Goal: Task Accomplishment & Management: Manage account settings

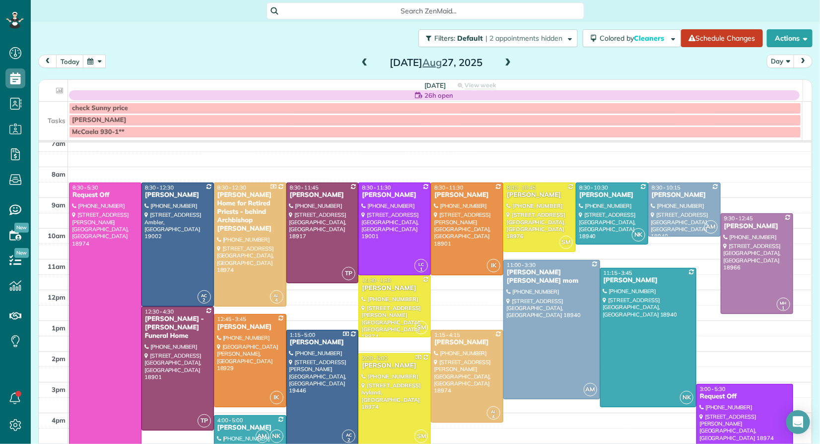
scroll to position [26, 0]
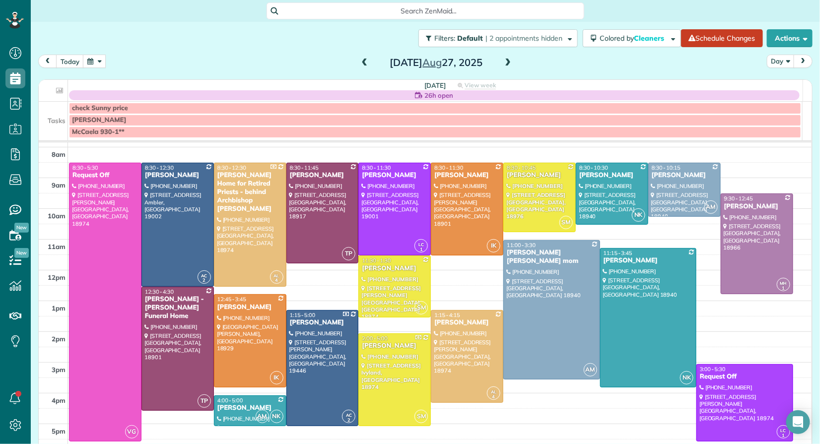
click at [359, 60] on span at bounding box center [364, 63] width 11 height 9
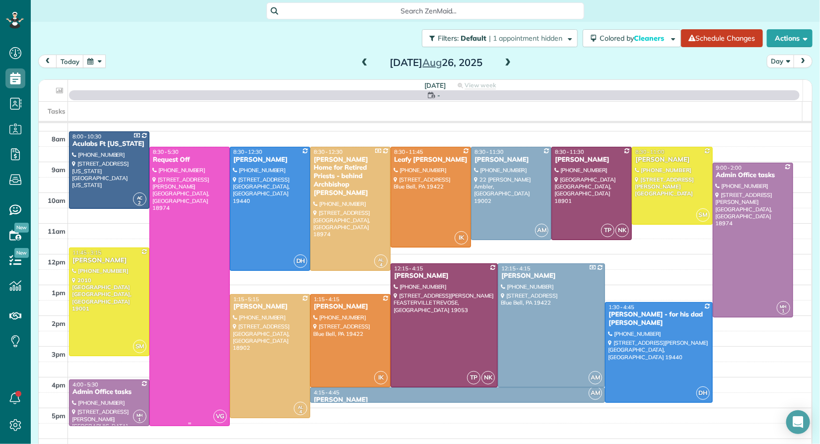
scroll to position [23, 0]
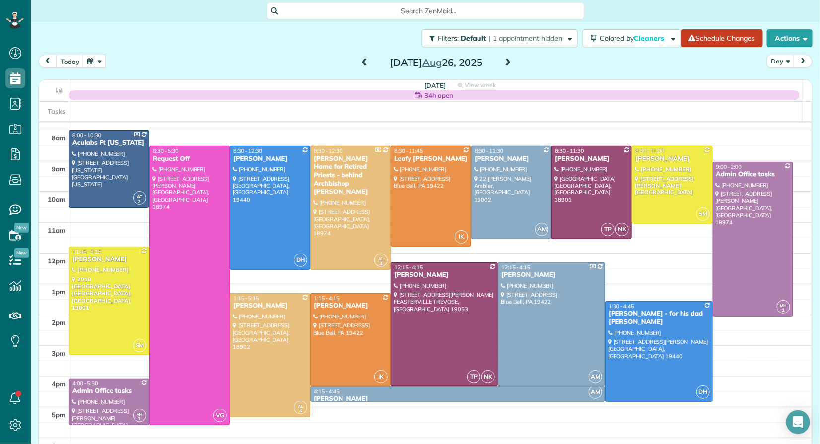
click at [508, 59] on span at bounding box center [507, 63] width 11 height 9
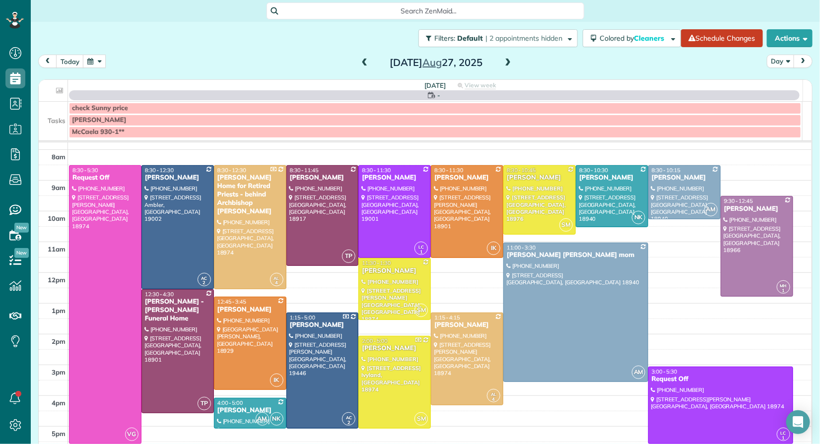
scroll to position [0, 0]
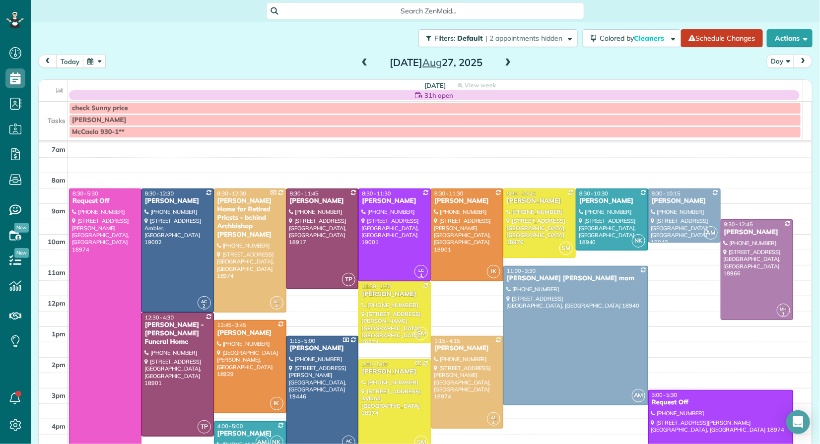
click at [359, 60] on span at bounding box center [364, 63] width 11 height 9
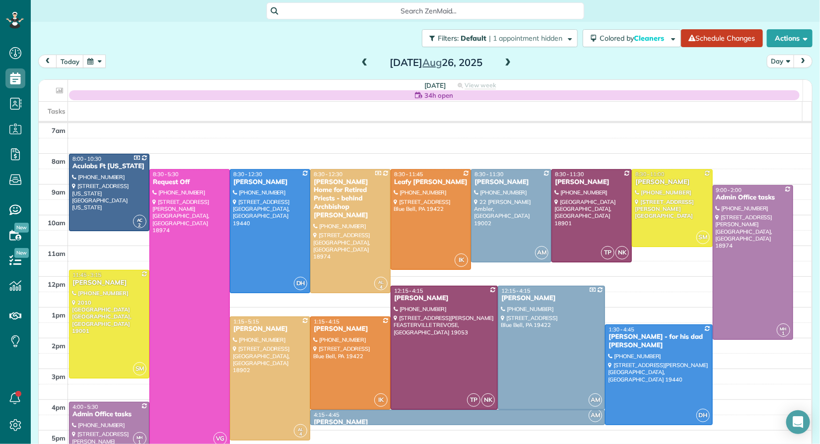
click at [506, 61] on span at bounding box center [507, 63] width 11 height 9
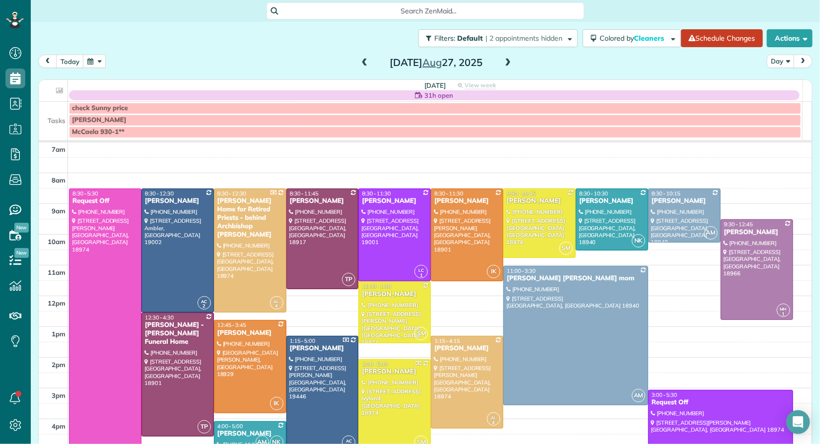
click at [359, 59] on span at bounding box center [364, 63] width 11 height 9
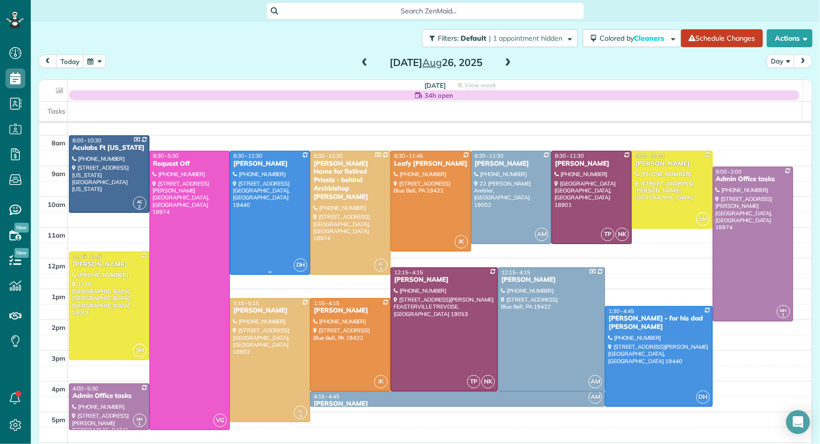
scroll to position [21, 0]
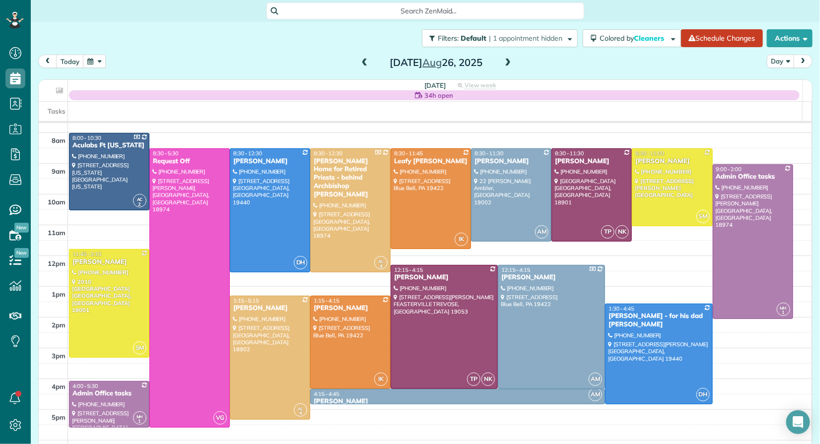
click at [502, 63] on span at bounding box center [507, 63] width 11 height 9
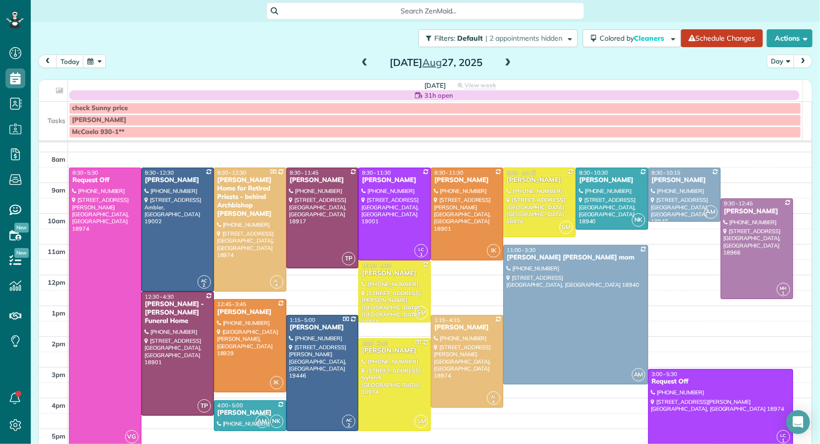
scroll to position [28, 0]
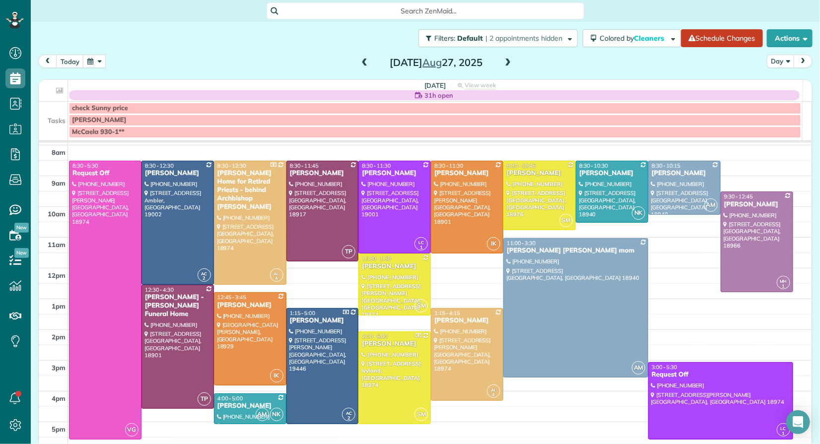
click at [359, 63] on span at bounding box center [364, 63] width 11 height 9
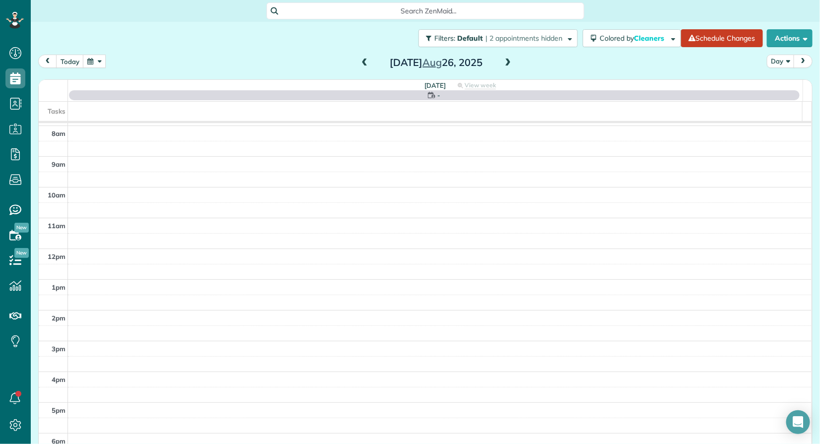
scroll to position [0, 0]
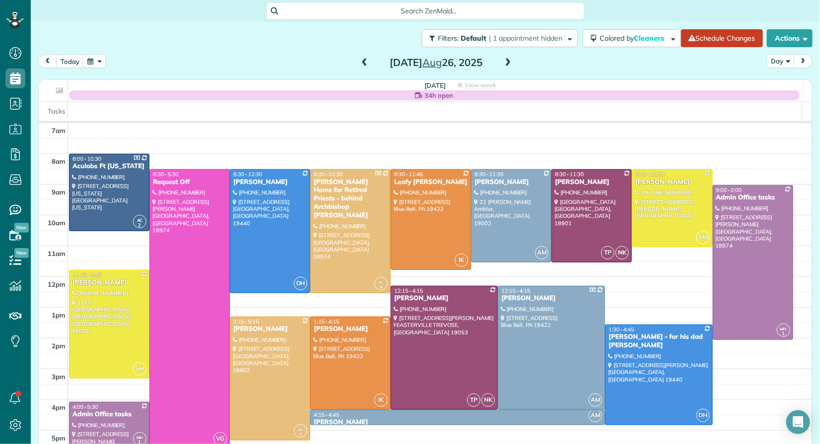
click at [362, 64] on span at bounding box center [364, 63] width 11 height 9
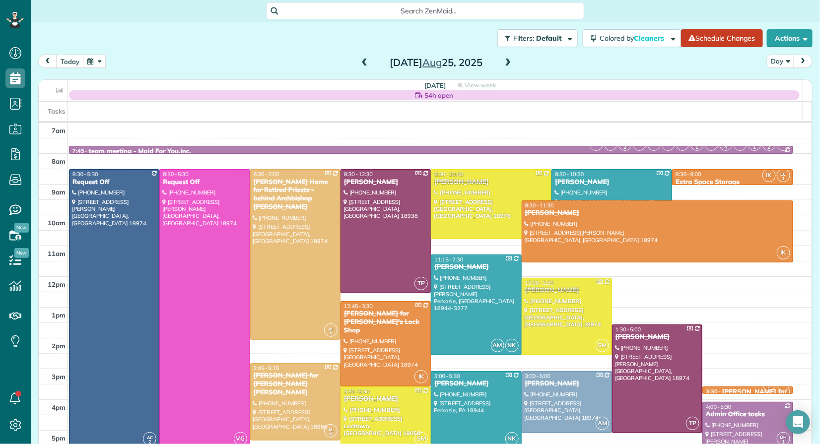
click at [359, 66] on span at bounding box center [364, 63] width 11 height 9
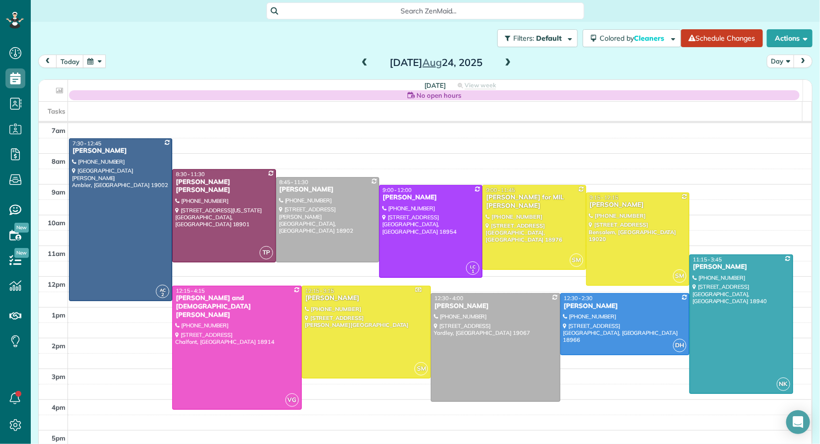
click at [505, 60] on span at bounding box center [507, 63] width 11 height 9
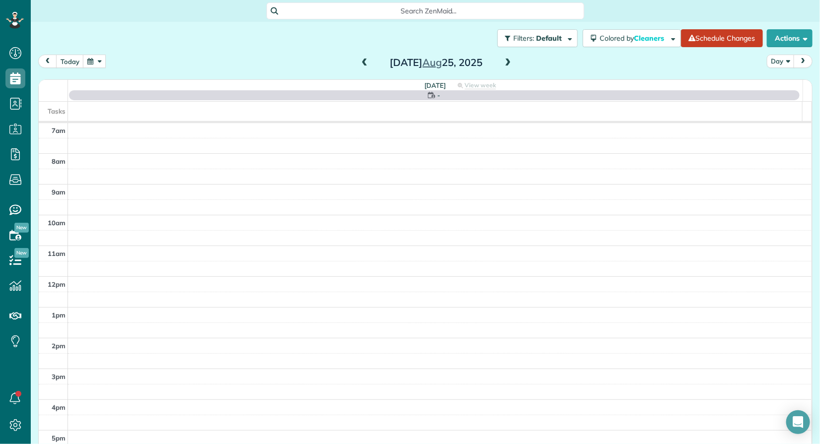
click at [506, 62] on span at bounding box center [507, 63] width 11 height 9
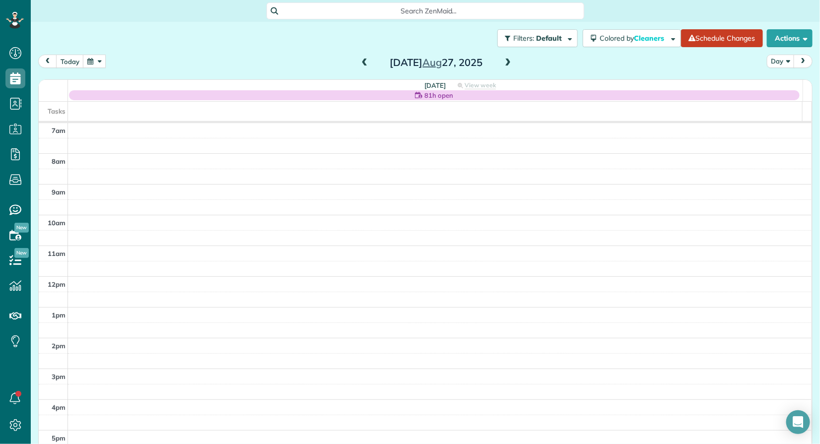
click at [506, 62] on span at bounding box center [507, 63] width 11 height 9
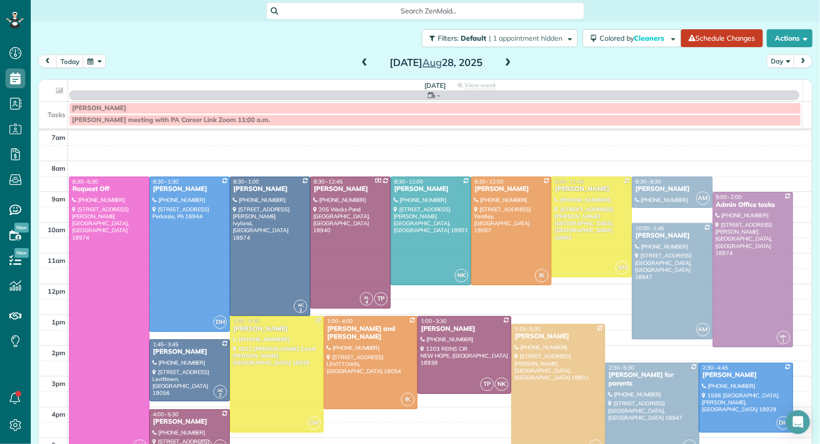
click at [505, 62] on span at bounding box center [507, 63] width 11 height 9
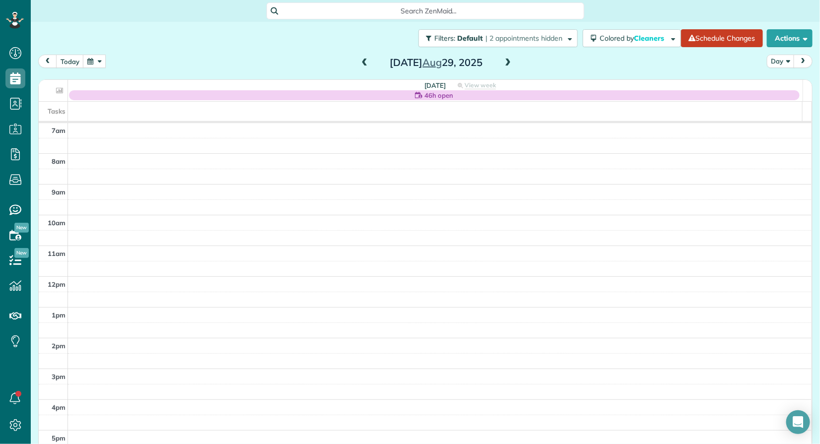
drag, startPoint x: 358, startPoint y: 64, endPoint x: 499, endPoint y: 60, distance: 141.5
click at [359, 64] on span at bounding box center [364, 63] width 11 height 9
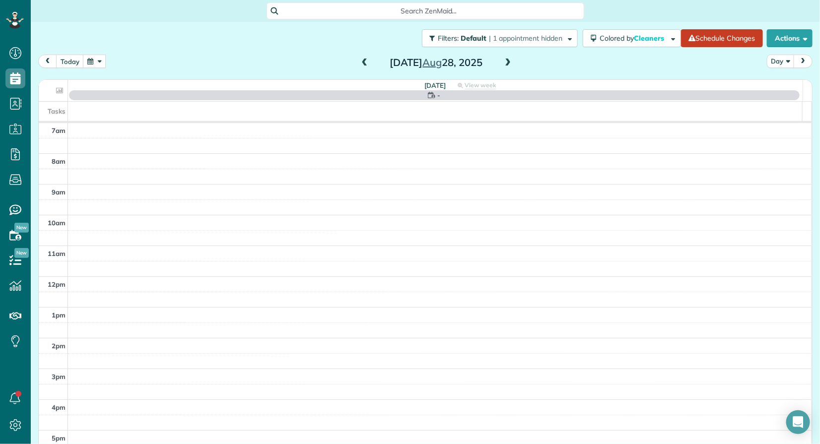
click at [507, 61] on span at bounding box center [507, 63] width 11 height 9
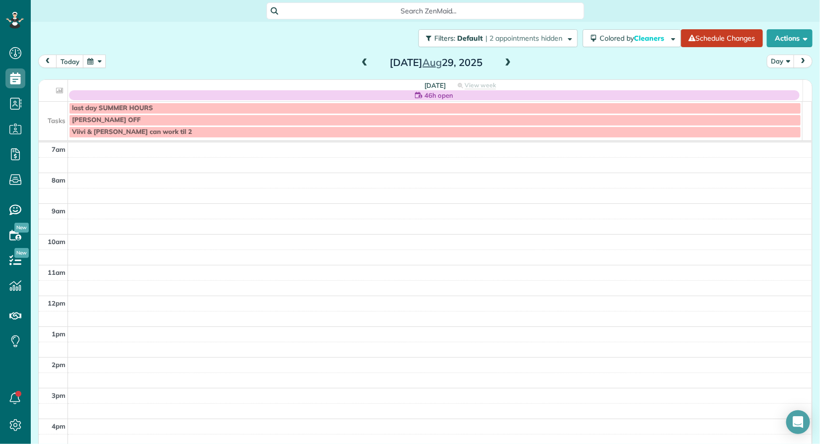
drag, startPoint x: 505, startPoint y: 63, endPoint x: 382, endPoint y: 55, distance: 122.9
click at [505, 63] on span at bounding box center [507, 63] width 11 height 9
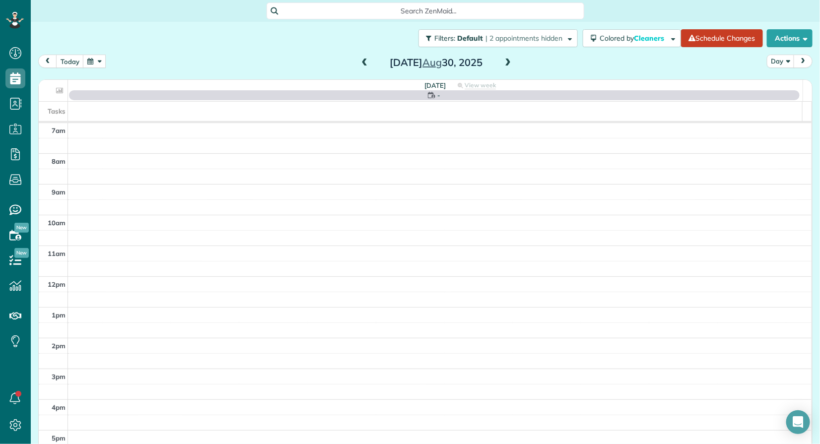
click at [361, 62] on span at bounding box center [364, 63] width 11 height 9
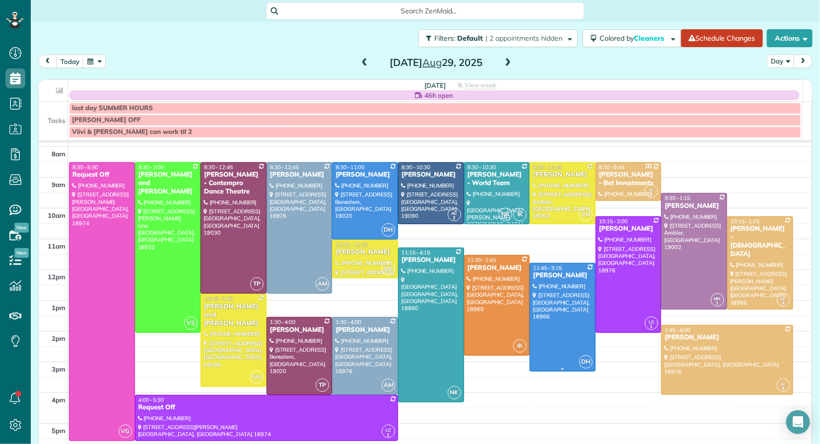
scroll to position [26, 0]
click at [360, 62] on span at bounding box center [364, 63] width 11 height 9
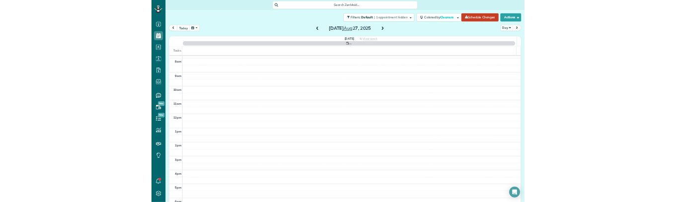
scroll to position [0, 0]
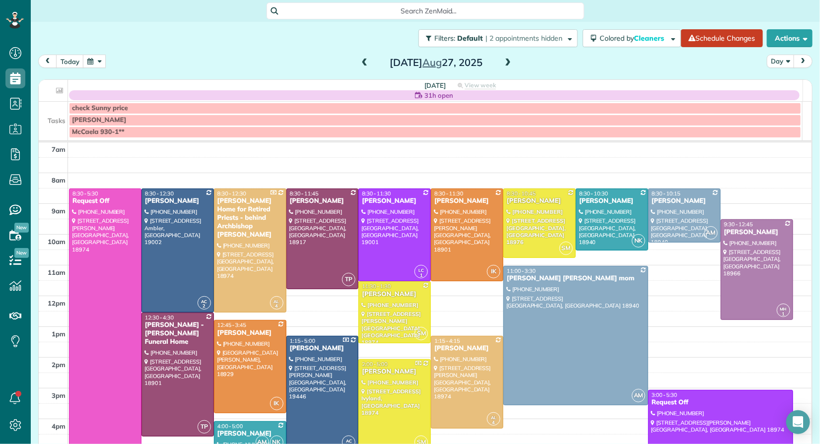
click at [360, 62] on span at bounding box center [364, 63] width 11 height 9
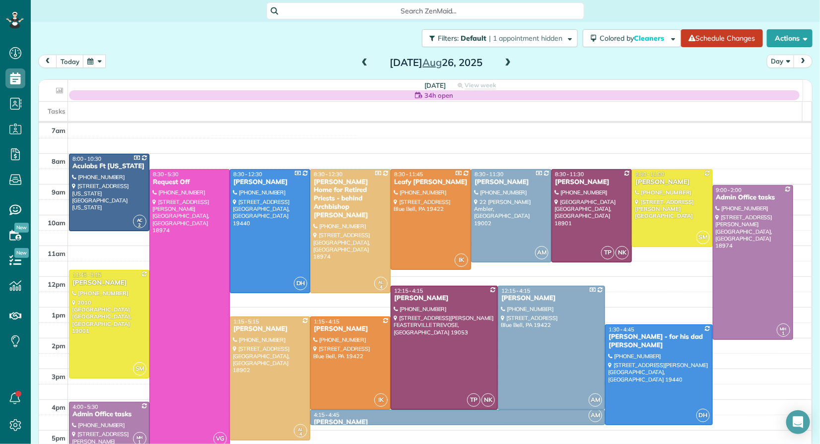
click at [505, 63] on span at bounding box center [507, 63] width 11 height 9
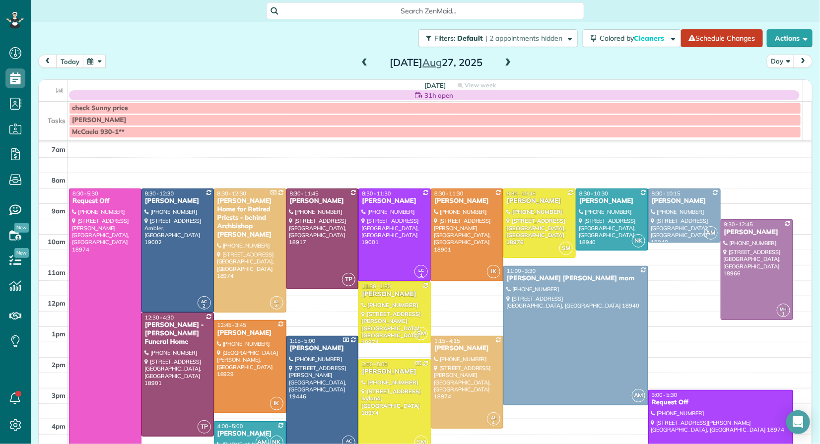
click at [505, 61] on span at bounding box center [507, 63] width 11 height 9
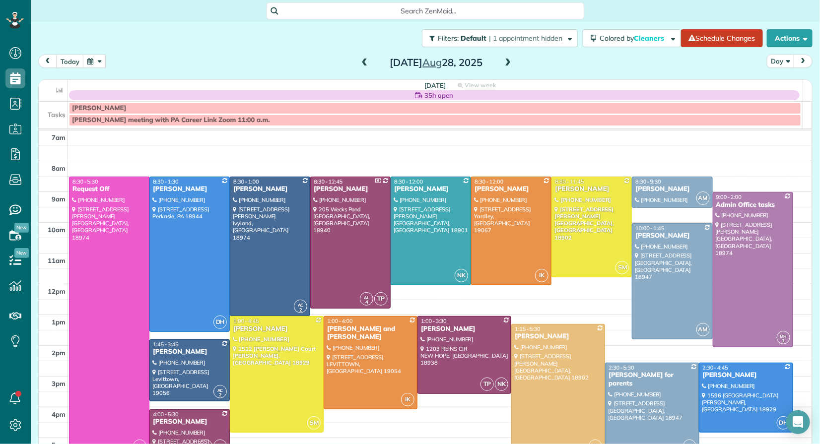
click at [510, 63] on div "Thursday Aug 28, 2025" at bounding box center [436, 63] width 159 height 16
drag, startPoint x: 502, startPoint y: 62, endPoint x: 498, endPoint y: 71, distance: 10.2
click at [503, 62] on span at bounding box center [507, 63] width 11 height 9
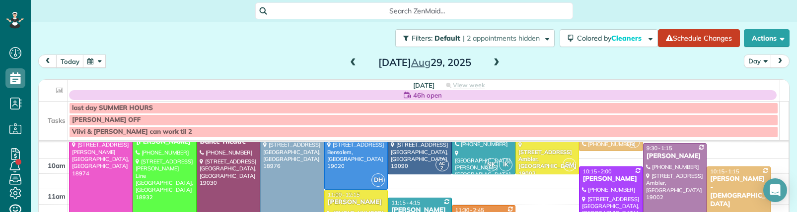
scroll to position [98, 0]
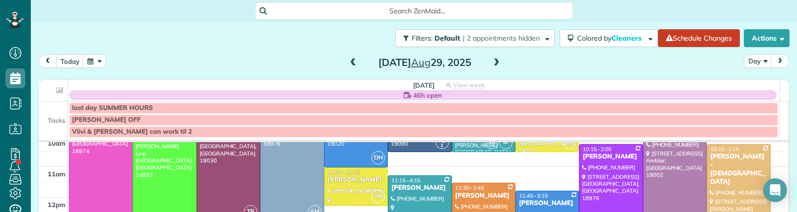
click at [242, 53] on div "Filters: Default | 2 appointments hidden Colored by Cleaners Color by Cleaner C…" at bounding box center [414, 38] width 766 height 33
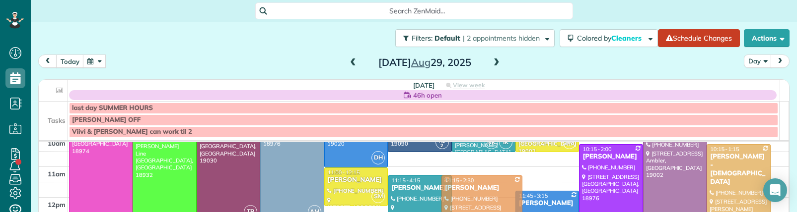
drag, startPoint x: 486, startPoint y: 265, endPoint x: 492, endPoint y: 205, distance: 60.4
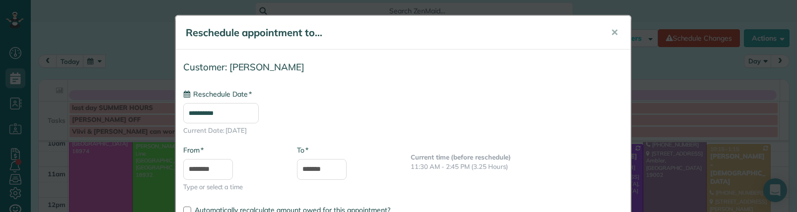
type input "**********"
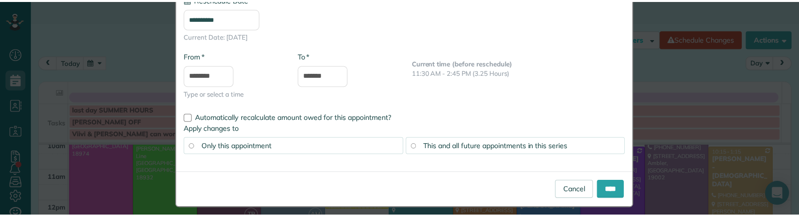
scroll to position [103, 0]
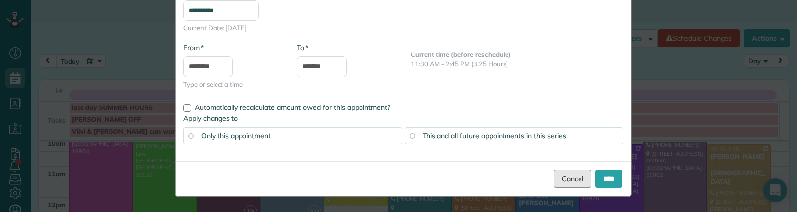
drag, startPoint x: 569, startPoint y: 182, endPoint x: 695, endPoint y: 206, distance: 127.9
click at [570, 182] on link "Cancel" at bounding box center [573, 179] width 38 height 18
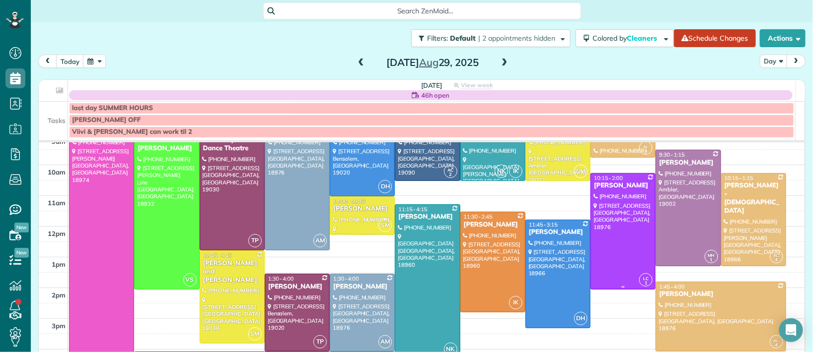
scroll to position [67, 0]
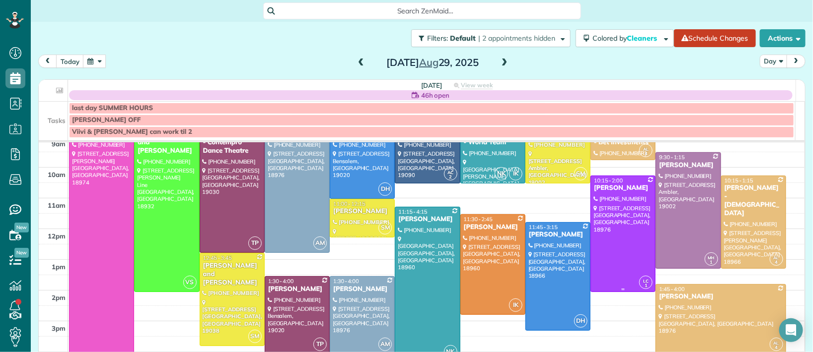
drag, startPoint x: 599, startPoint y: 190, endPoint x: 592, endPoint y: 223, distance: 34.1
click at [599, 190] on div "Pat Walsh" at bounding box center [622, 188] width 59 height 8
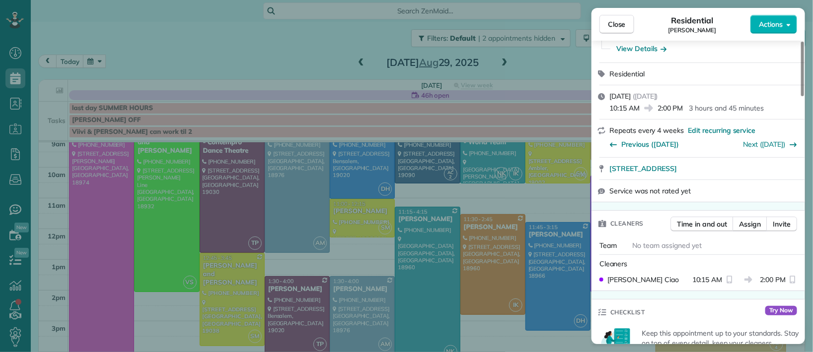
scroll to position [133, 0]
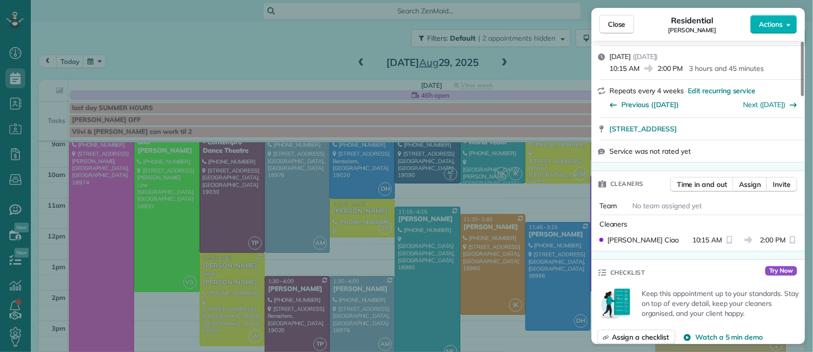
drag, startPoint x: 619, startPoint y: 28, endPoint x: 465, endPoint y: 227, distance: 252.3
click at [619, 28] on span "Close" at bounding box center [617, 24] width 18 height 10
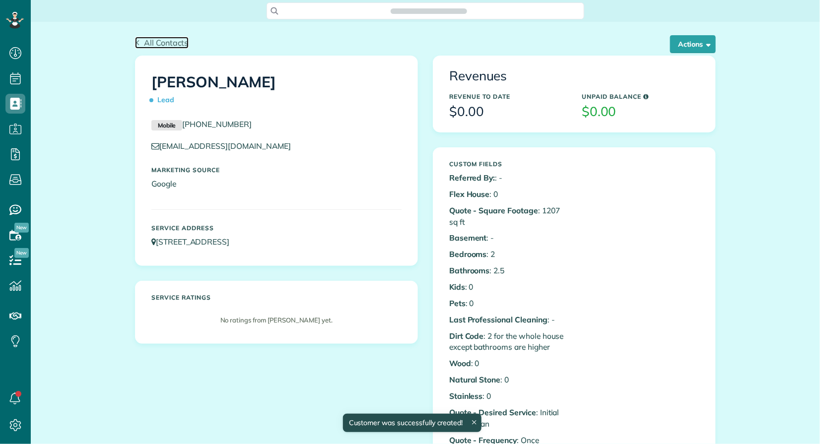
click at [154, 41] on span "All Contacts" at bounding box center [166, 43] width 45 height 10
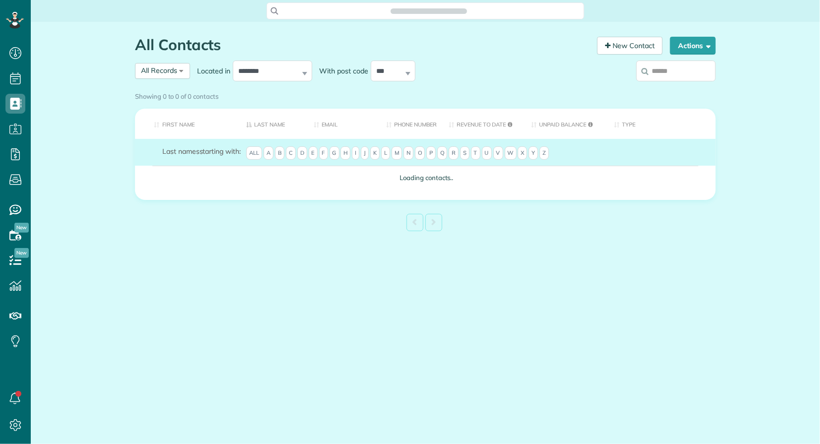
scroll to position [4, 4]
click at [662, 75] on input "search" at bounding box center [675, 71] width 79 height 21
type input "*****"
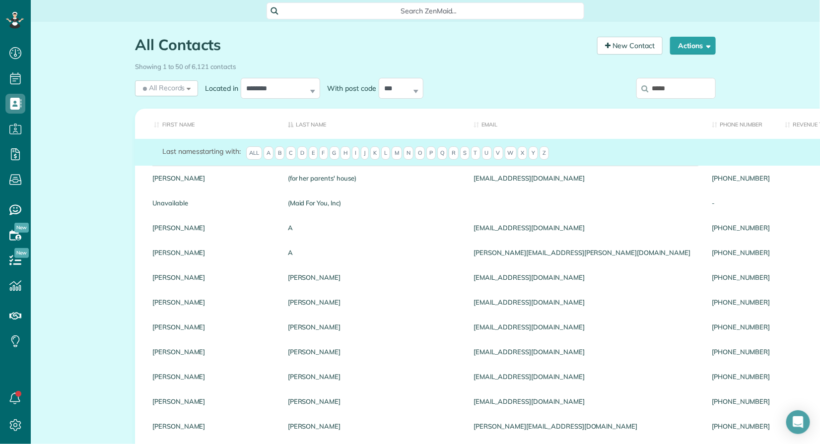
type input "******"
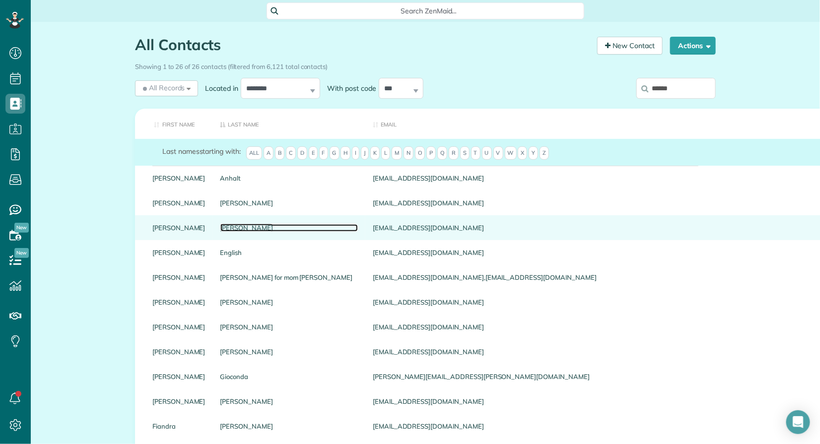
click at [225, 228] on link "Defranco" at bounding box center [289, 227] width 138 height 7
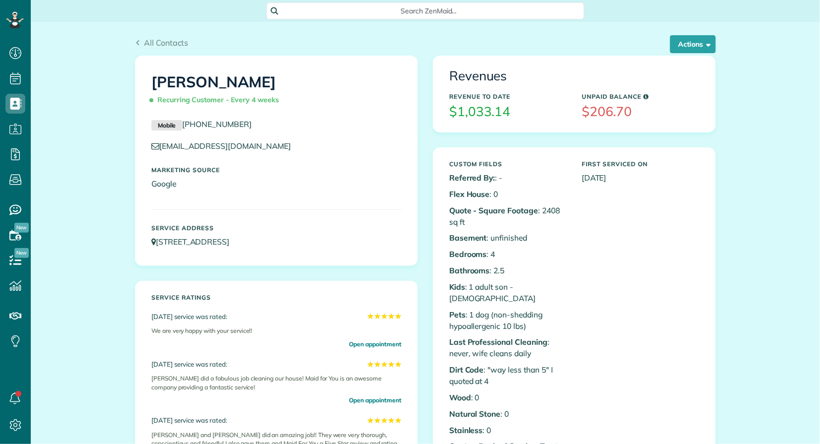
scroll to position [4, 4]
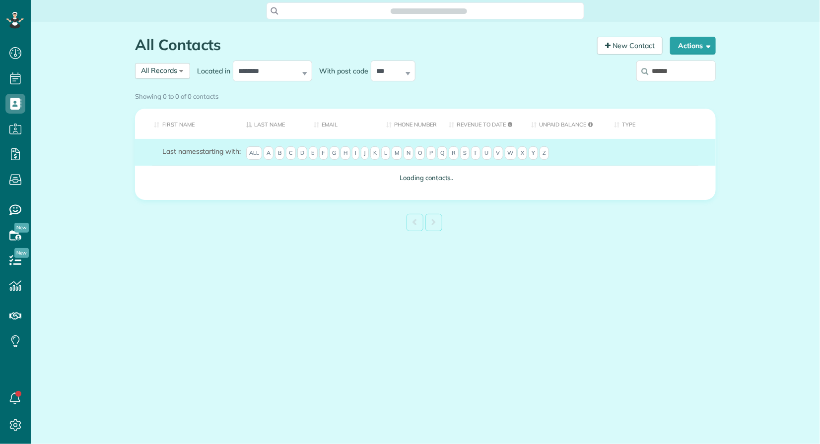
scroll to position [4, 4]
click at [686, 70] on input "******" at bounding box center [675, 71] width 79 height 21
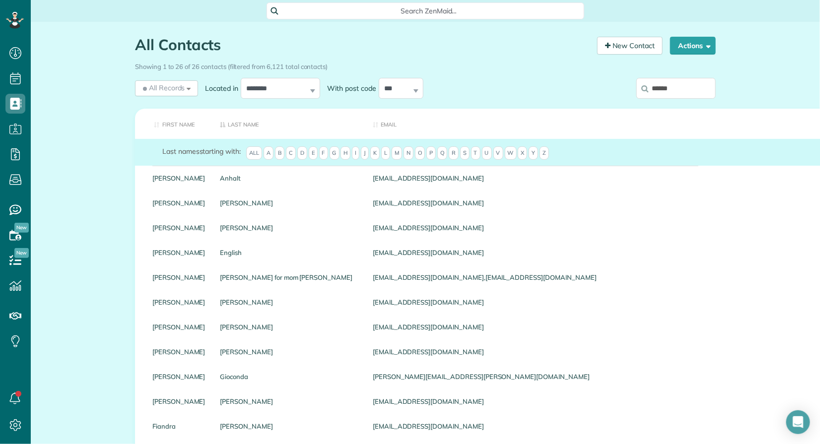
scroll to position [419, 0]
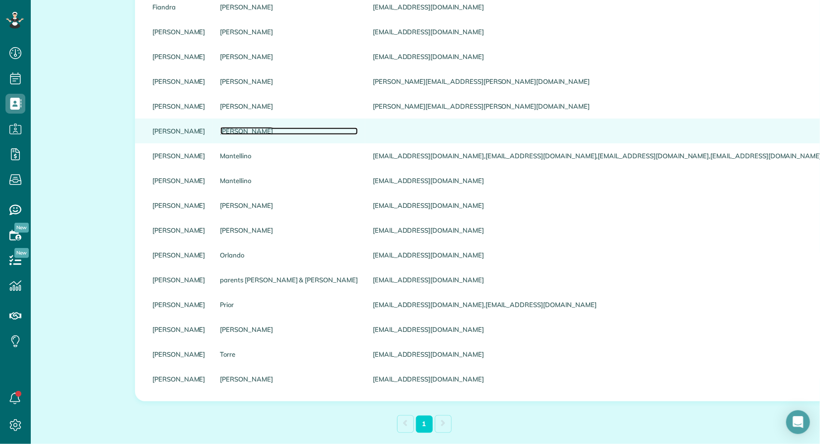
click at [220, 132] on link "Lesenko" at bounding box center [289, 131] width 138 height 7
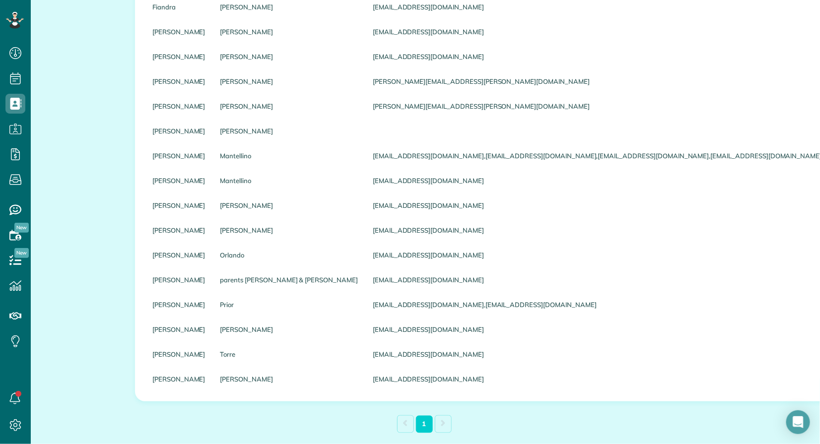
scroll to position [47, 0]
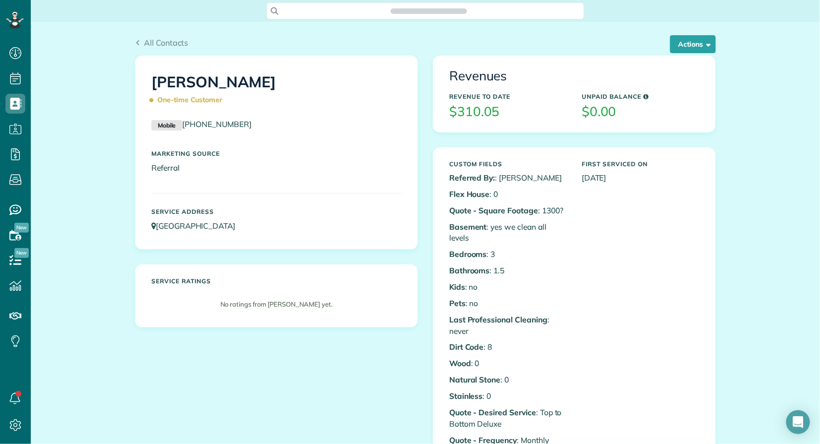
scroll to position [4, 4]
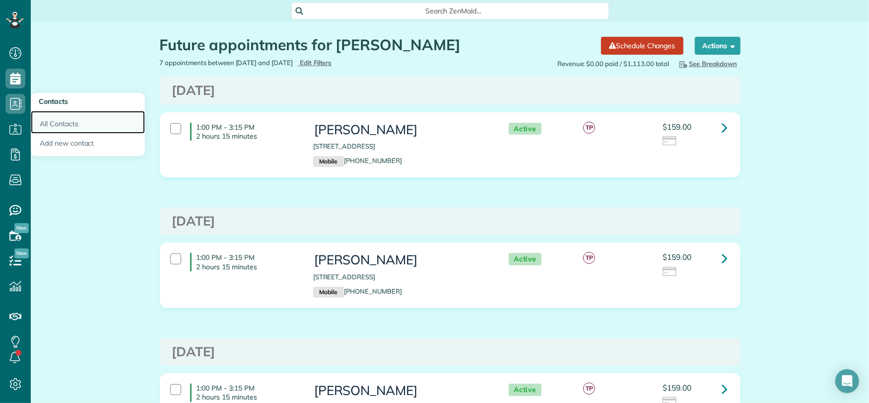
click at [54, 125] on link "All Contacts" at bounding box center [88, 122] width 114 height 23
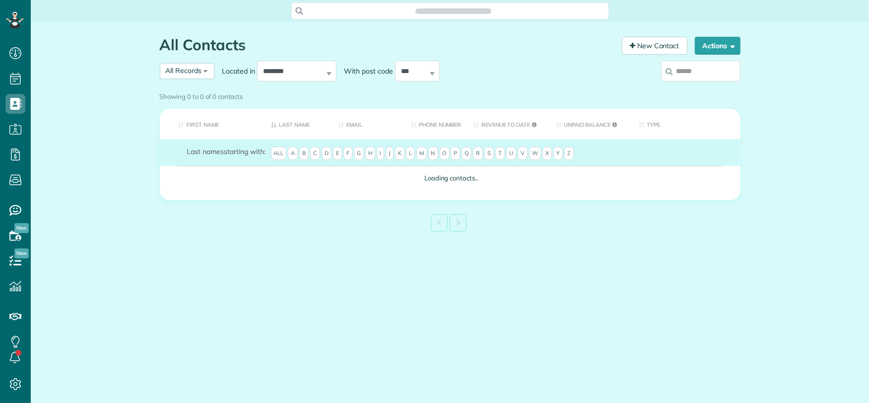
scroll to position [4, 4]
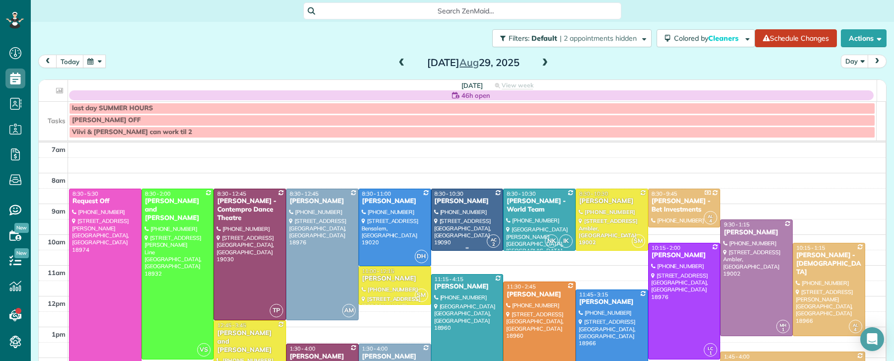
click at [397, 63] on span at bounding box center [401, 63] width 11 height 9
click at [397, 62] on span at bounding box center [401, 63] width 11 height 9
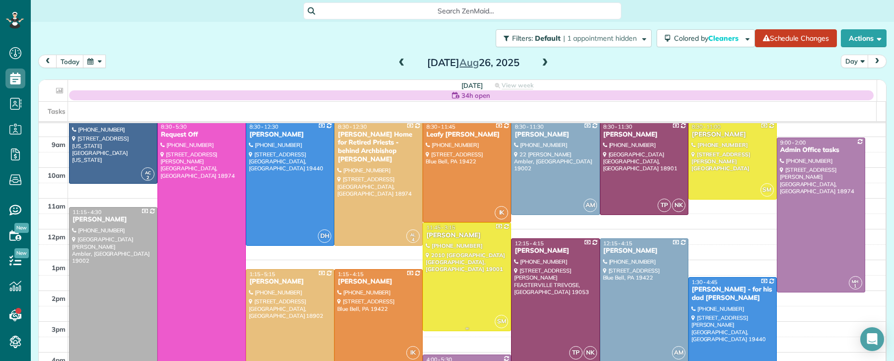
scroll to position [60, 0]
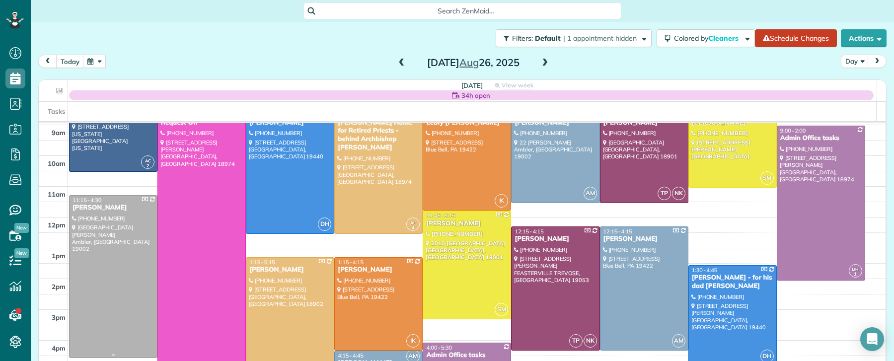
drag, startPoint x: 94, startPoint y: 204, endPoint x: 400, endPoint y: 247, distance: 308.8
click at [94, 204] on div "Michael Richter" at bounding box center [113, 208] width 82 height 8
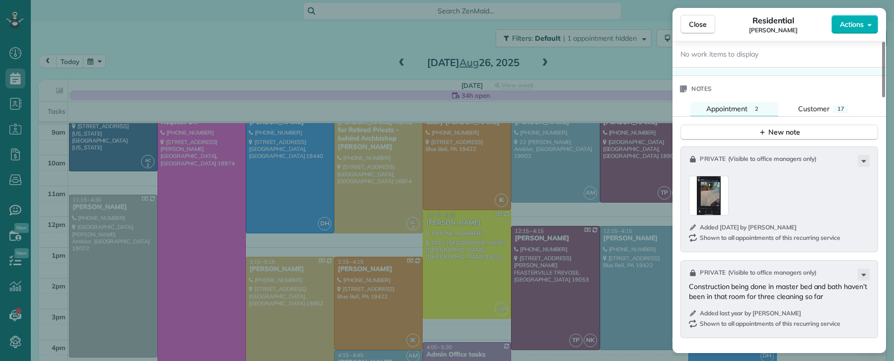
scroll to position [1031, 0]
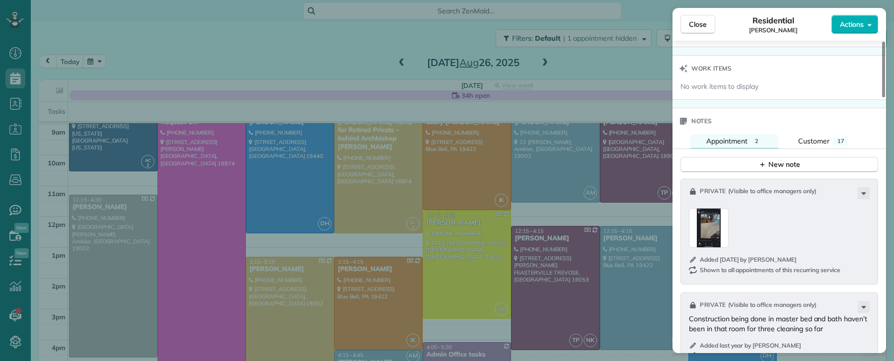
click at [815, 139] on span "Customer" at bounding box center [813, 141] width 31 height 9
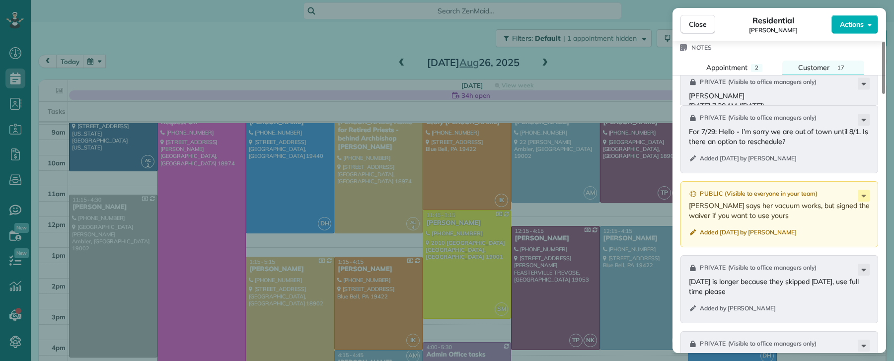
scroll to position [1251, 0]
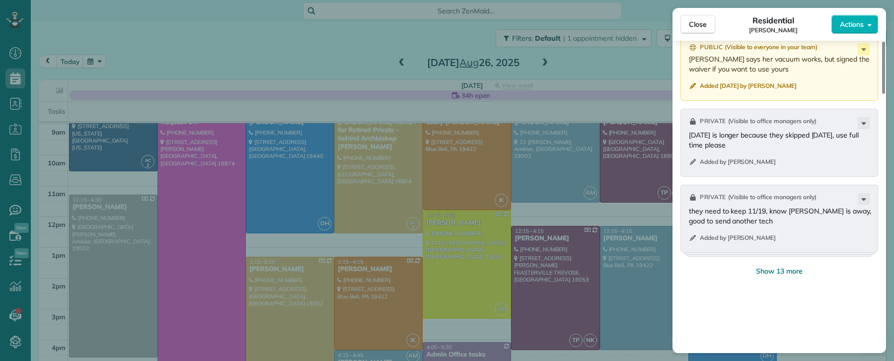
click at [781, 266] on span "Show 13 more" at bounding box center [779, 271] width 47 height 10
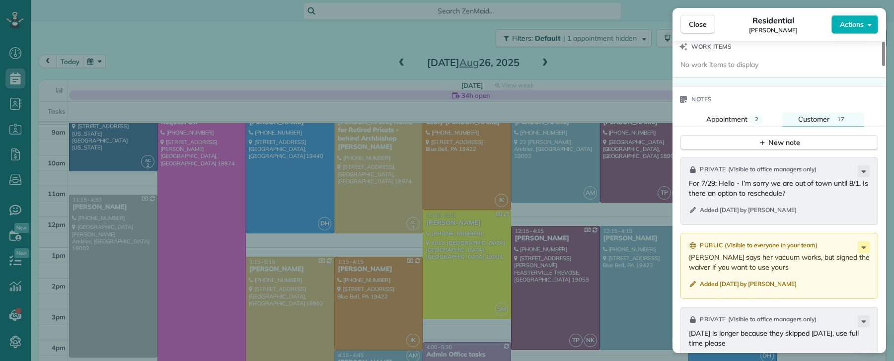
scroll to position [1050, 0]
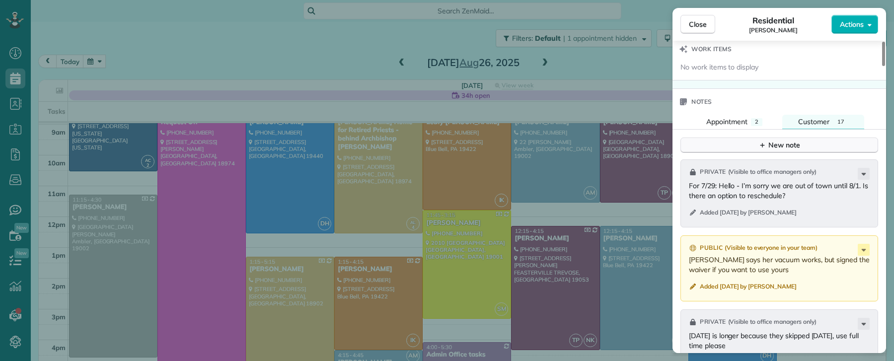
click at [764, 141] on icon "button" at bounding box center [762, 145] width 8 height 8
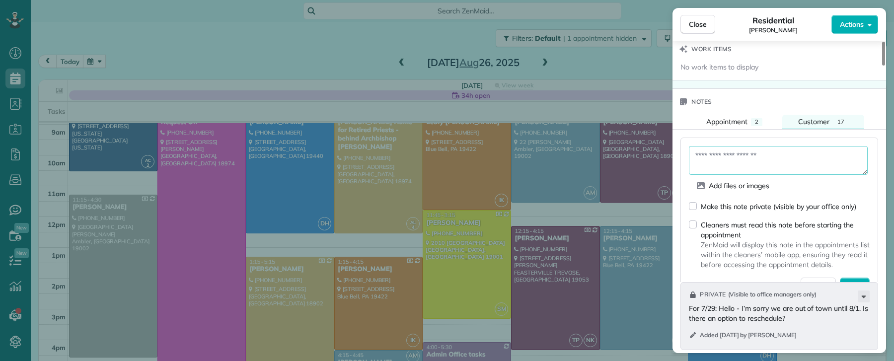
click at [702, 150] on textarea at bounding box center [778, 160] width 179 height 29
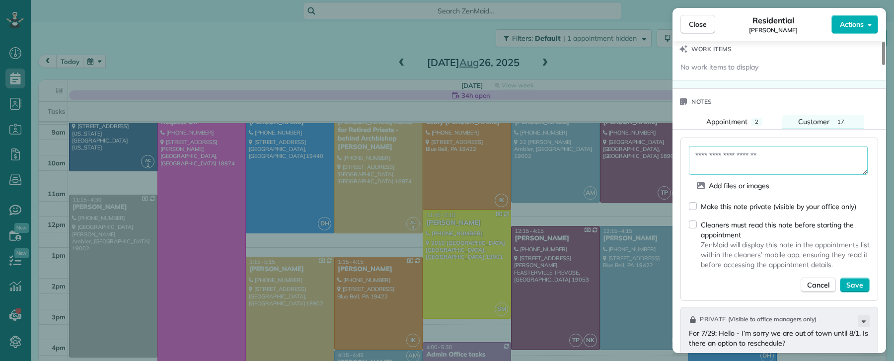
paste textarea "**********"
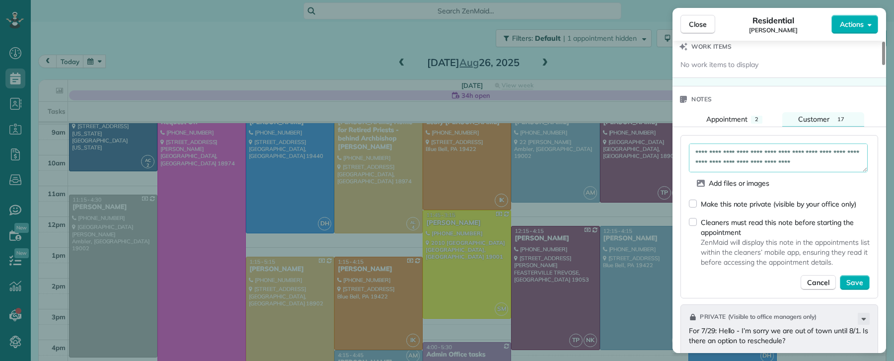
click at [839, 150] on textarea "**********" at bounding box center [778, 157] width 179 height 29
paste textarea "**********"
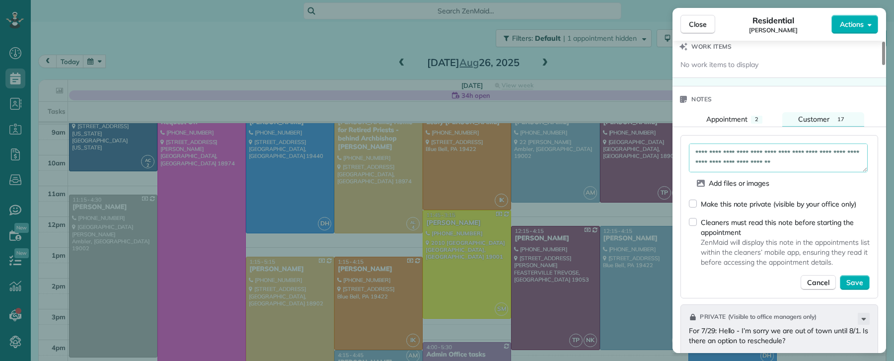
scroll to position [143, 0]
type textarea "**********"
click at [867, 278] on button "Save" at bounding box center [854, 282] width 30 height 15
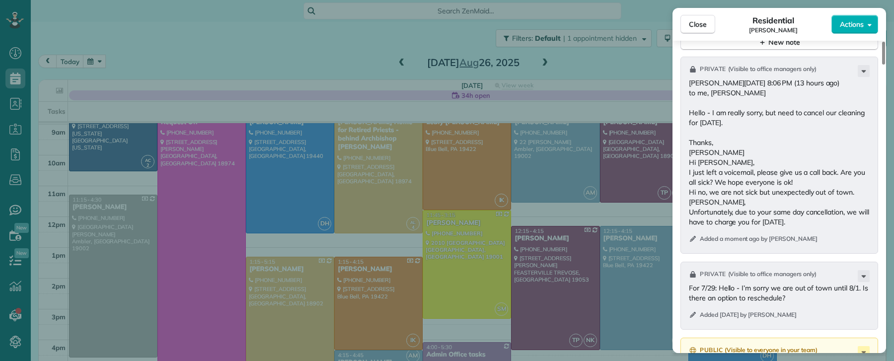
scroll to position [1154, 0]
drag, startPoint x: 690, startPoint y: 24, endPoint x: 553, endPoint y: 197, distance: 220.9
click at [690, 24] on span "Close" at bounding box center [698, 24] width 18 height 10
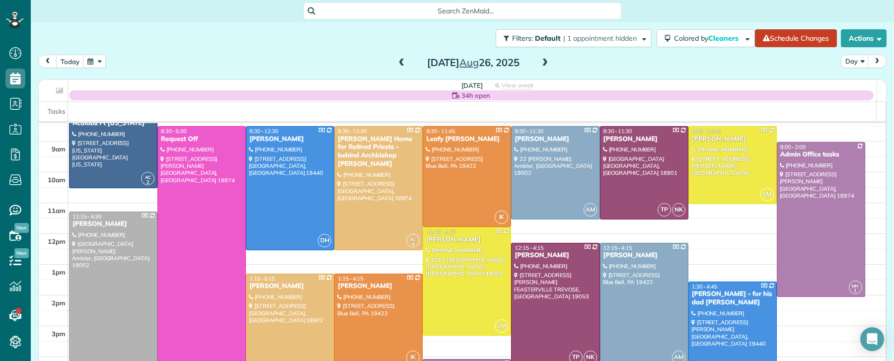
scroll to position [35, 0]
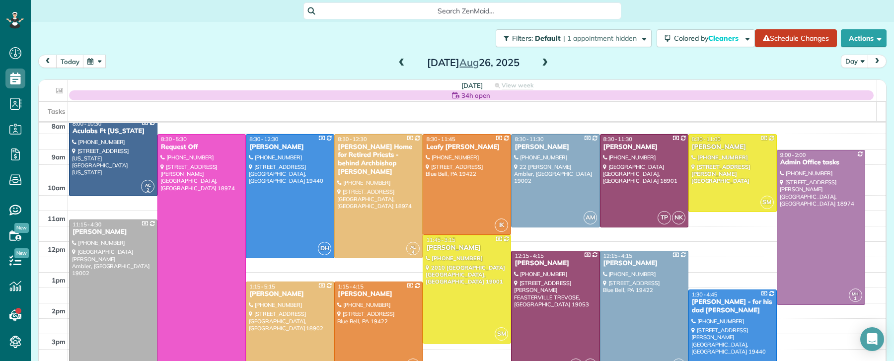
click at [400, 63] on span at bounding box center [401, 63] width 11 height 9
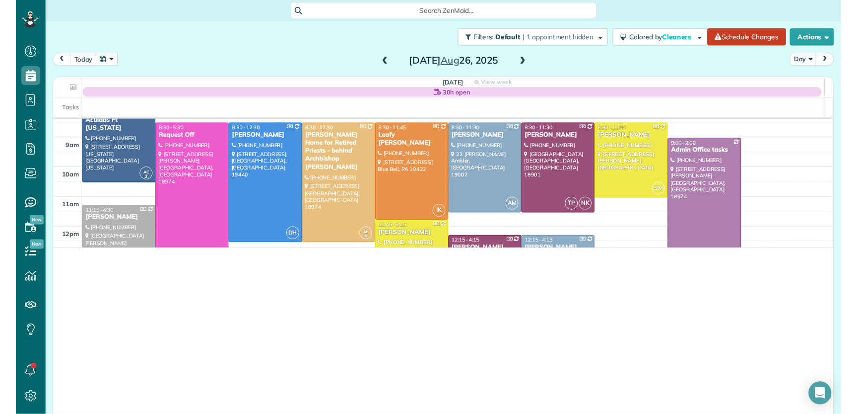
scroll to position [414, 30]
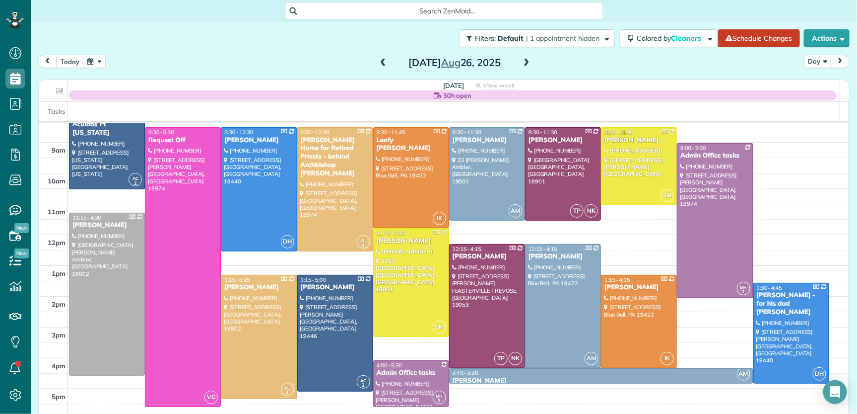
click at [522, 59] on span at bounding box center [526, 63] width 11 height 9
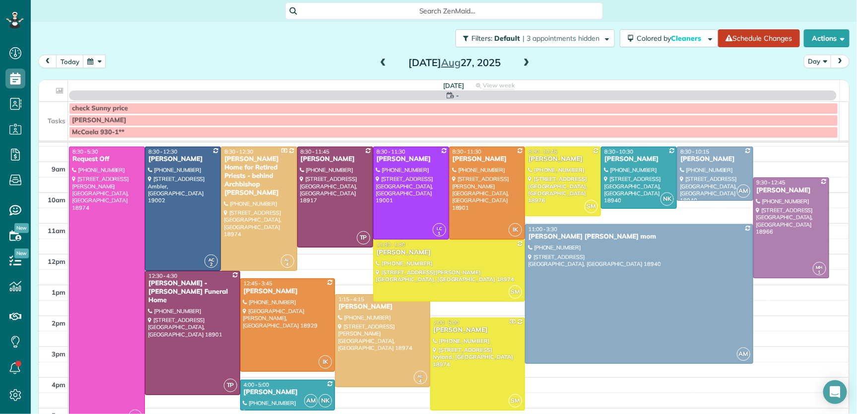
scroll to position [0, 0]
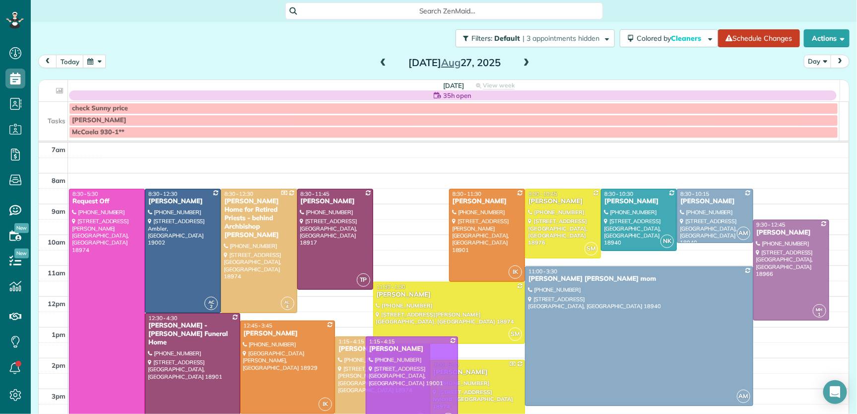
drag, startPoint x: 397, startPoint y: 206, endPoint x: 372, endPoint y: 350, distance: 146.5
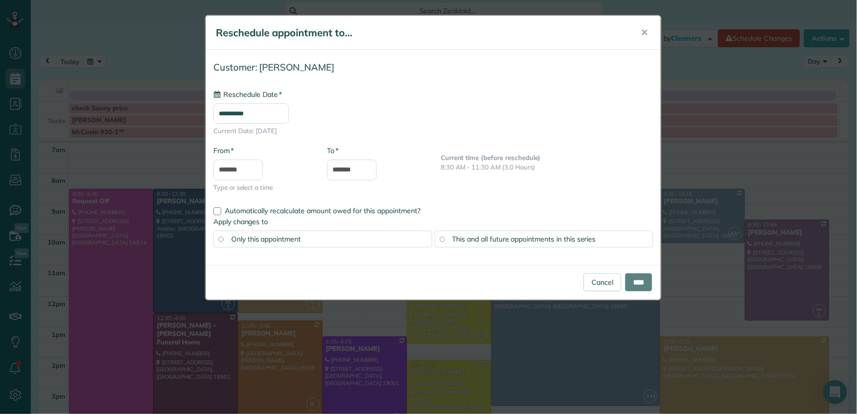
type input "**********"
click at [639, 287] on input "****" at bounding box center [639, 282] width 27 height 18
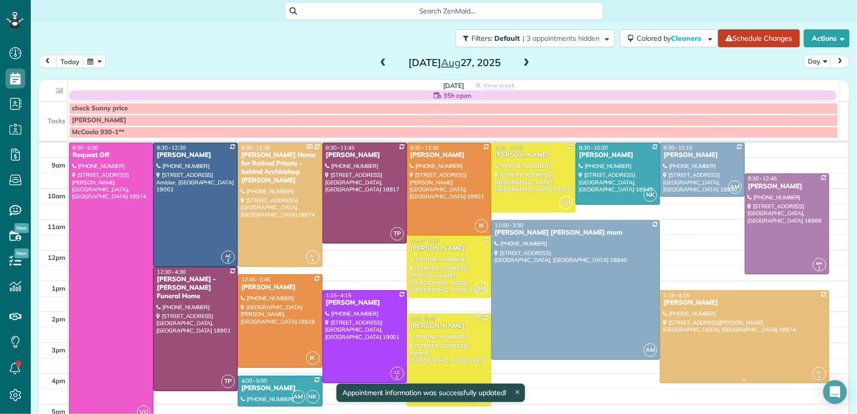
scroll to position [44, 0]
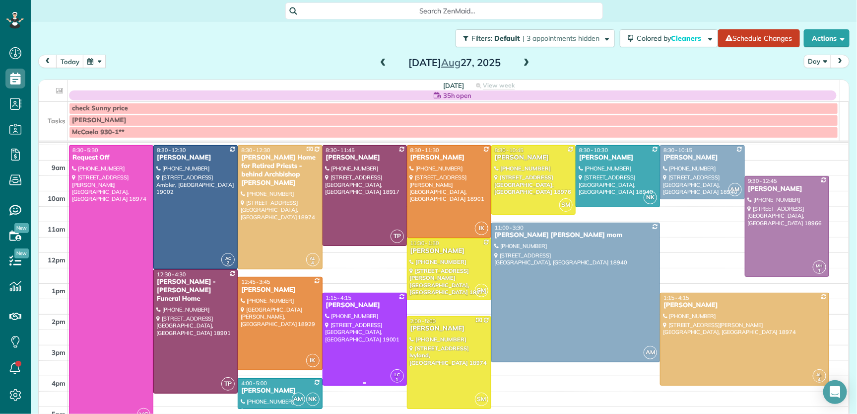
click at [336, 304] on div "Nina Nelson" at bounding box center [365, 305] width 78 height 8
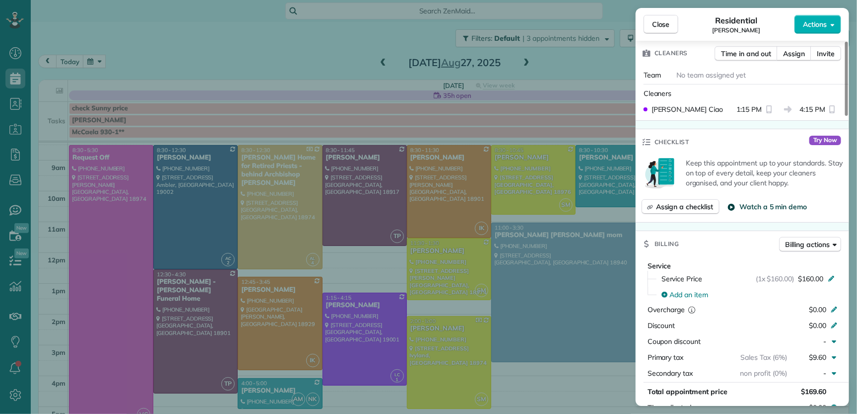
scroll to position [271, 0]
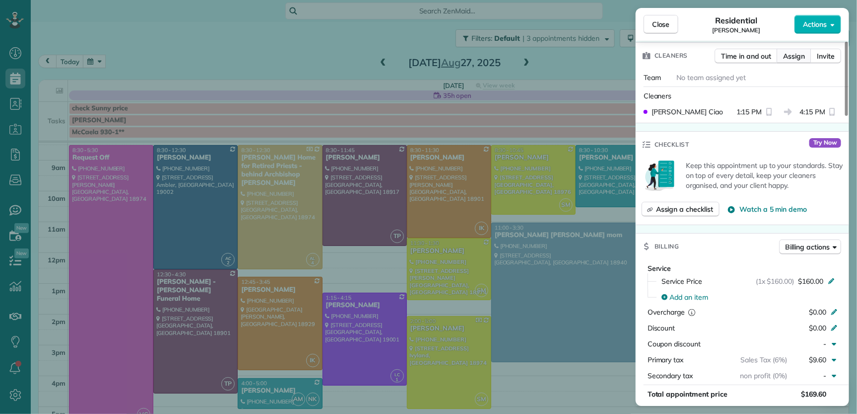
click at [792, 58] on span "Assign" at bounding box center [794, 56] width 22 height 10
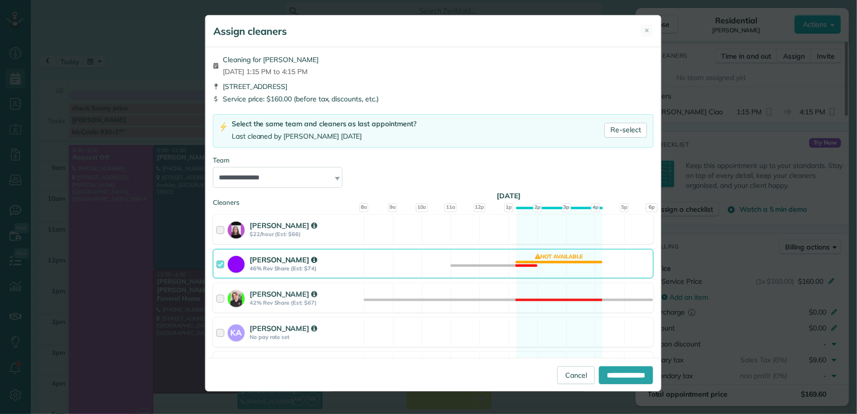
drag, startPoint x: 219, startPoint y: 264, endPoint x: 223, endPoint y: 270, distance: 6.9
click at [219, 265] on div at bounding box center [221, 263] width 11 height 18
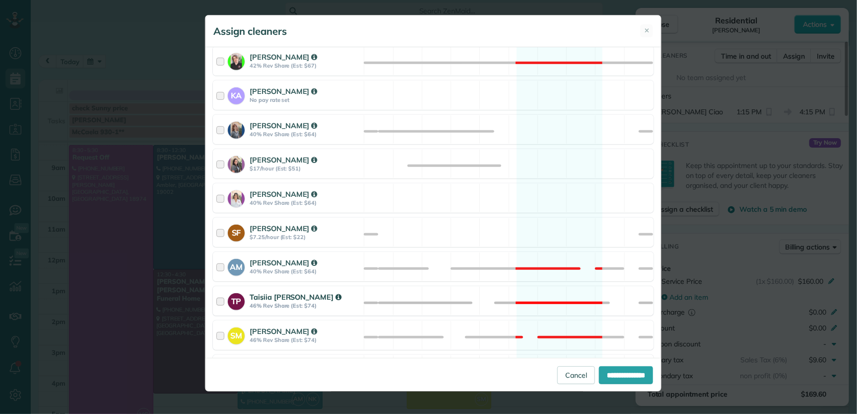
scroll to position [210, 0]
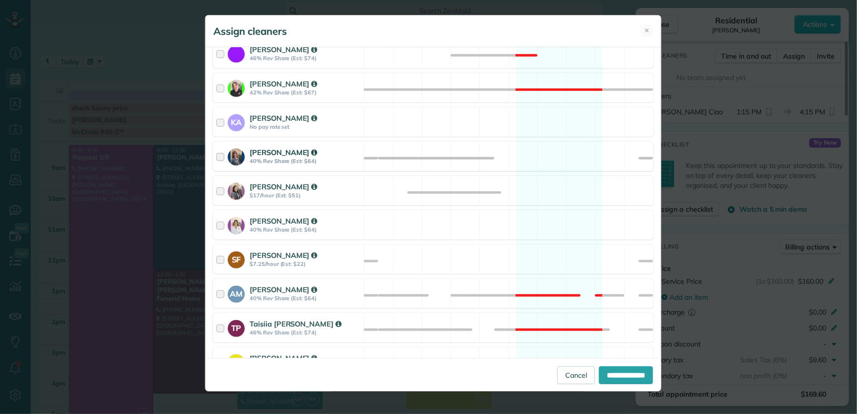
drag, startPoint x: 219, startPoint y: 159, endPoint x: 224, endPoint y: 167, distance: 9.1
click at [219, 159] on div at bounding box center [221, 156] width 11 height 18
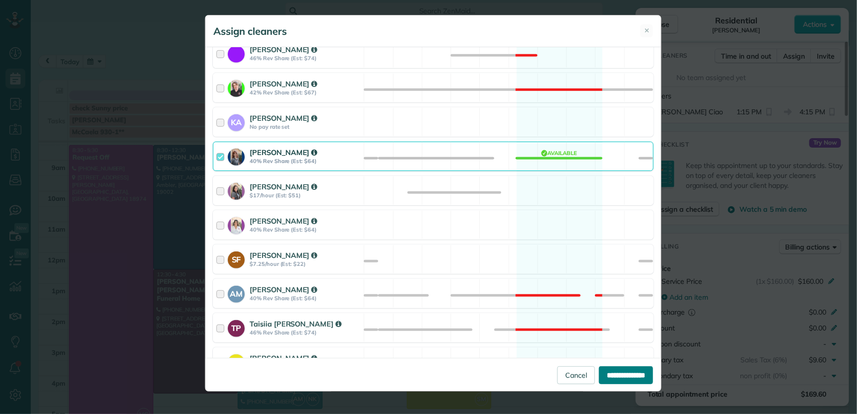
click at [601, 360] on input "**********" at bounding box center [626, 375] width 54 height 18
type input "**********"
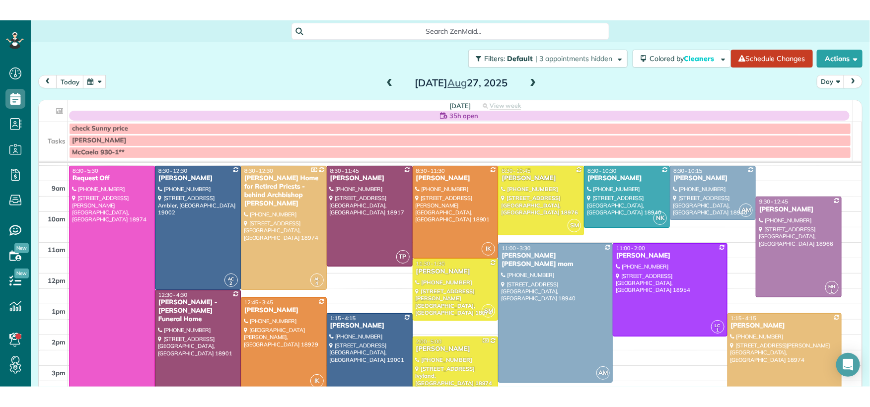
scroll to position [407, 30]
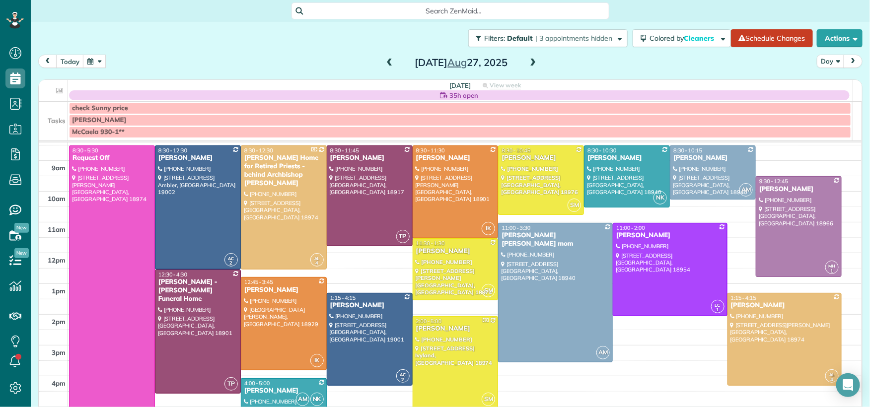
click at [385, 63] on span at bounding box center [389, 63] width 11 height 9
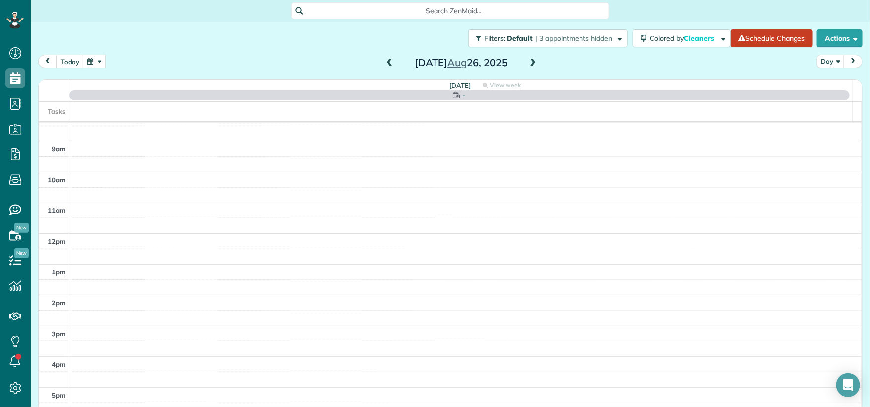
scroll to position [0, 0]
click at [527, 60] on span at bounding box center [532, 63] width 11 height 9
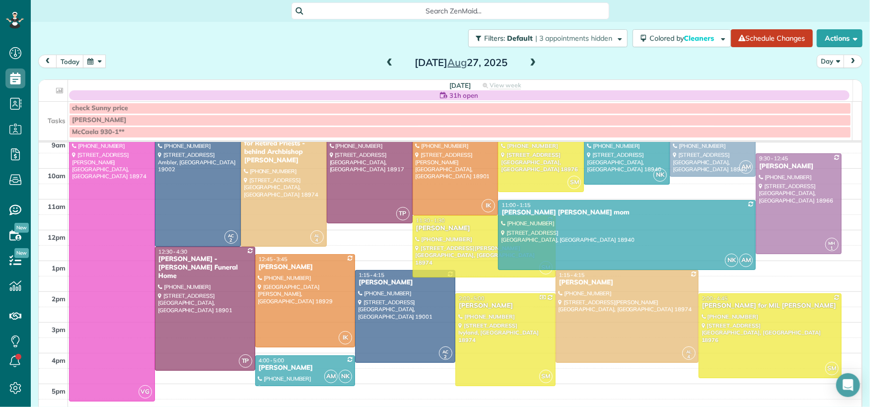
scroll to position [78, 0]
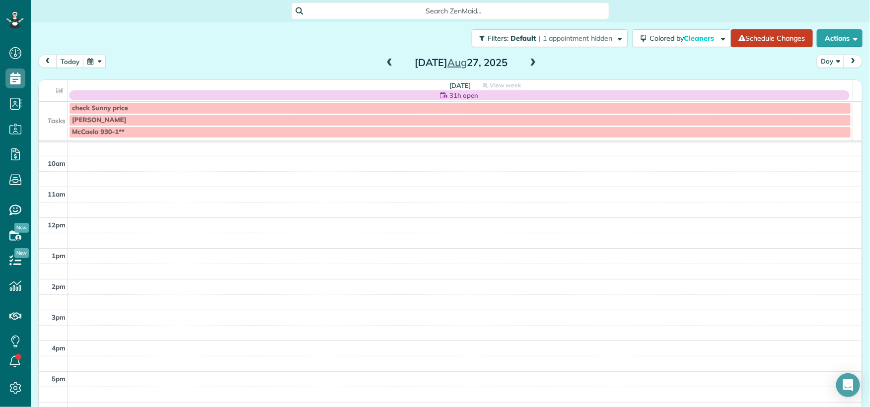
drag, startPoint x: 391, startPoint y: 60, endPoint x: 385, endPoint y: 63, distance: 6.9
click at [385, 63] on div "Wednesday Aug 27, 2025" at bounding box center [461, 63] width 159 height 16
drag, startPoint x: 385, startPoint y: 63, endPoint x: 501, endPoint y: 52, distance: 117.2
click at [385, 64] on span at bounding box center [389, 63] width 11 height 9
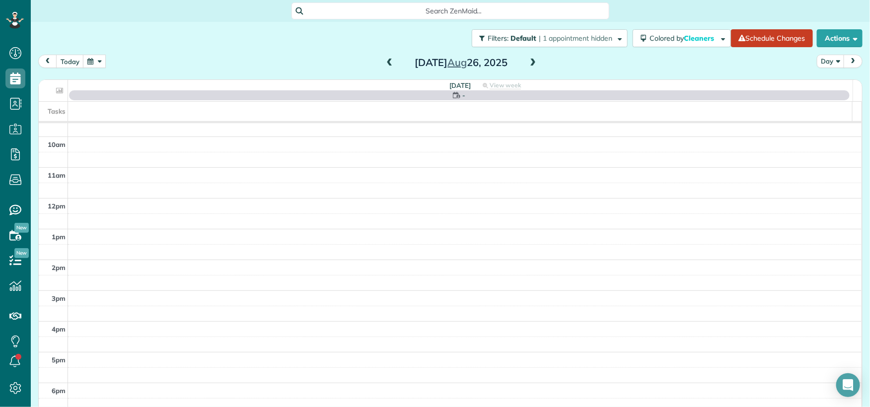
scroll to position [0, 0]
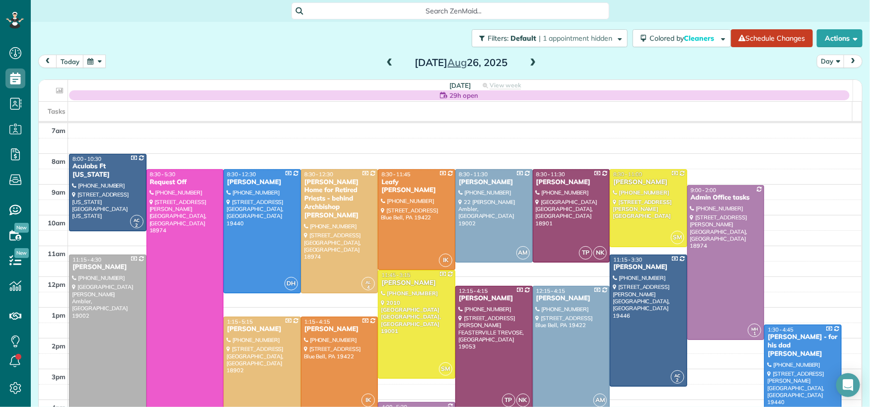
click at [528, 63] on span at bounding box center [532, 63] width 11 height 9
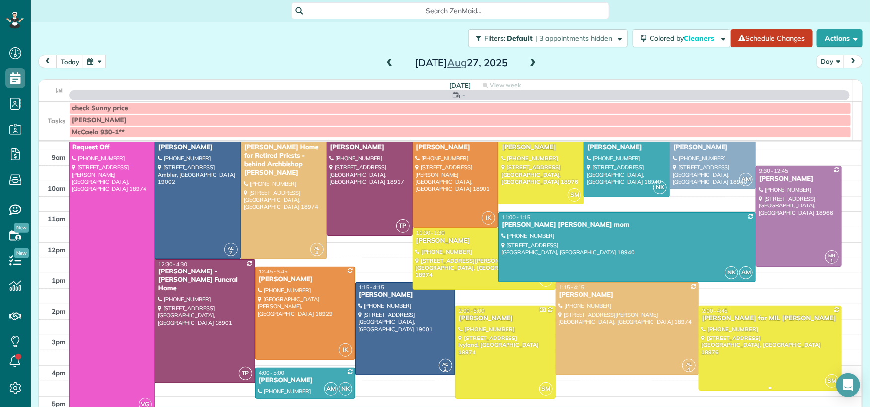
scroll to position [60, 0]
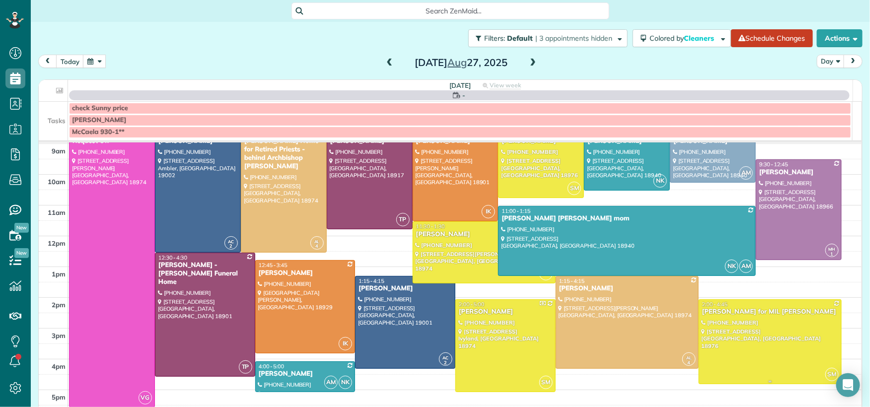
click at [707, 315] on div "Jessica Crespo for MIL Marcia Lally" at bounding box center [769, 312] width 137 height 8
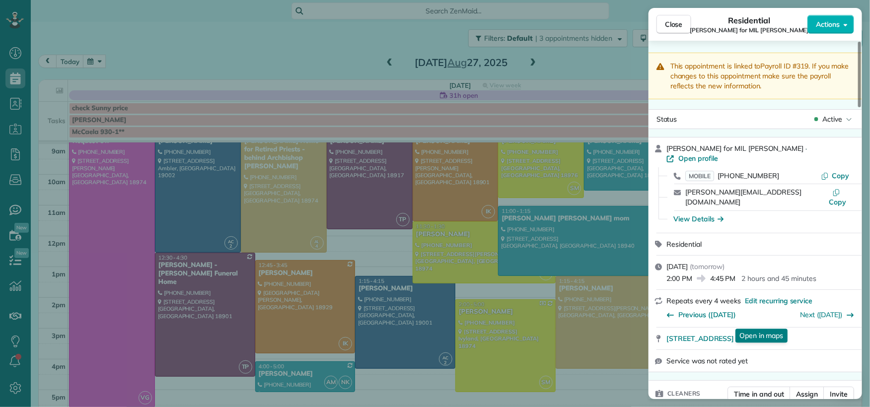
drag, startPoint x: 666, startPoint y: 24, endPoint x: 596, endPoint y: 2, distance: 73.3
click at [666, 24] on span "Close" at bounding box center [674, 24] width 18 height 10
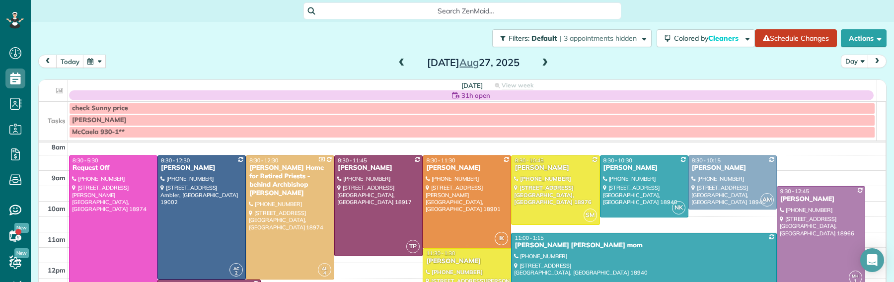
scroll to position [31, 0]
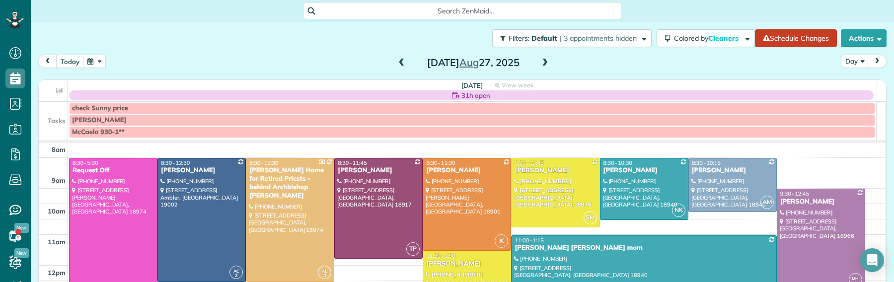
click at [542, 59] on span at bounding box center [544, 63] width 11 height 9
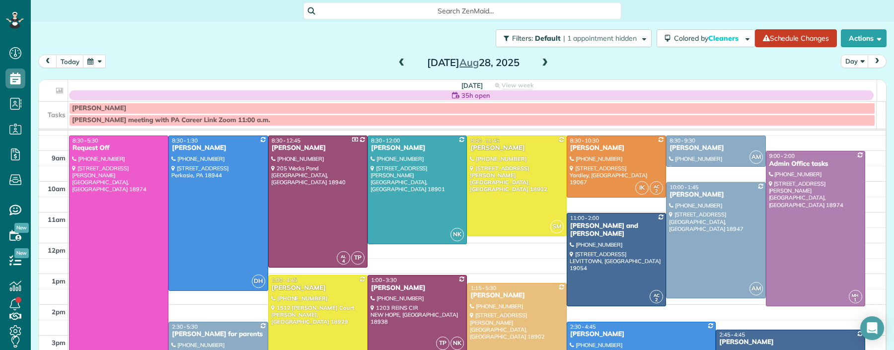
scroll to position [39, 0]
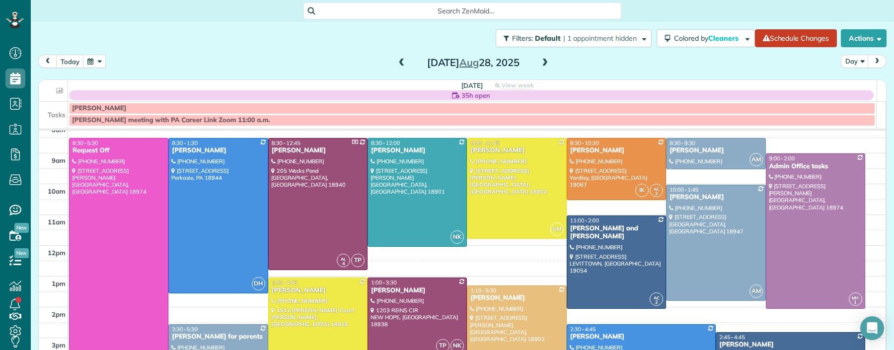
click at [539, 62] on span at bounding box center [544, 63] width 11 height 9
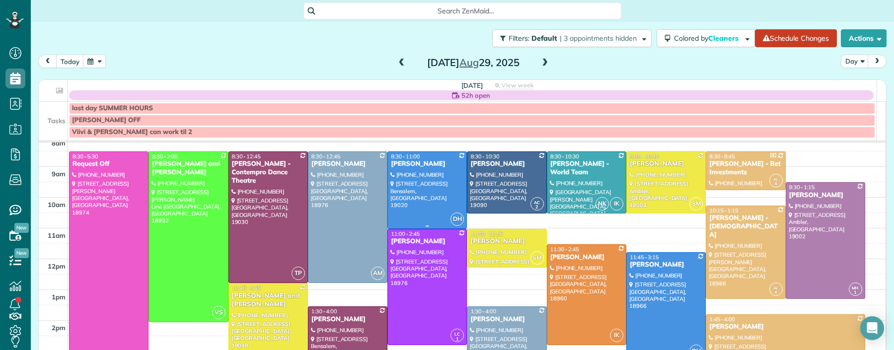
scroll to position [36, 0]
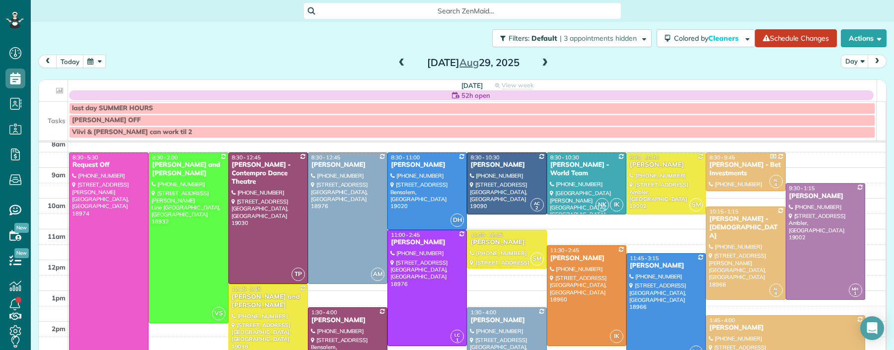
click at [397, 64] on span at bounding box center [401, 63] width 11 height 9
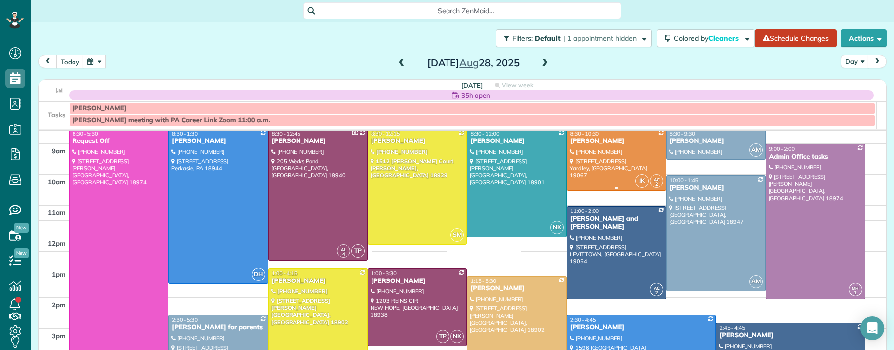
scroll to position [0, 0]
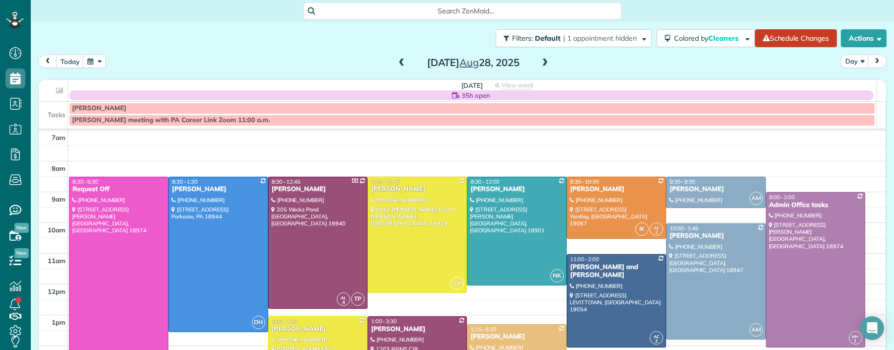
click at [541, 62] on span at bounding box center [544, 63] width 11 height 9
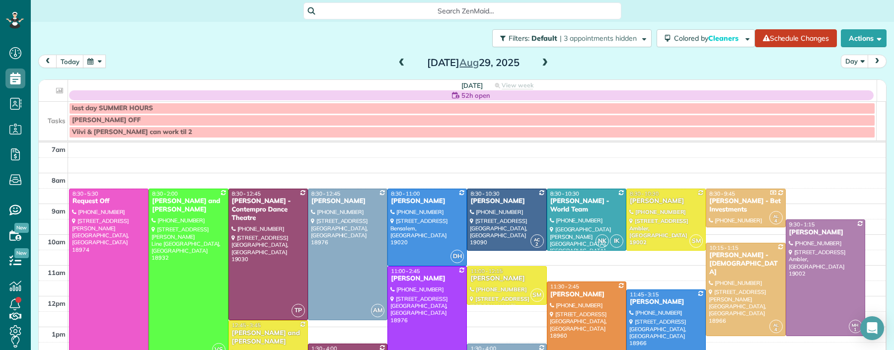
click at [398, 61] on span at bounding box center [401, 63] width 11 height 9
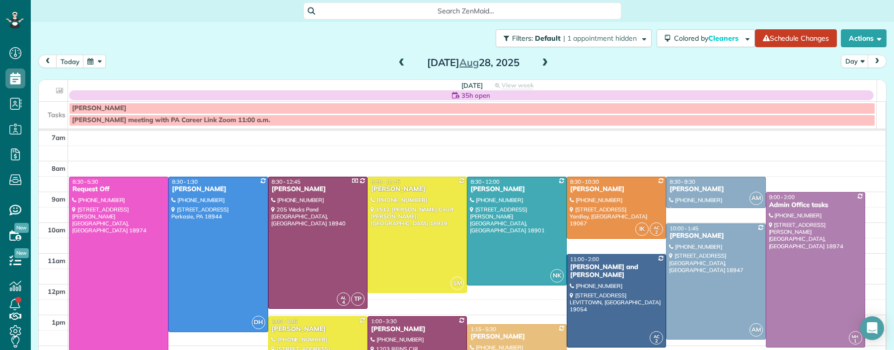
click at [396, 65] on span at bounding box center [401, 63] width 11 height 9
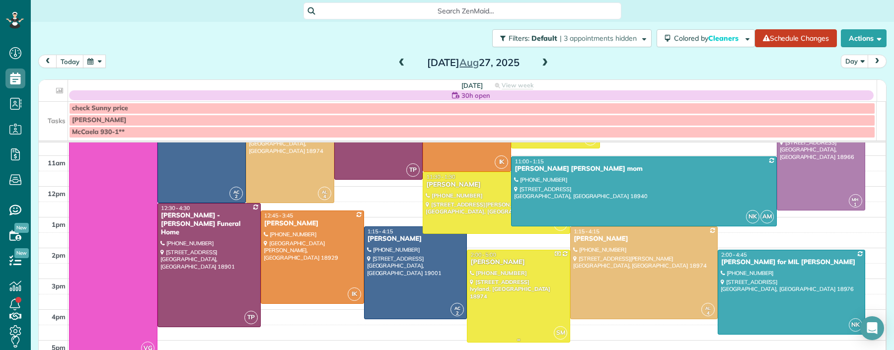
scroll to position [117, 0]
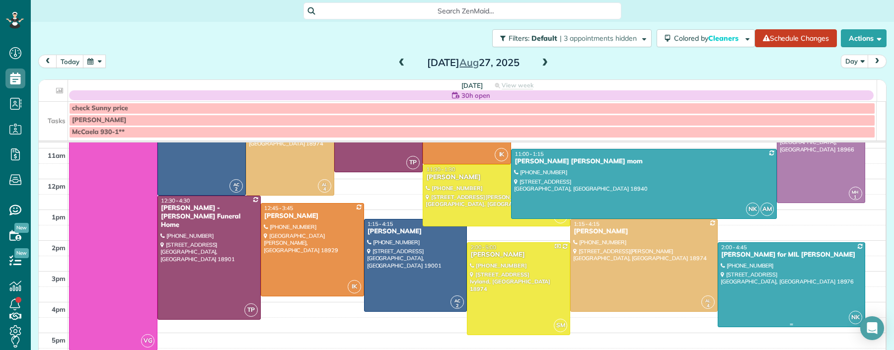
click at [729, 255] on div "Jessica Crespo for MIL Marcia Lally" at bounding box center [790, 255] width 141 height 8
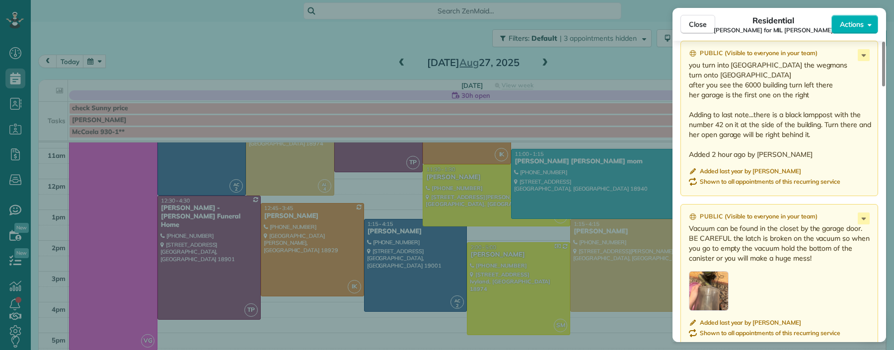
scroll to position [1101, 0]
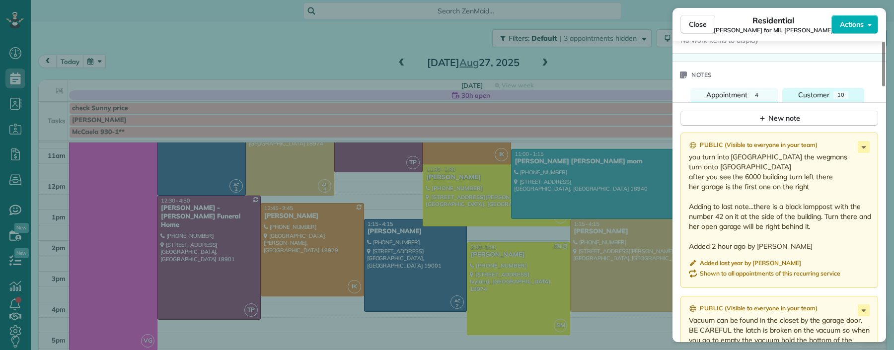
click at [814, 90] on span "Customer" at bounding box center [813, 94] width 31 height 9
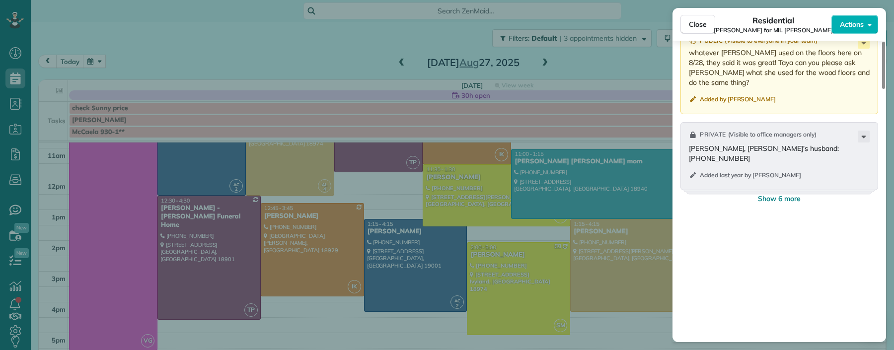
scroll to position [1454, 0]
click at [775, 192] on span "Show 6 more" at bounding box center [779, 197] width 43 height 10
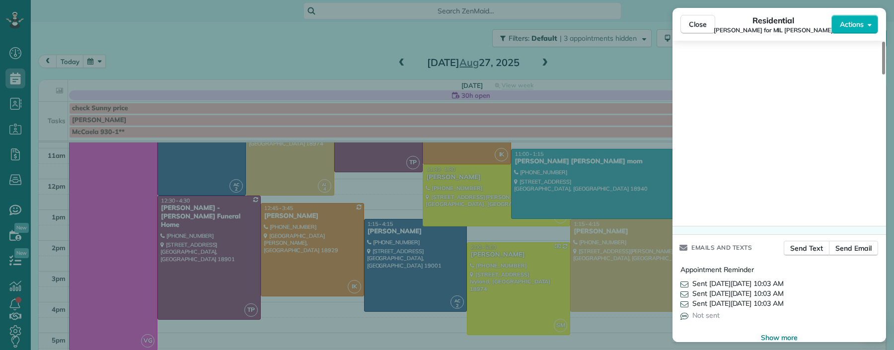
scroll to position [870, 0]
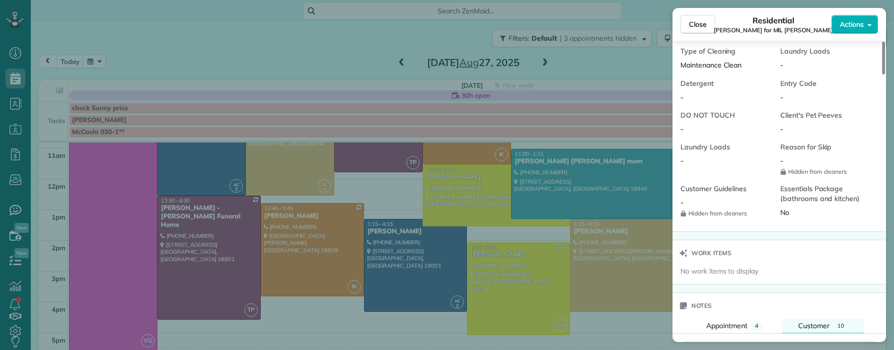
click at [696, 21] on span "Close" at bounding box center [698, 24] width 18 height 10
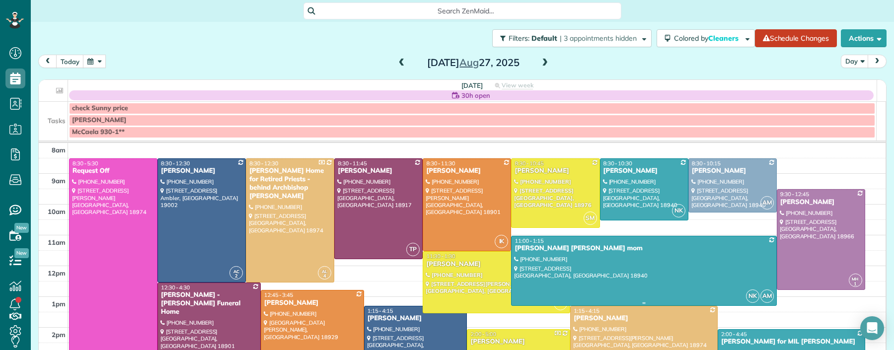
scroll to position [33, 0]
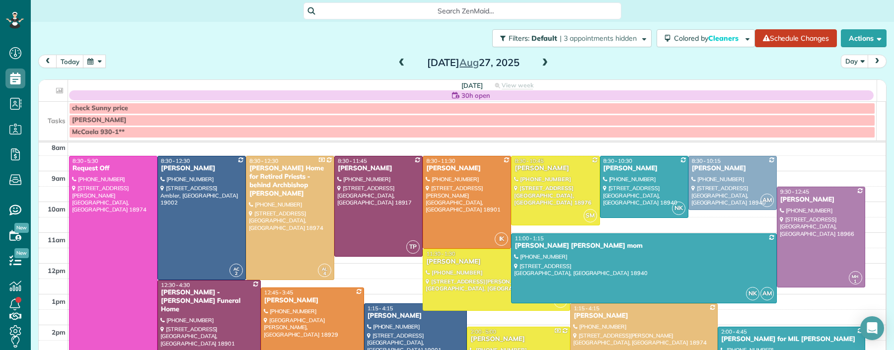
click at [399, 60] on span at bounding box center [401, 63] width 11 height 9
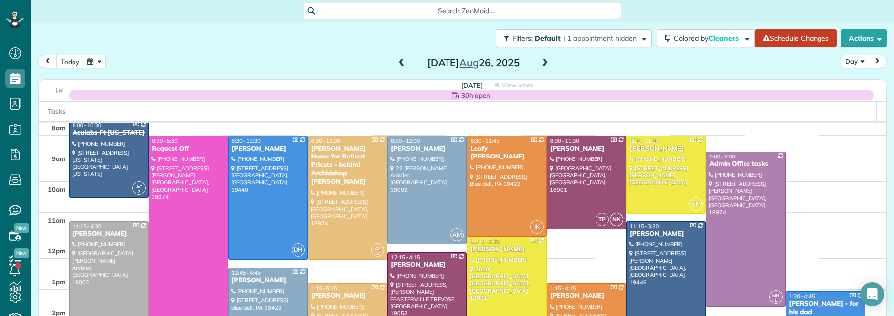
scroll to position [316, 30]
click at [541, 62] on span at bounding box center [544, 63] width 11 height 9
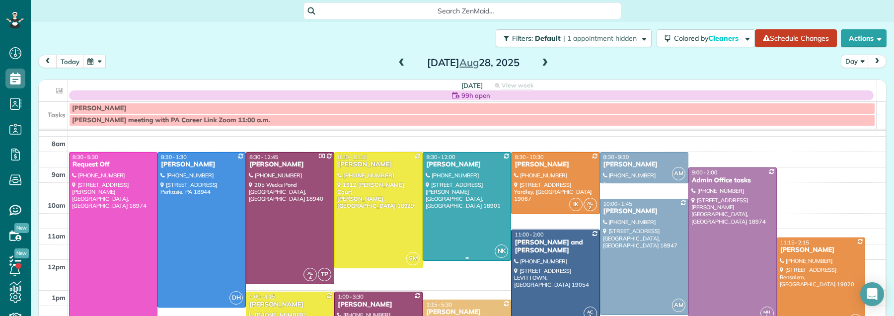
scroll to position [27, 0]
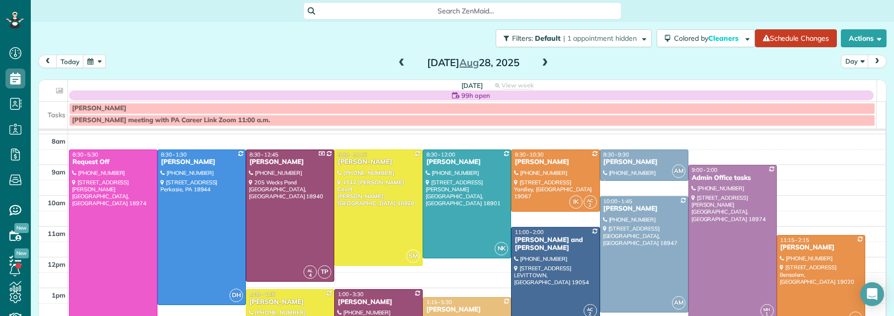
click at [539, 68] on span at bounding box center [544, 63] width 11 height 15
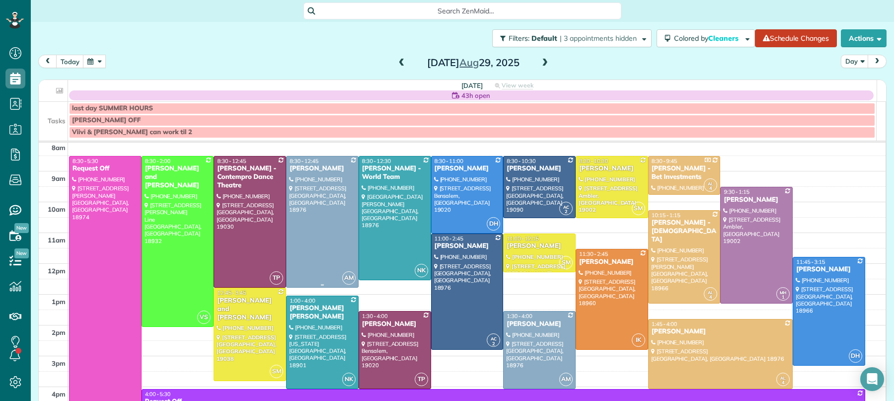
scroll to position [30, 0]
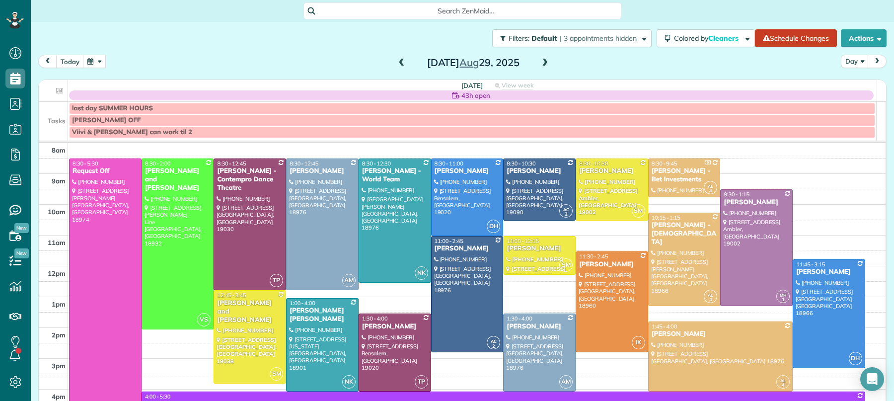
click at [397, 59] on span at bounding box center [401, 63] width 11 height 9
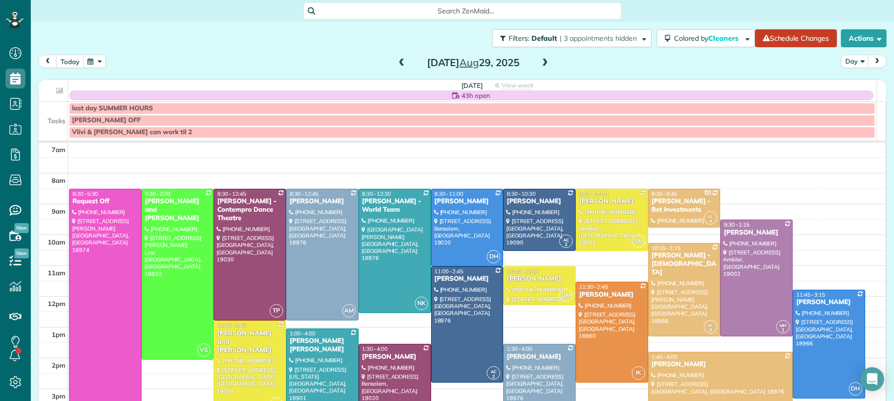
click at [397, 59] on span at bounding box center [401, 63] width 11 height 9
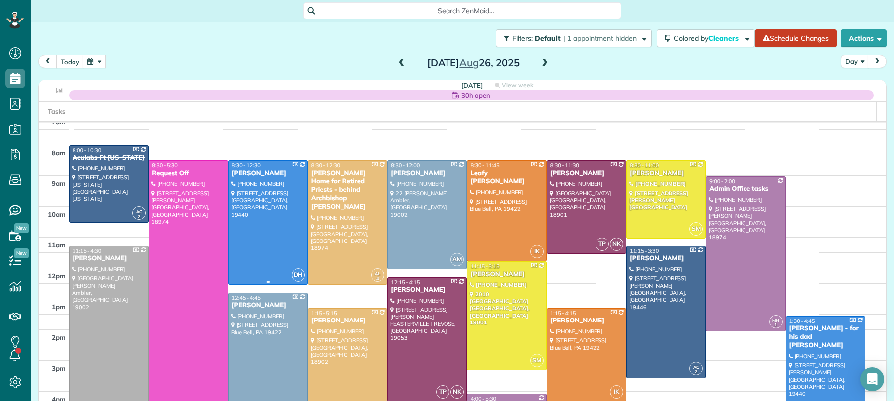
scroll to position [20, 0]
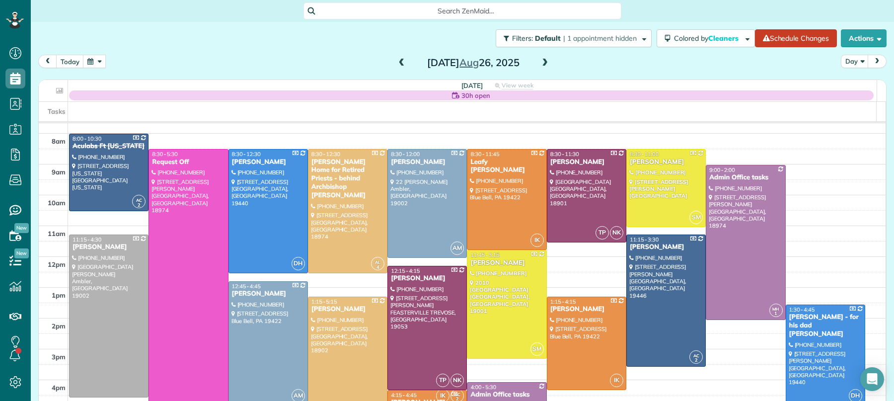
click at [541, 63] on span at bounding box center [544, 63] width 11 height 9
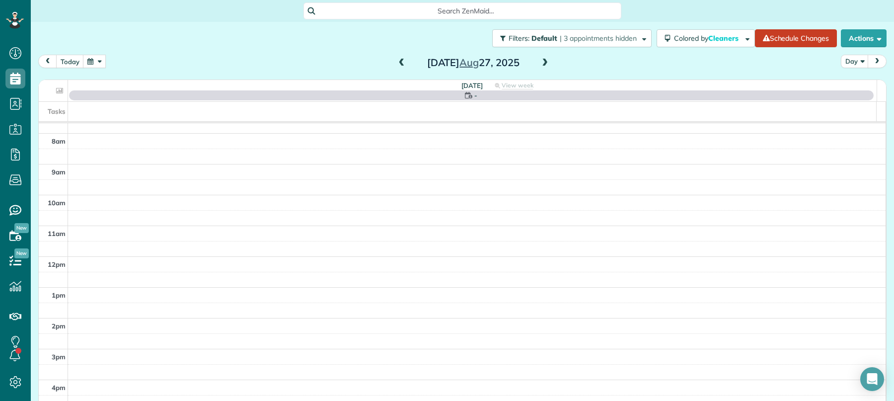
scroll to position [0, 0]
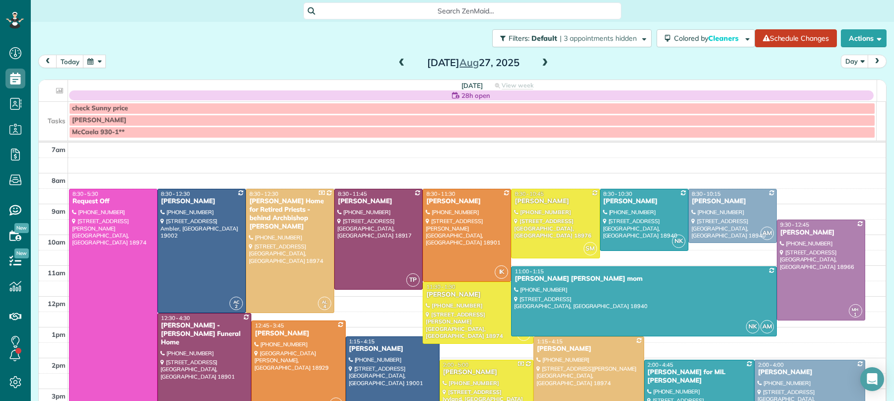
click at [396, 62] on span at bounding box center [401, 63] width 11 height 9
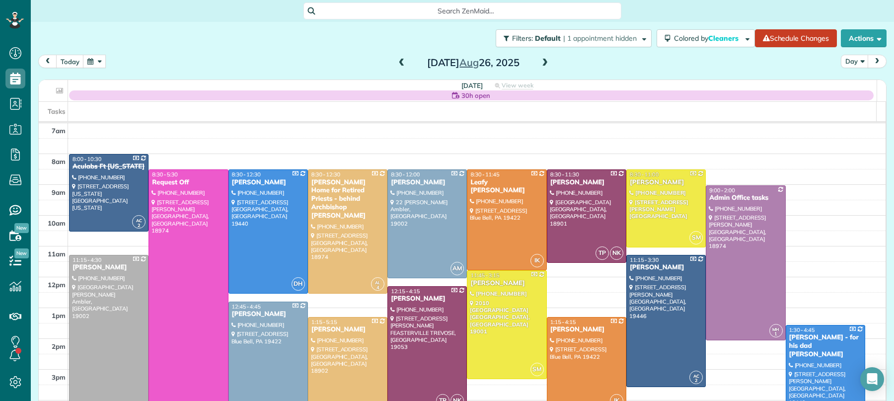
click at [542, 62] on span at bounding box center [544, 63] width 11 height 9
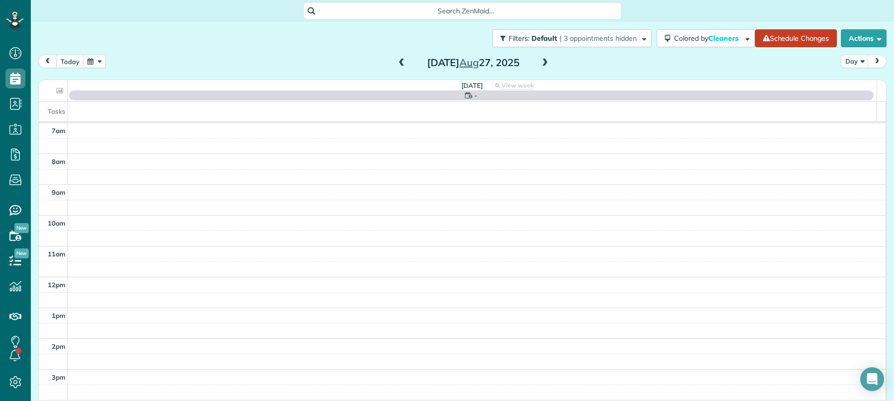
click at [542, 62] on span at bounding box center [544, 63] width 11 height 9
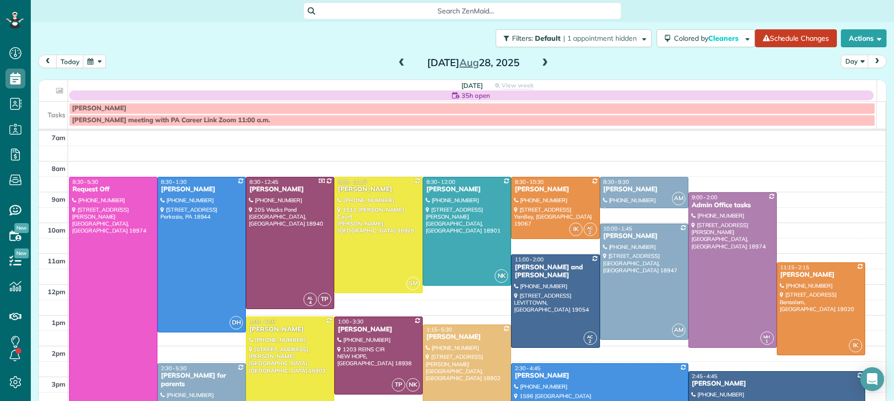
click at [401, 57] on span at bounding box center [401, 63] width 11 height 15
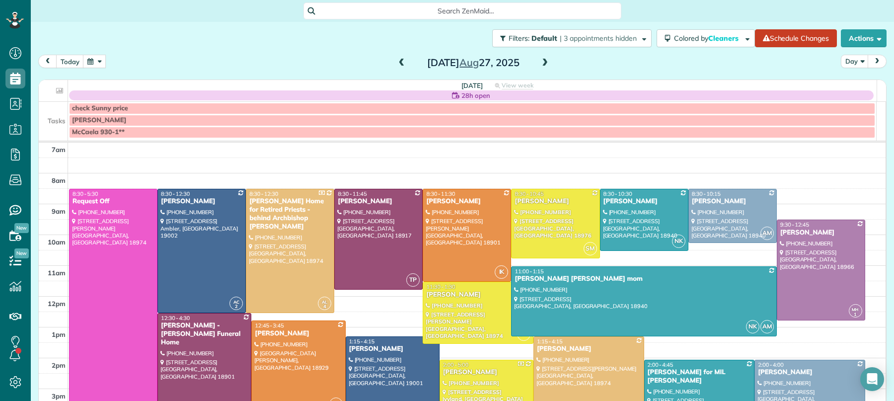
click at [401, 57] on span at bounding box center [401, 63] width 11 height 15
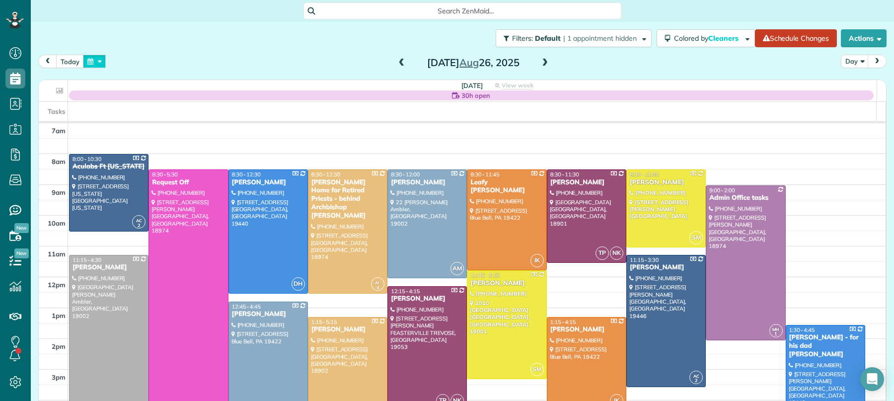
click at [103, 59] on button "button" at bounding box center [94, 61] width 23 height 13
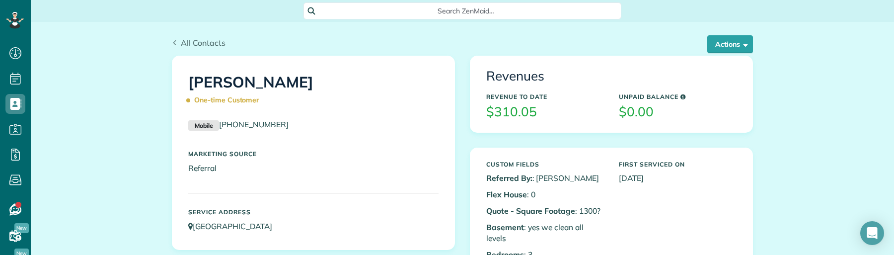
scroll to position [4, 4]
click at [181, 40] on span "All Contacts" at bounding box center [203, 43] width 45 height 10
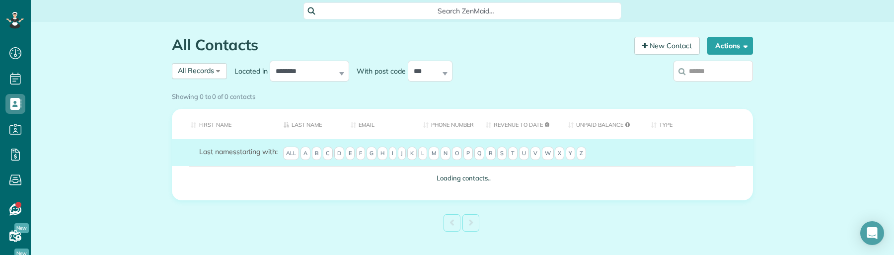
scroll to position [4, 4]
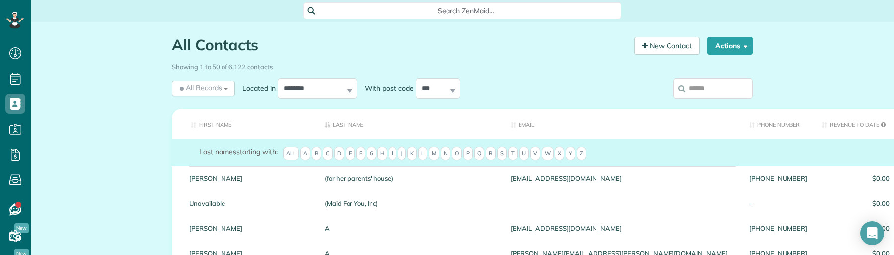
click at [697, 88] on input "search" at bounding box center [712, 88] width 79 height 21
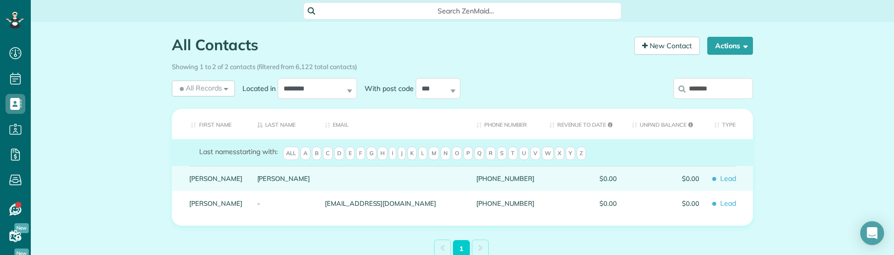
type input "*******"
click at [195, 182] on link "Stephanie" at bounding box center [215, 178] width 53 height 7
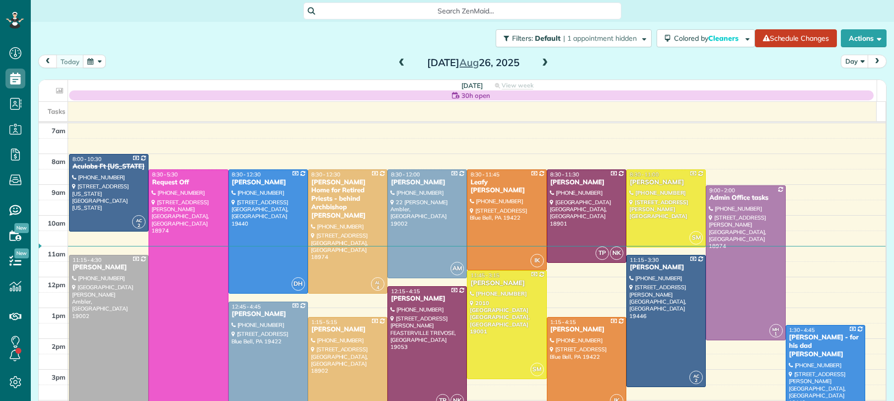
scroll to position [4, 4]
click at [104, 60] on button "button" at bounding box center [94, 61] width 23 height 13
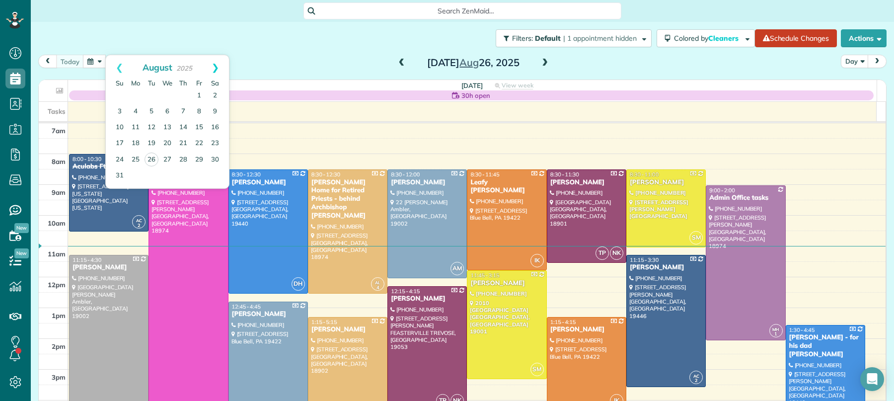
click at [219, 63] on link "Next" at bounding box center [215, 67] width 27 height 25
click at [155, 92] on link "2" at bounding box center [151, 96] width 16 height 16
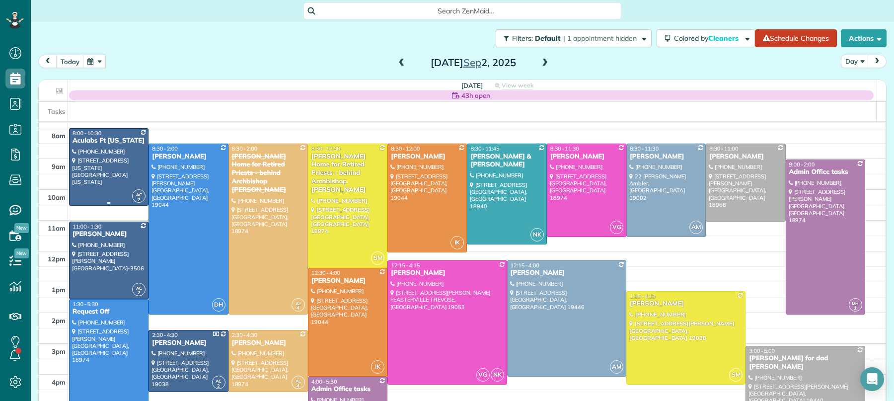
scroll to position [28, 0]
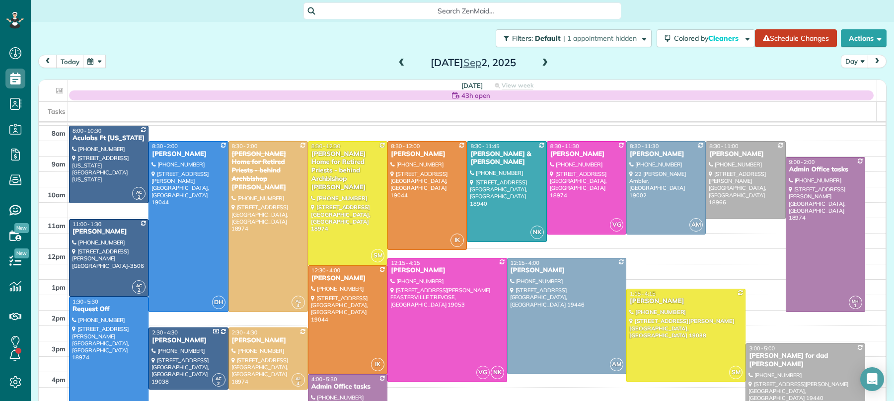
click at [542, 61] on span at bounding box center [544, 63] width 11 height 9
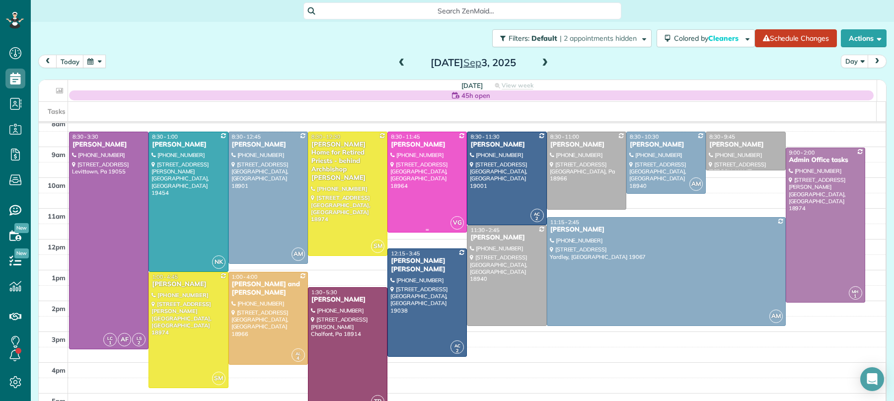
scroll to position [36, 0]
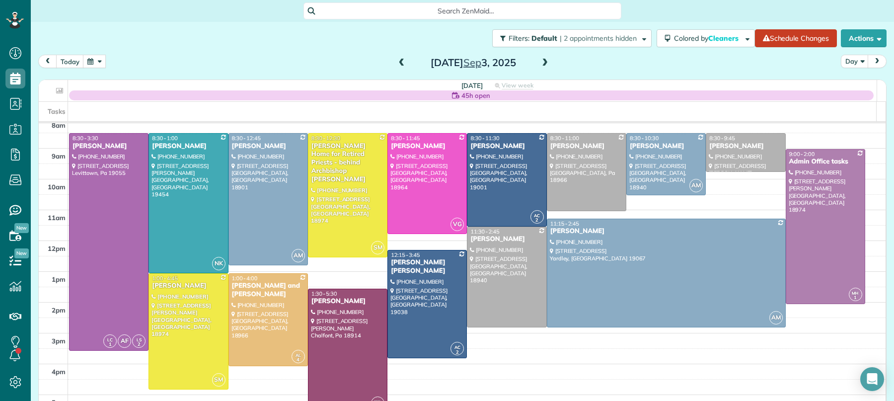
drag, startPoint x: 392, startPoint y: 65, endPoint x: 395, endPoint y: 71, distance: 7.1
click at [396, 65] on span at bounding box center [401, 63] width 11 height 9
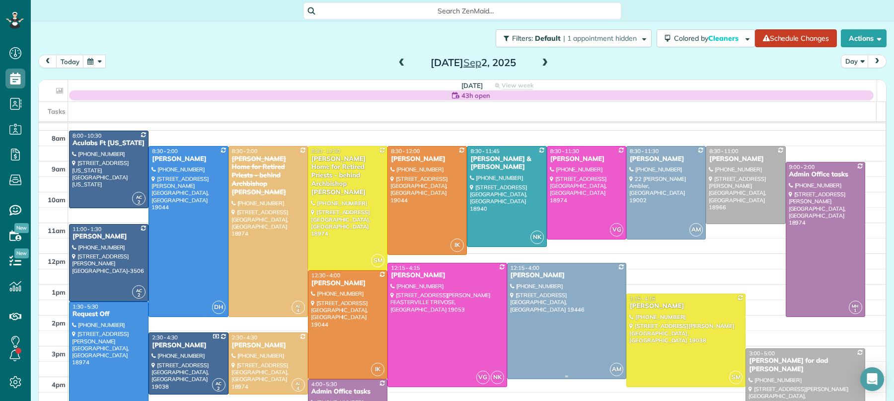
scroll to position [42, 0]
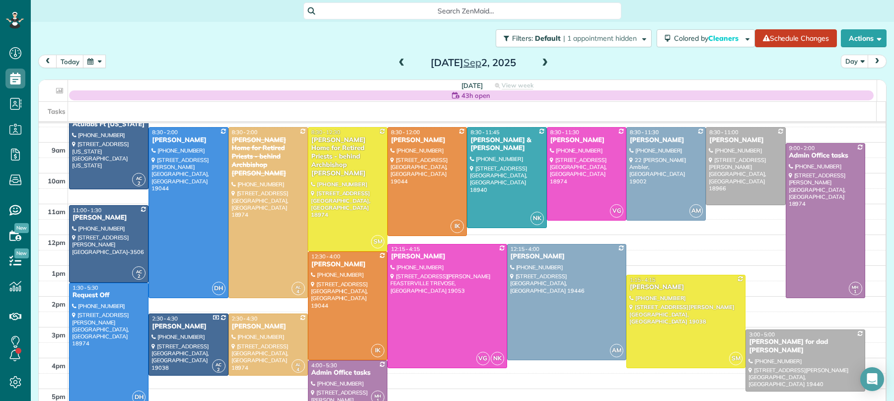
click at [543, 63] on span at bounding box center [544, 63] width 11 height 9
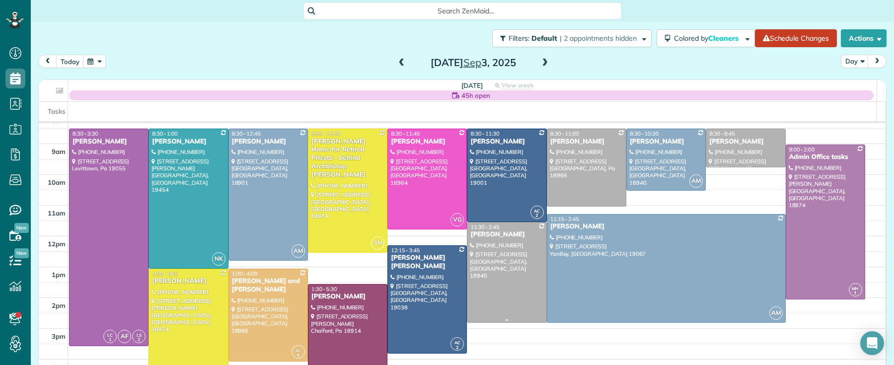
scroll to position [365, 30]
click at [398, 62] on span at bounding box center [401, 63] width 11 height 9
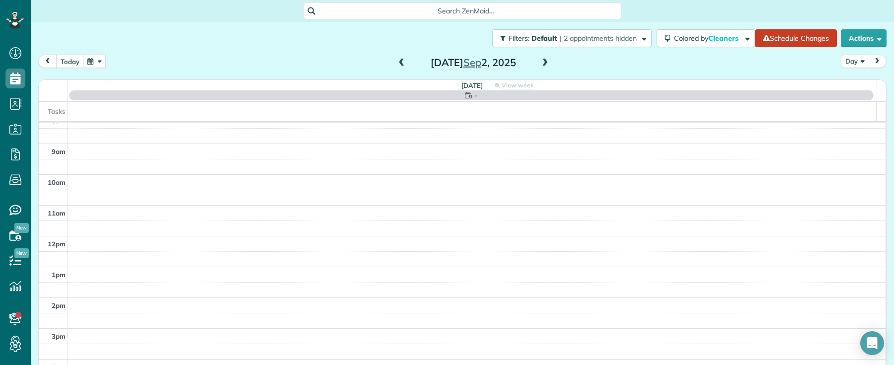
scroll to position [0, 0]
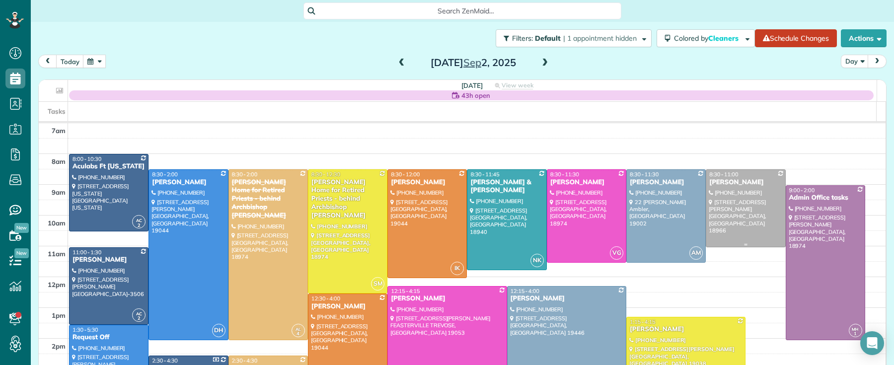
click at [708, 179] on div "Jason Macias" at bounding box center [744, 182] width 73 height 8
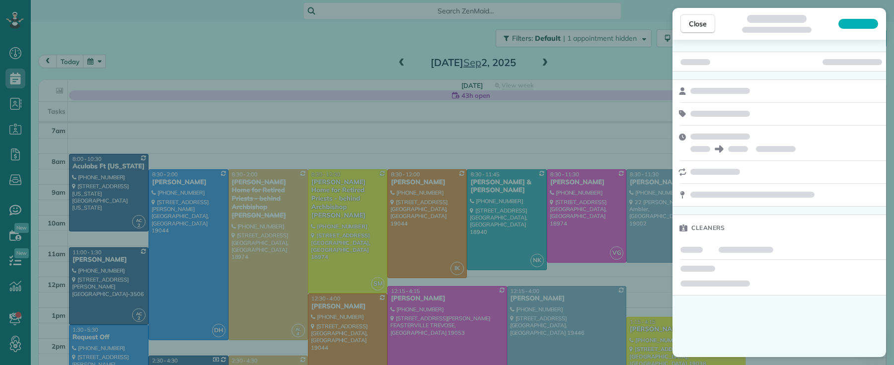
drag, startPoint x: 697, startPoint y: 23, endPoint x: 378, endPoint y: 142, distance: 340.0
click at [697, 23] on span "Close" at bounding box center [698, 24] width 18 height 10
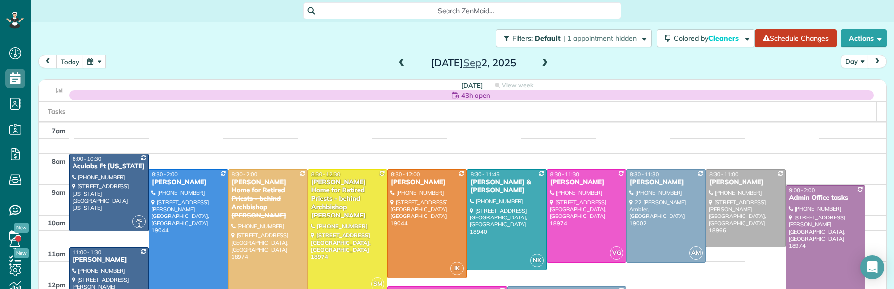
click at [196, 181] on div "Nicholas Lepkowski" at bounding box center [187, 182] width 73 height 8
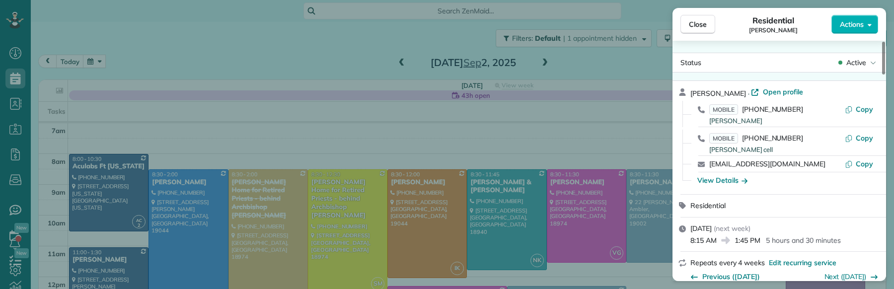
click at [697, 30] on button "Close" at bounding box center [697, 24] width 35 height 19
click at [698, 27] on span "Close" at bounding box center [698, 24] width 18 height 10
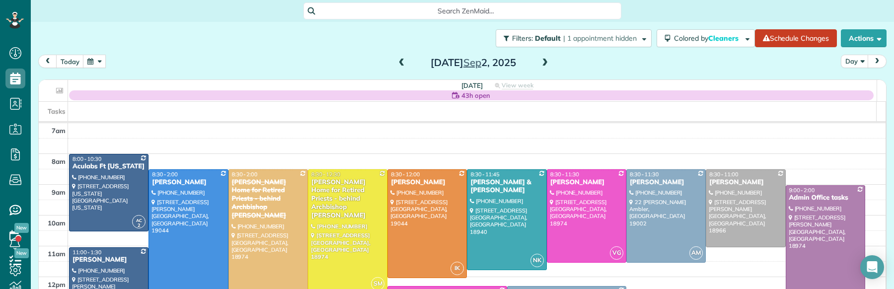
click at [539, 63] on span at bounding box center [544, 63] width 11 height 9
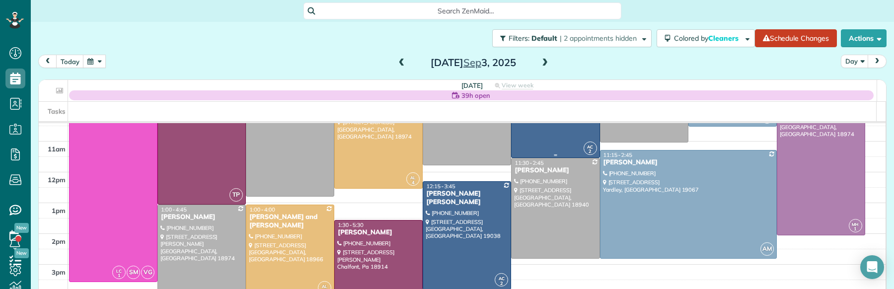
scroll to position [128, 0]
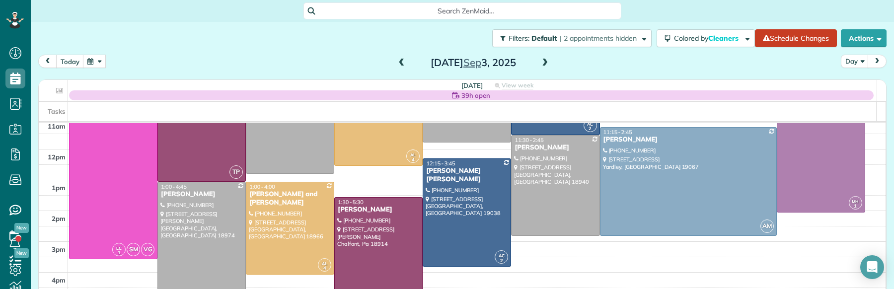
click at [396, 62] on span at bounding box center [401, 63] width 11 height 9
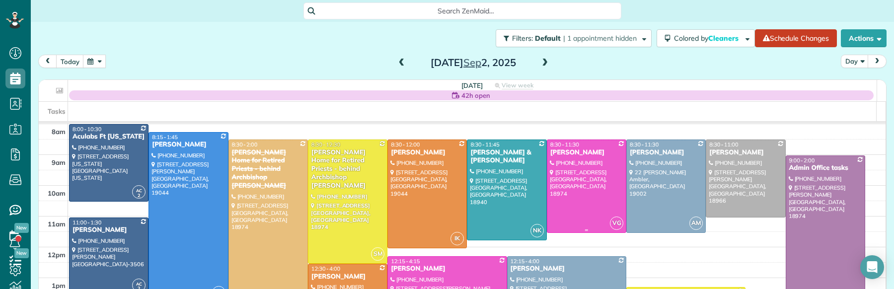
scroll to position [30, 0]
click at [396, 64] on span at bounding box center [401, 63] width 11 height 9
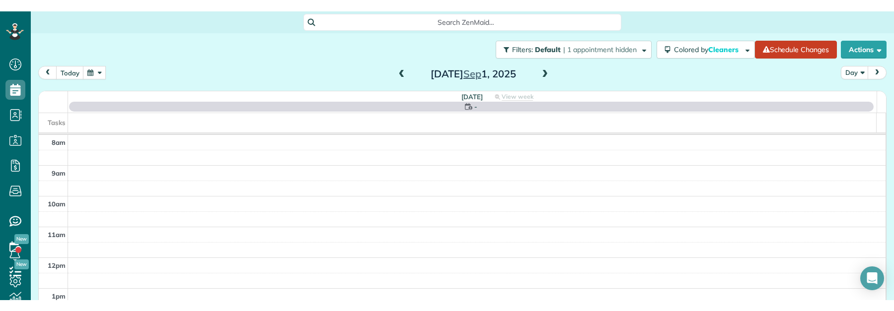
scroll to position [0, 0]
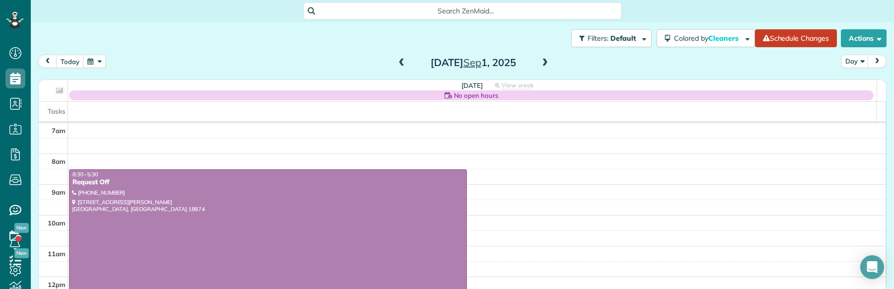
click at [396, 64] on span at bounding box center [401, 63] width 11 height 9
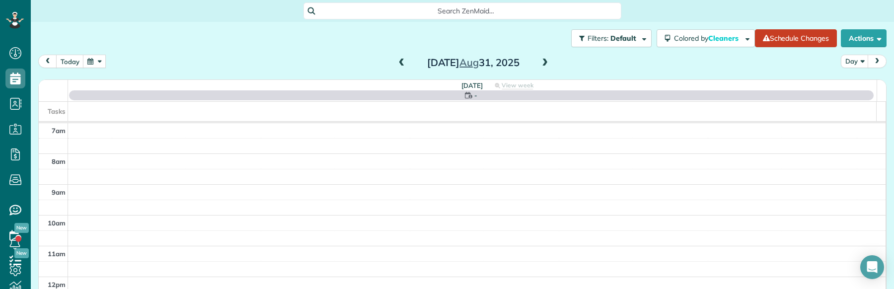
click at [396, 64] on span at bounding box center [401, 63] width 11 height 9
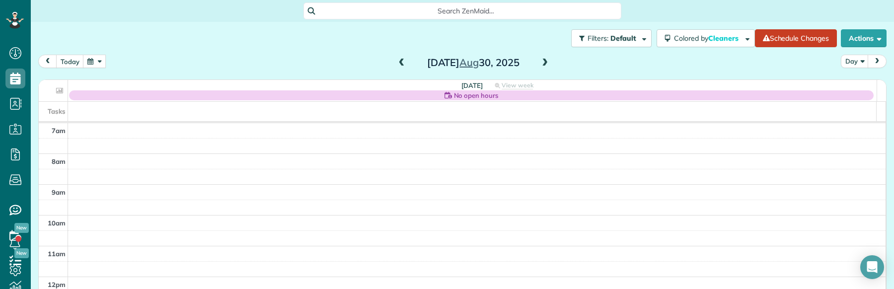
click at [396, 60] on span at bounding box center [401, 63] width 11 height 9
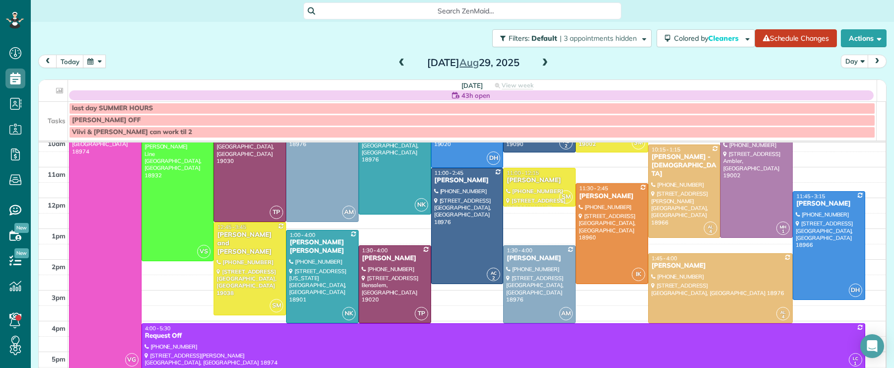
scroll to position [92, 0]
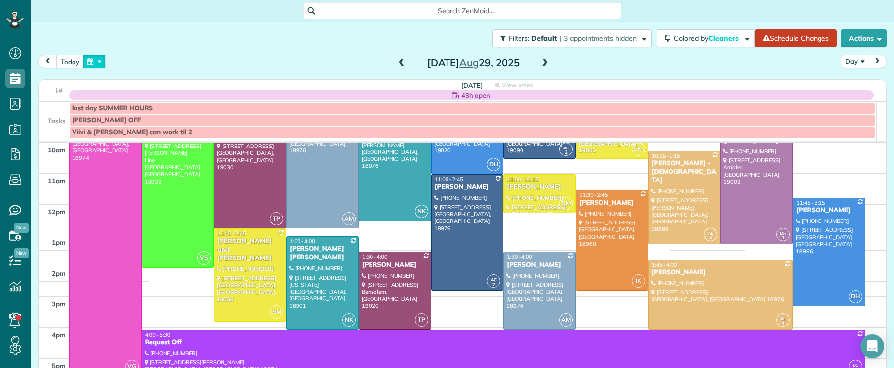
click at [99, 62] on button "button" at bounding box center [94, 61] width 23 height 13
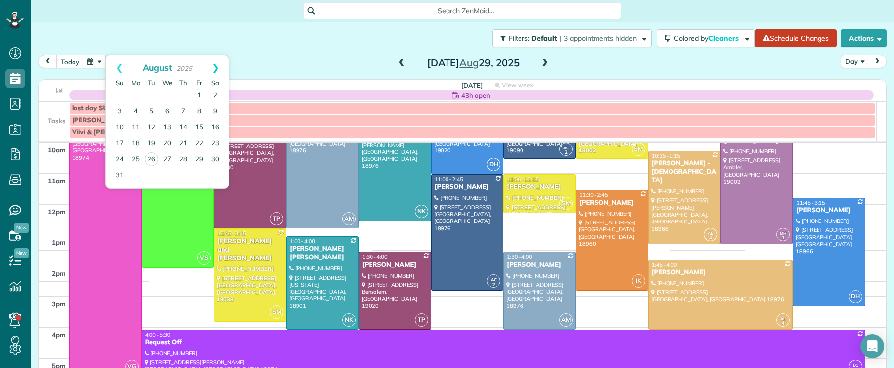
click at [218, 69] on link "Next" at bounding box center [215, 67] width 27 height 25
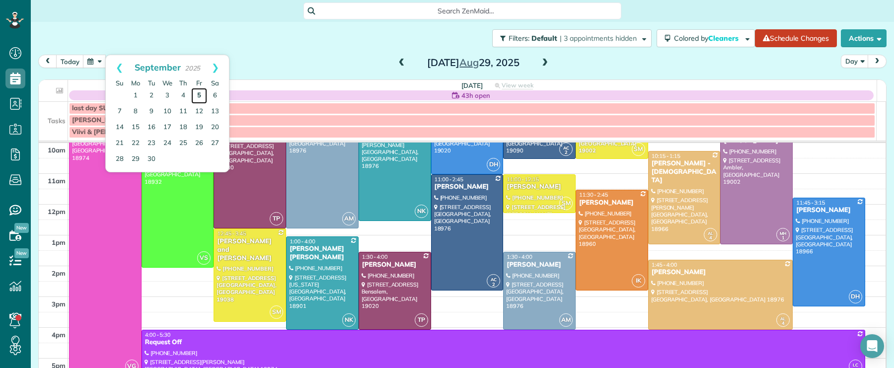
click at [197, 95] on link "5" at bounding box center [199, 96] width 16 height 16
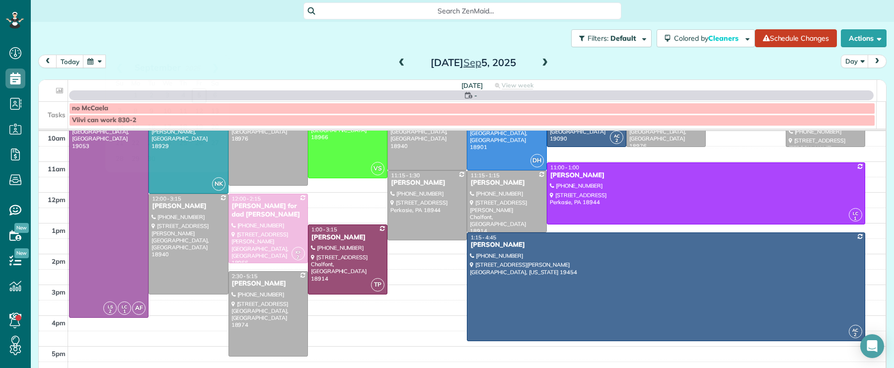
scroll to position [0, 0]
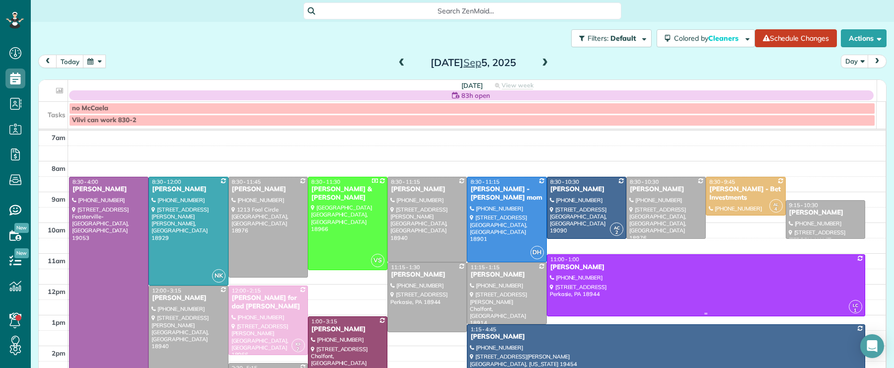
click at [572, 264] on div "Michael Heckenswiler" at bounding box center [706, 267] width 312 height 8
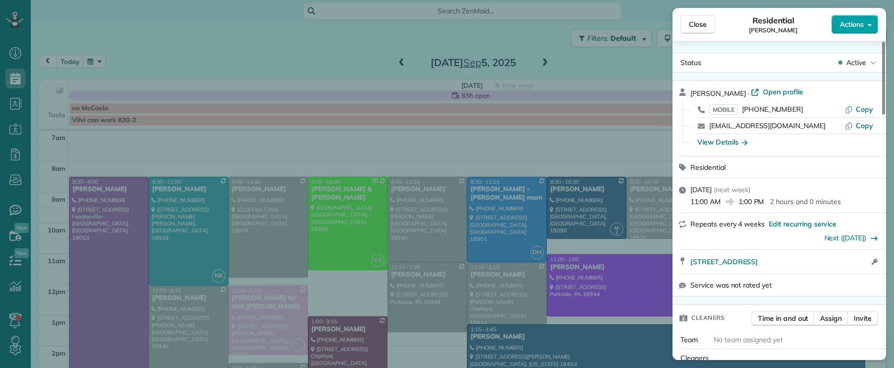
click at [842, 27] on span "Actions" at bounding box center [851, 24] width 24 height 10
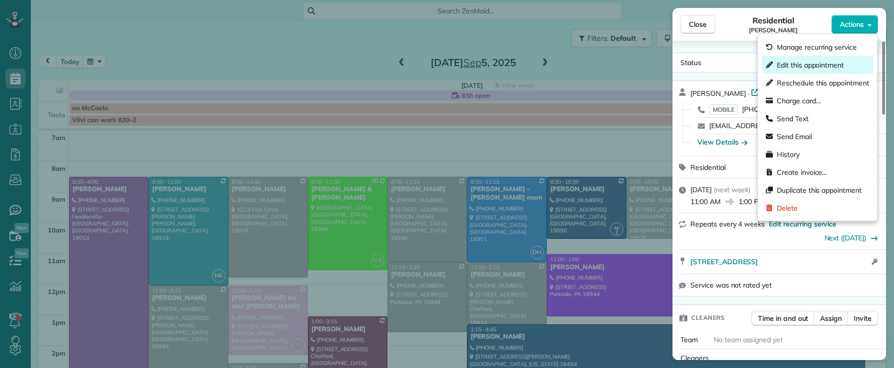
click at [807, 66] on span "Edit this appointment" at bounding box center [809, 65] width 67 height 10
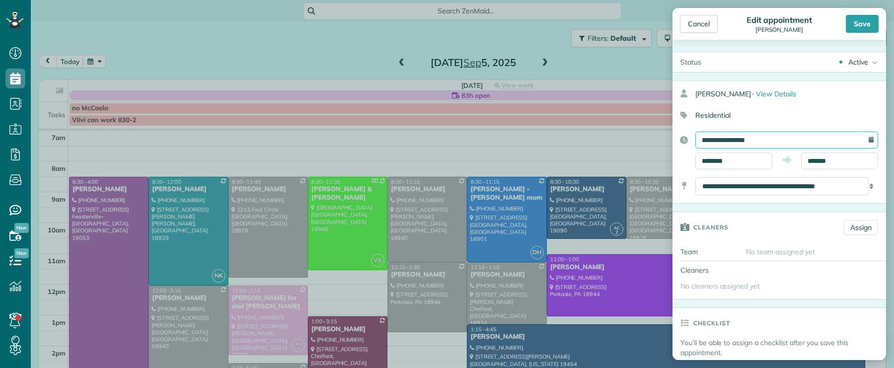
click at [729, 140] on input "**********" at bounding box center [786, 140] width 183 height 17
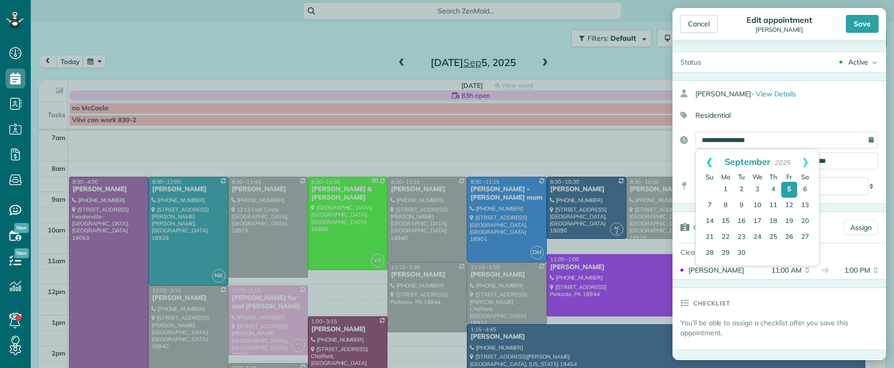
click at [707, 159] on link "Prev" at bounding box center [709, 161] width 27 height 25
click at [788, 251] on link "29" at bounding box center [789, 254] width 16 height 16
type input "**********"
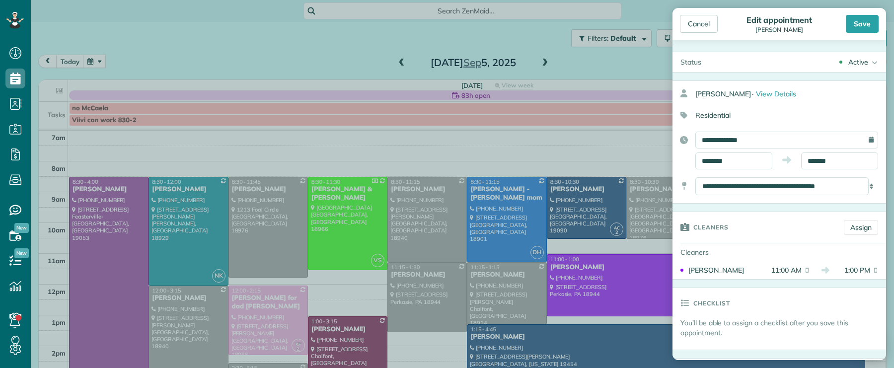
click at [858, 29] on div "Save" at bounding box center [861, 24] width 33 height 18
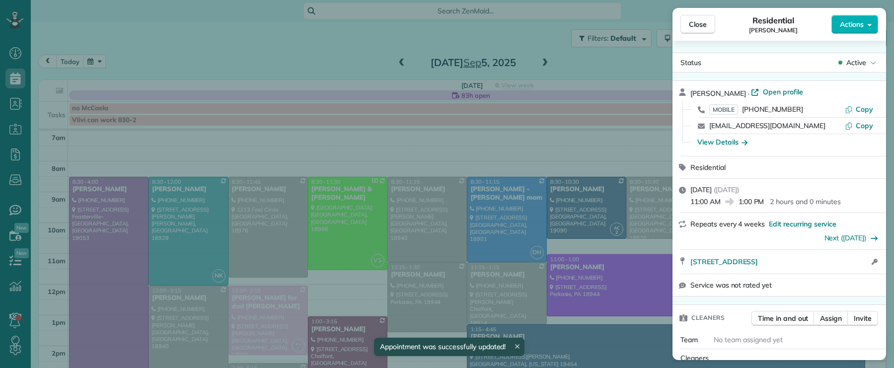
click at [692, 24] on span "Close" at bounding box center [698, 24] width 18 height 10
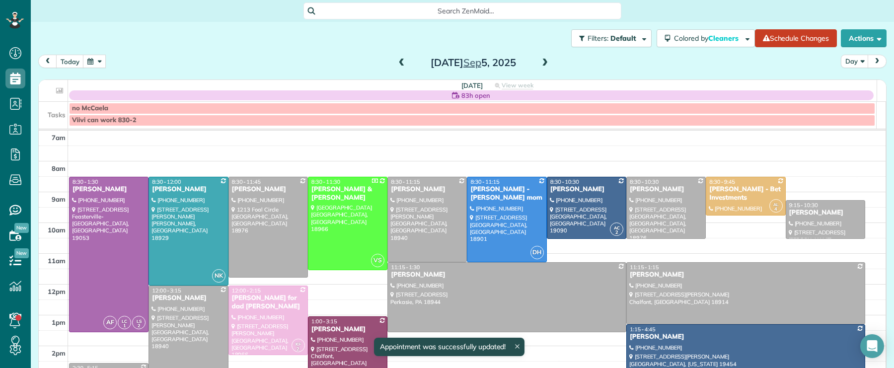
click at [396, 64] on span at bounding box center [401, 63] width 11 height 9
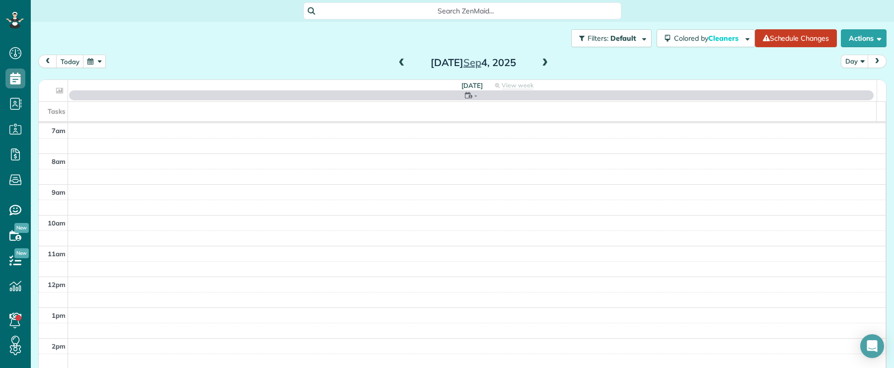
click at [396, 64] on span at bounding box center [401, 63] width 11 height 9
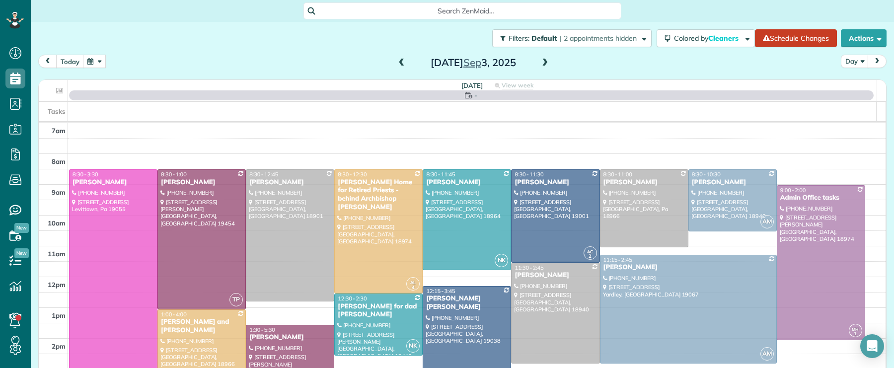
click at [396, 64] on span at bounding box center [401, 63] width 11 height 9
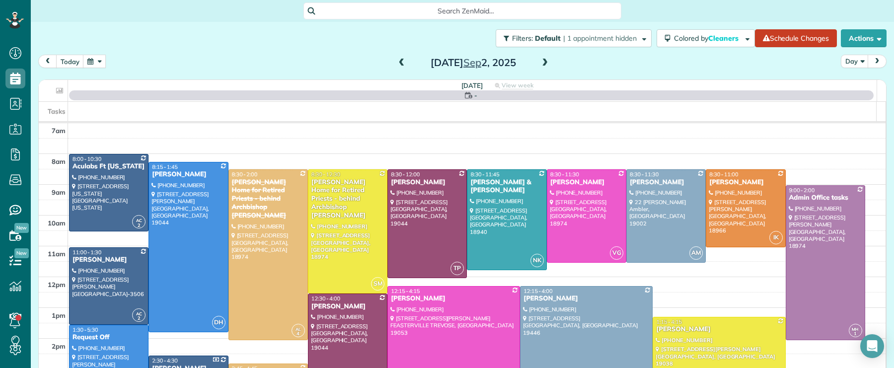
click at [396, 64] on span at bounding box center [401, 63] width 11 height 9
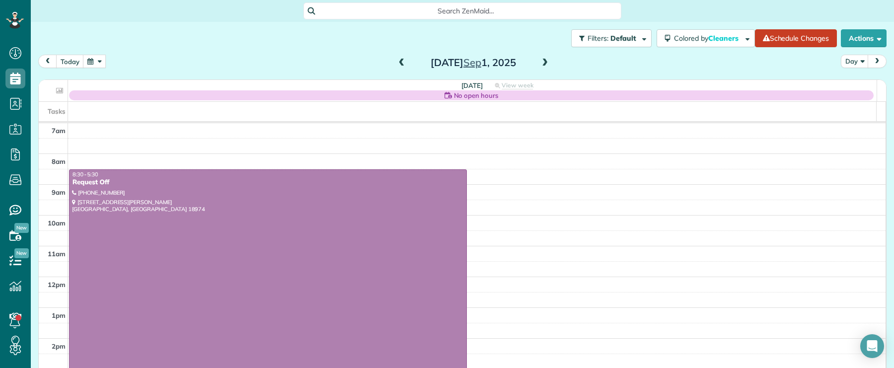
click at [396, 64] on span at bounding box center [401, 63] width 11 height 9
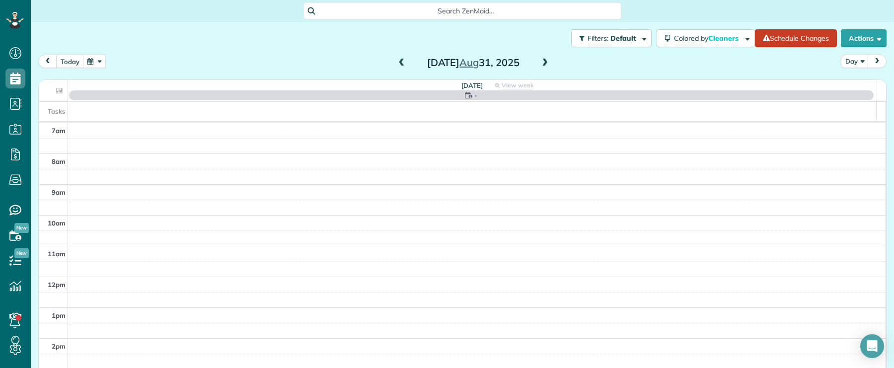
click at [396, 64] on span at bounding box center [401, 63] width 11 height 9
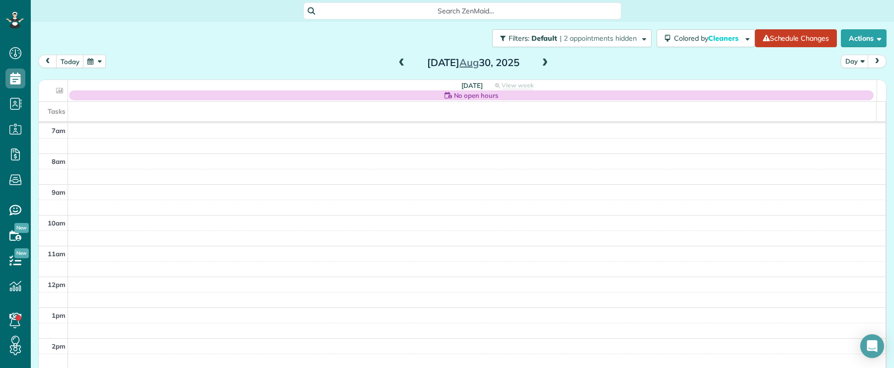
click at [396, 64] on span at bounding box center [401, 63] width 11 height 9
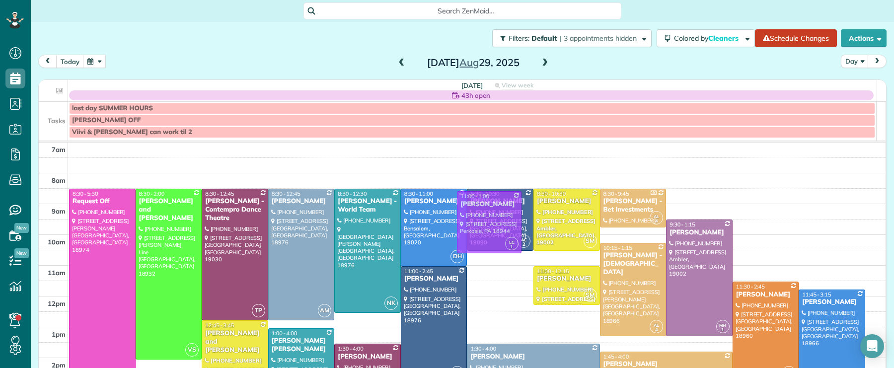
drag, startPoint x: 474, startPoint y: 283, endPoint x: 473, endPoint y: 207, distance: 76.0
click at [473, 207] on div "Friday 43h open View week $3,715.00 70 Man Hours 22 Appointments 3% Paid All As…" at bounding box center [462, 230] width 847 height 300
drag, startPoint x: 479, startPoint y: 291, endPoint x: 483, endPoint y: 217, distance: 74.6
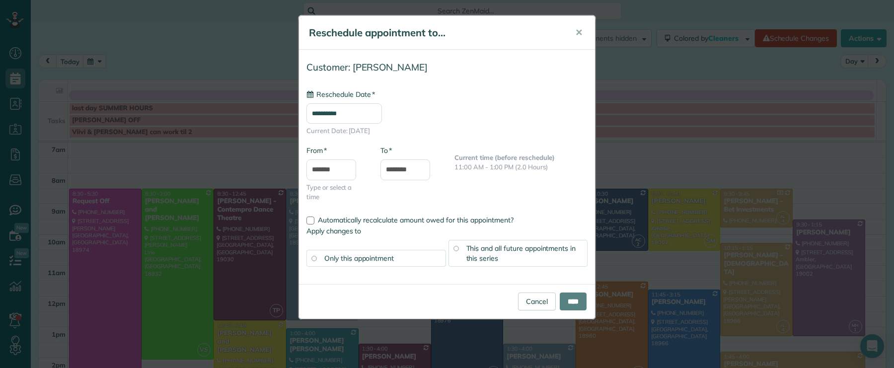
type input "**********"
click at [569, 306] on input "****" at bounding box center [572, 301] width 27 height 18
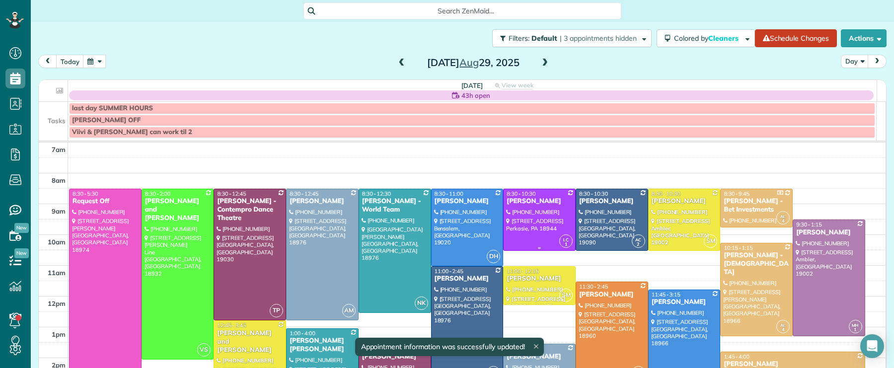
click at [511, 206] on div "Michael Heckenswiler" at bounding box center [539, 201] width 67 height 8
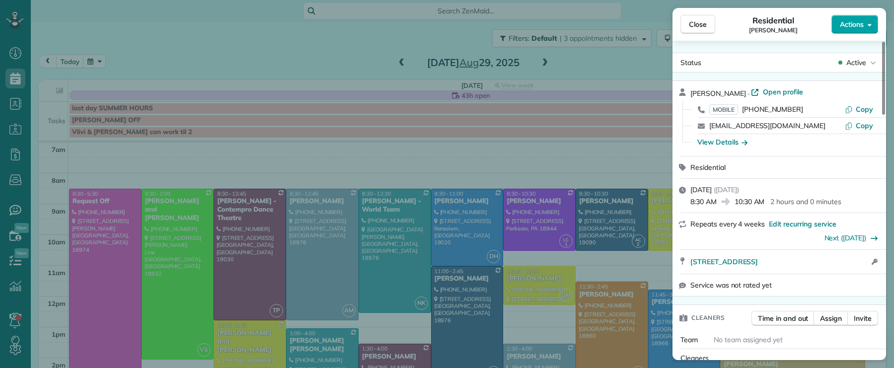
click at [859, 24] on span "Actions" at bounding box center [851, 24] width 24 height 10
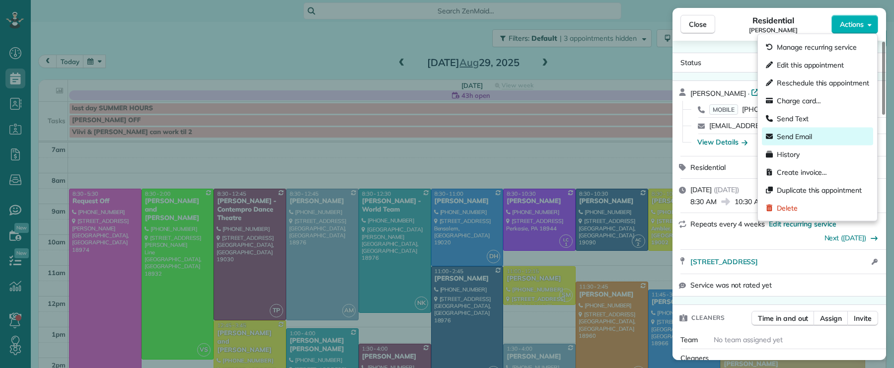
click at [842, 142] on div "Send Email" at bounding box center [817, 137] width 111 height 18
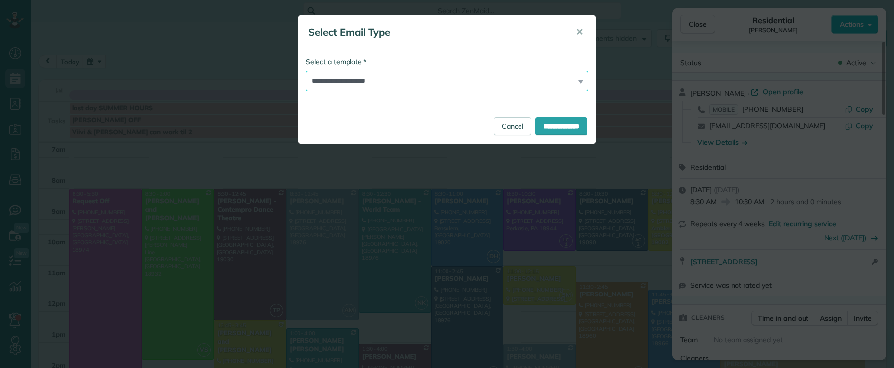
click at [358, 78] on select "**********" at bounding box center [447, 80] width 282 height 21
select select "*****"
click at [546, 131] on input "**********" at bounding box center [561, 126] width 52 height 18
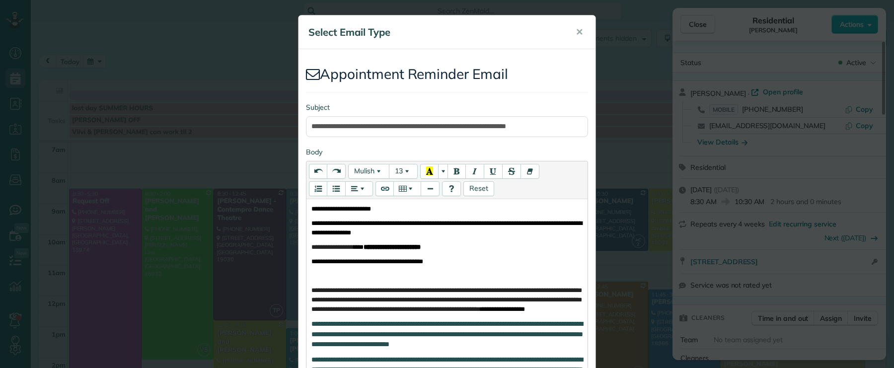
scroll to position [308, 0]
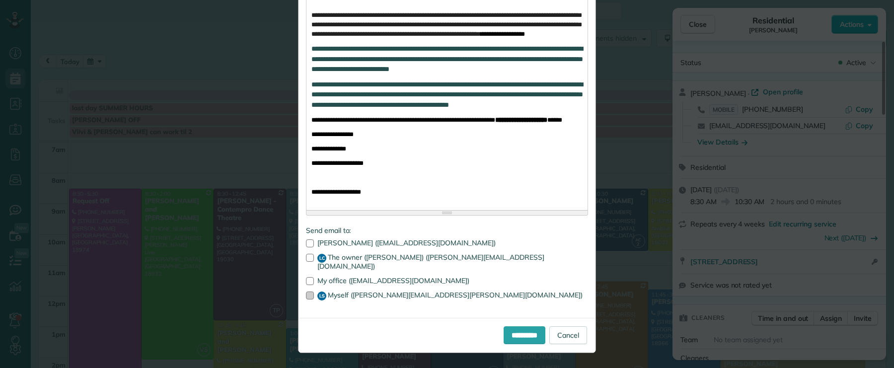
drag, startPoint x: 304, startPoint y: 277, endPoint x: 302, endPoint y: 293, distance: 17.0
click at [306, 277] on div at bounding box center [310, 281] width 8 height 8
click at [306, 295] on div at bounding box center [310, 295] width 8 height 8
click at [510, 341] on input "**********" at bounding box center [524, 335] width 42 height 18
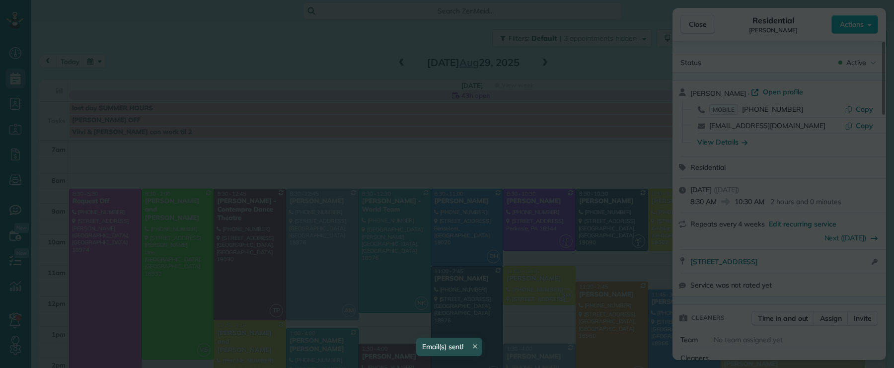
scroll to position [0, 0]
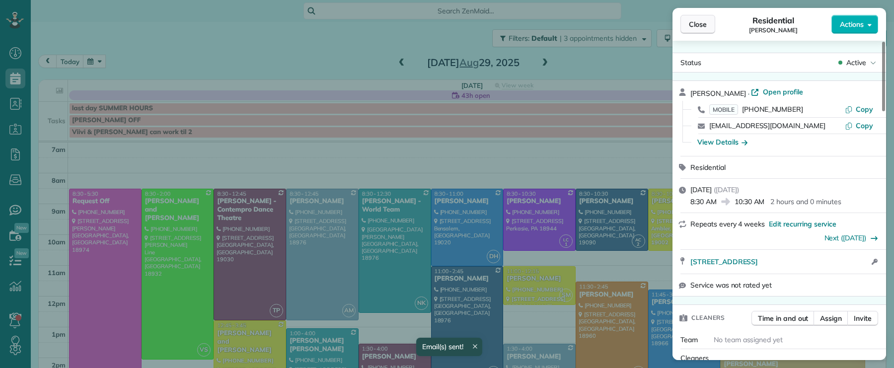
click at [695, 25] on span "Close" at bounding box center [698, 24] width 18 height 10
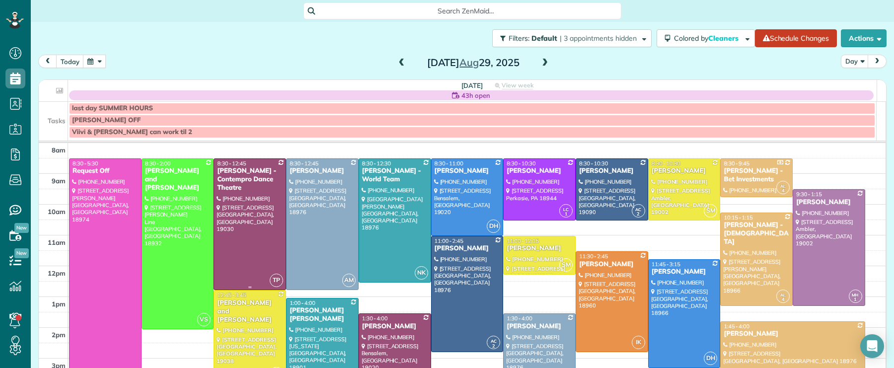
scroll to position [41, 0]
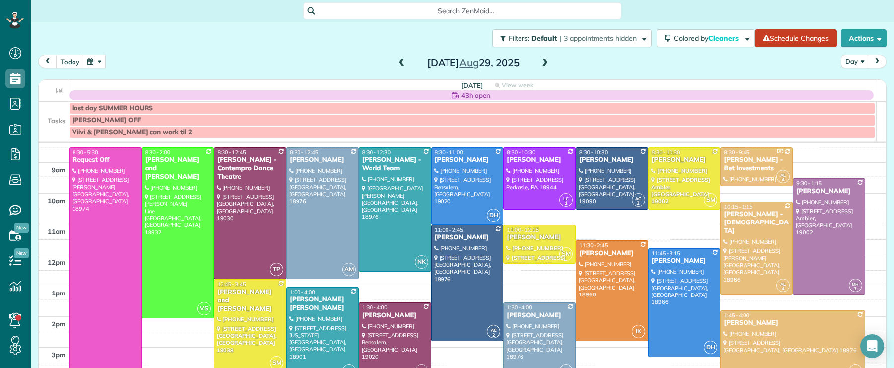
click at [540, 63] on span at bounding box center [544, 63] width 11 height 9
click at [540, 62] on span at bounding box center [544, 63] width 11 height 9
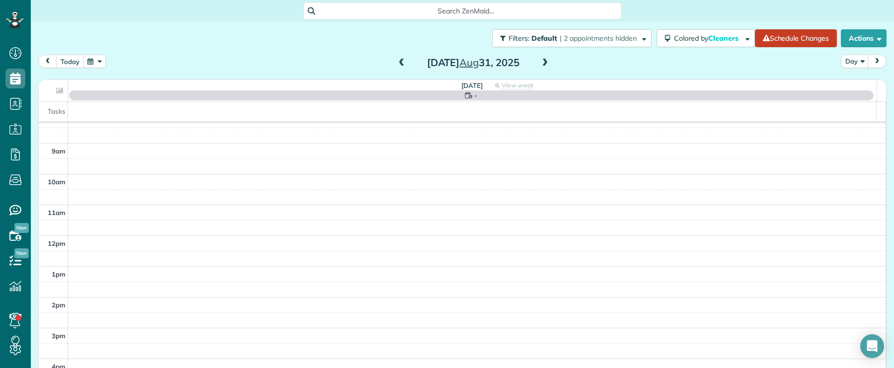
click at [540, 62] on span at bounding box center [544, 63] width 11 height 9
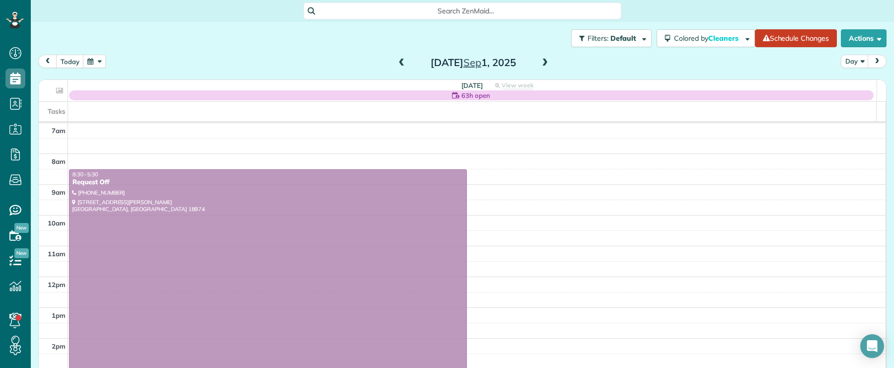
click at [541, 64] on span at bounding box center [544, 63] width 11 height 9
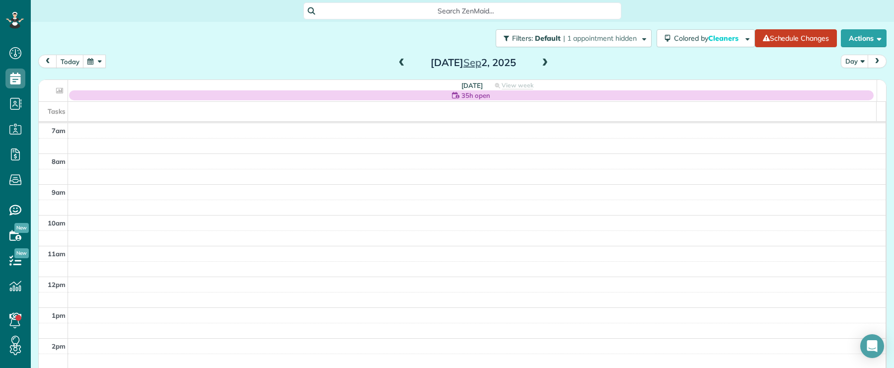
click at [398, 60] on span at bounding box center [401, 63] width 11 height 9
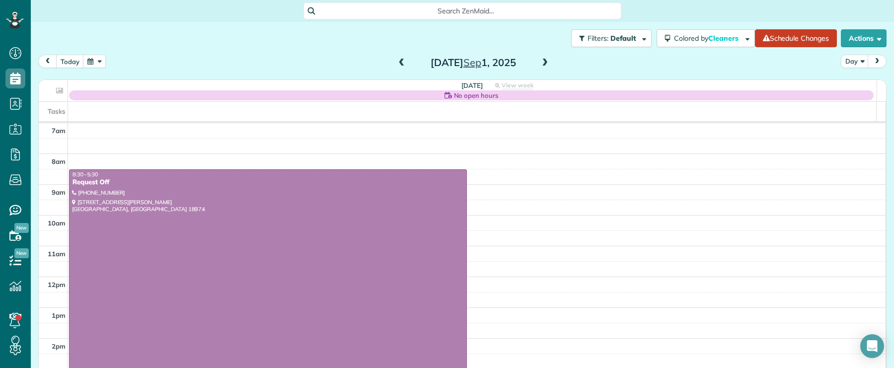
click at [541, 62] on span at bounding box center [544, 63] width 11 height 9
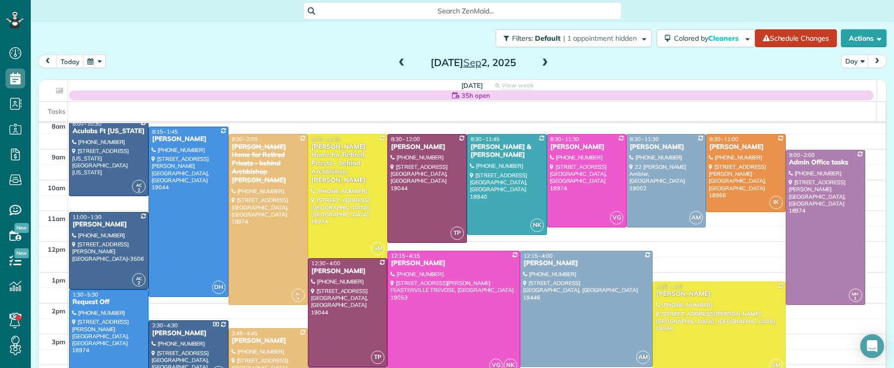
scroll to position [34, 0]
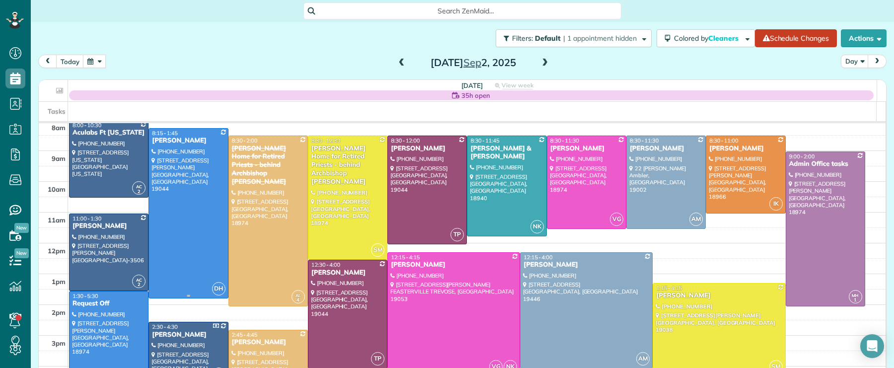
click at [183, 142] on div "Nicholas Lepkowski" at bounding box center [187, 141] width 73 height 8
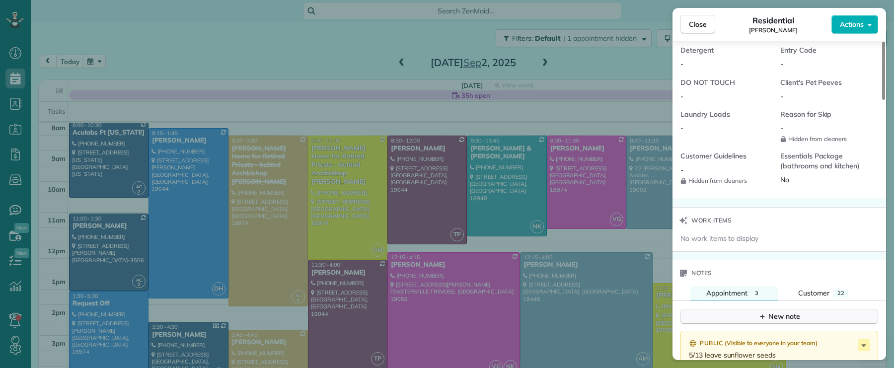
scroll to position [1016, 0]
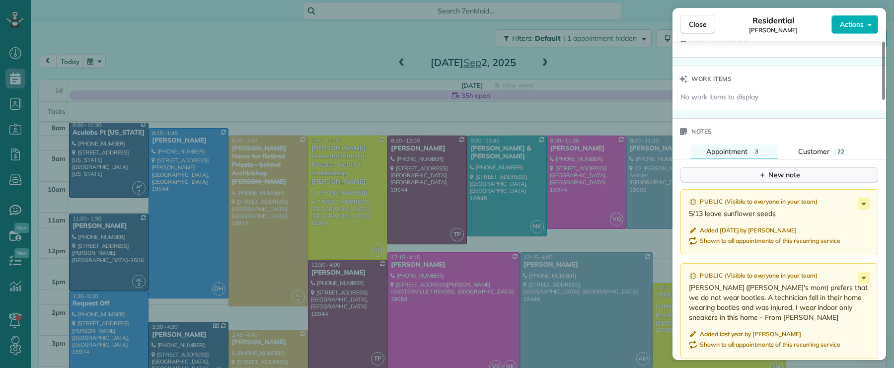
click at [764, 179] on icon "button" at bounding box center [762, 175] width 8 height 8
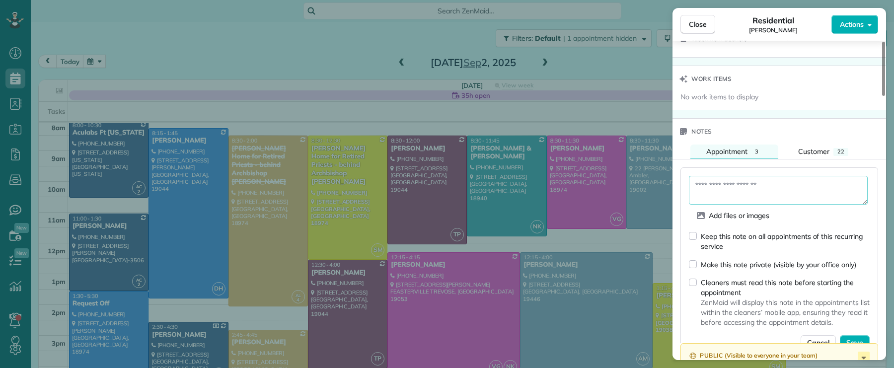
click at [745, 189] on textarea at bounding box center [778, 190] width 179 height 29
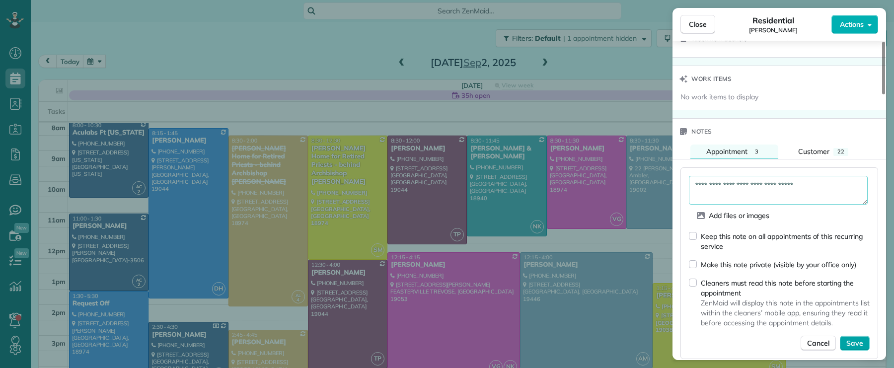
type textarea "**********"
click at [851, 347] on span "Save" at bounding box center [854, 343] width 17 height 10
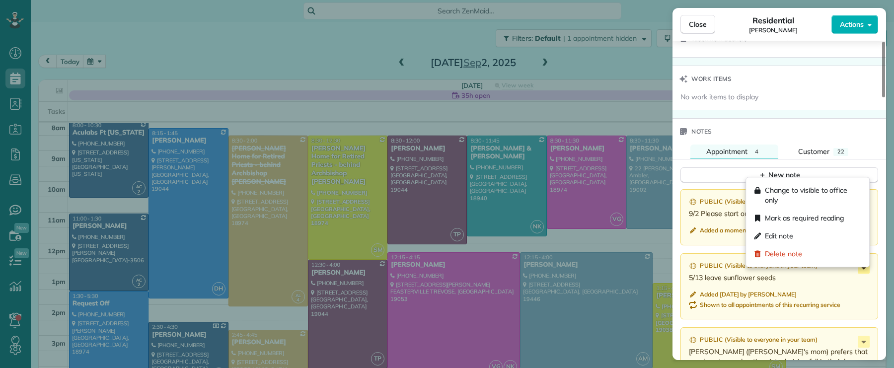
click at [865, 273] on icon at bounding box center [863, 268] width 12 height 12
click at [827, 192] on span "Change to visible to office only" at bounding box center [813, 195] width 96 height 20
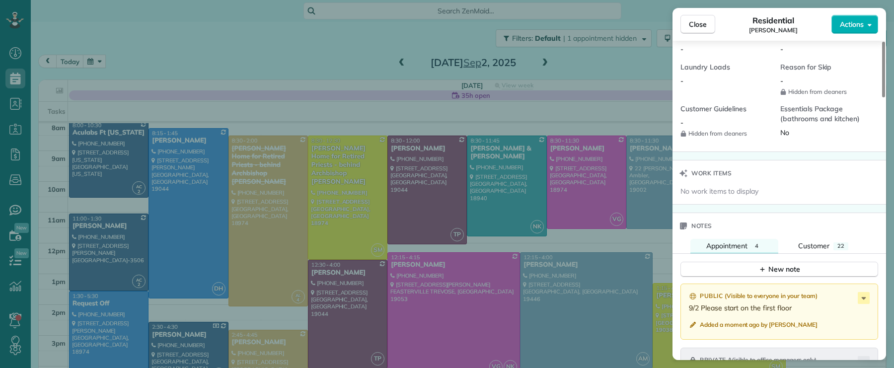
scroll to position [927, 0]
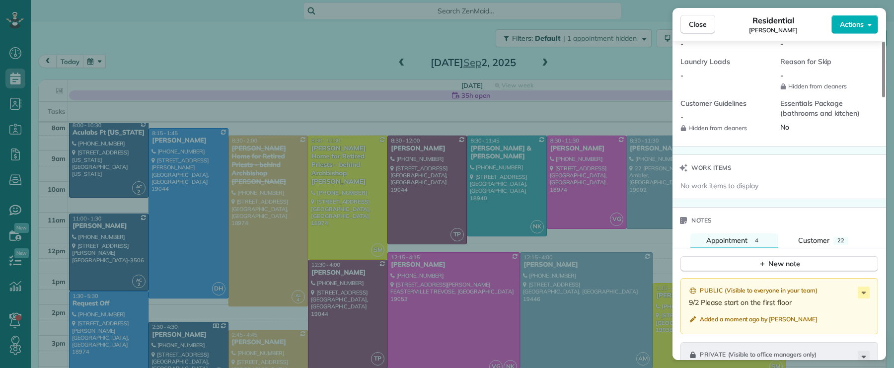
click at [869, 287] on div "Public ( Visible to everyone in your team ) 9/2 Please start on the first floor…" at bounding box center [779, 306] width 198 height 56
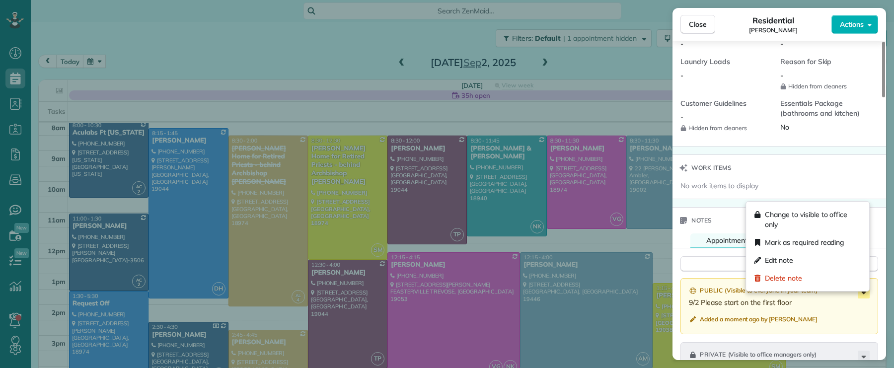
click at [863, 294] on icon at bounding box center [863, 292] width 12 height 12
click at [814, 245] on span "Mark as required reading" at bounding box center [804, 242] width 79 height 10
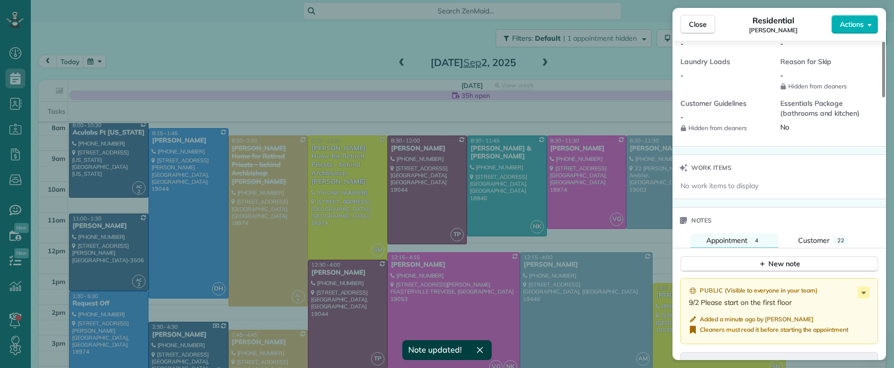
drag, startPoint x: 693, startPoint y: 27, endPoint x: 651, endPoint y: 207, distance: 184.9
click at [693, 27] on span "Close" at bounding box center [698, 24] width 18 height 10
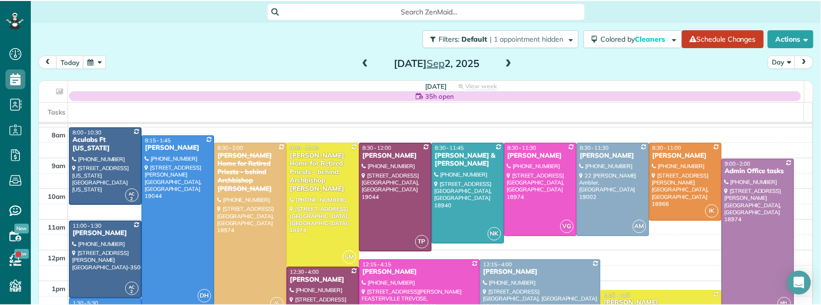
scroll to position [305, 30]
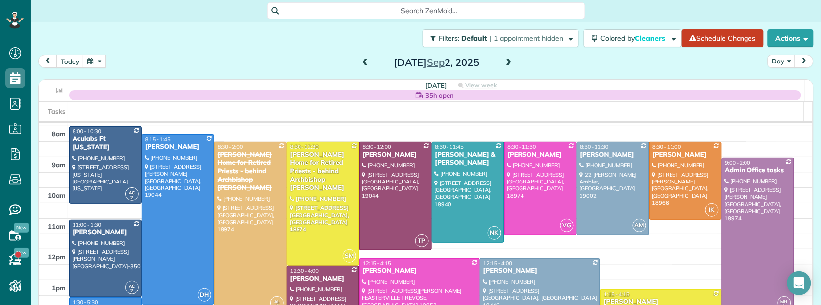
click at [503, 61] on span at bounding box center [508, 63] width 11 height 9
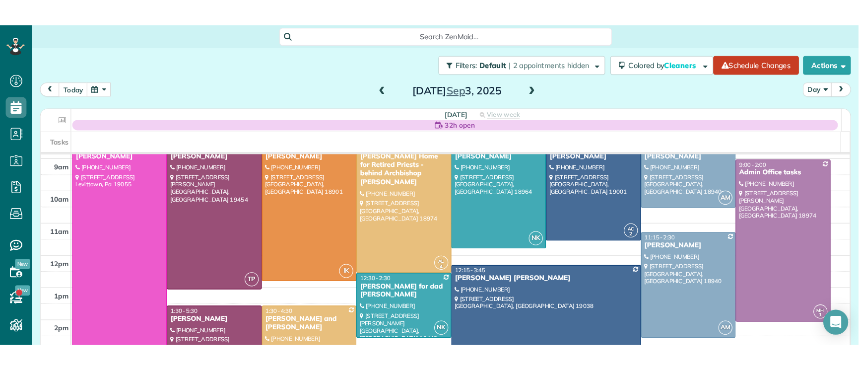
scroll to position [43, 0]
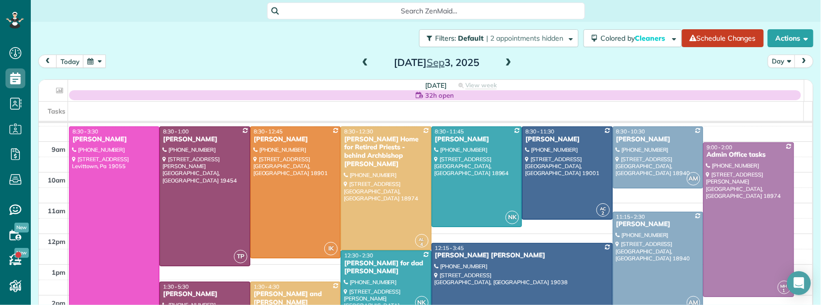
click at [99, 139] on div "Kelly Swartz" at bounding box center [114, 140] width 84 height 8
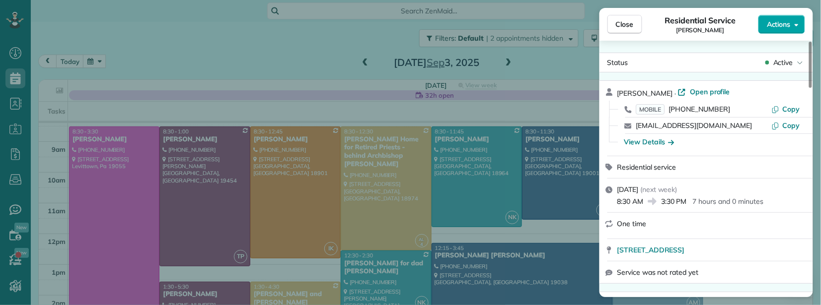
click at [792, 27] on button "Actions" at bounding box center [781, 24] width 47 height 19
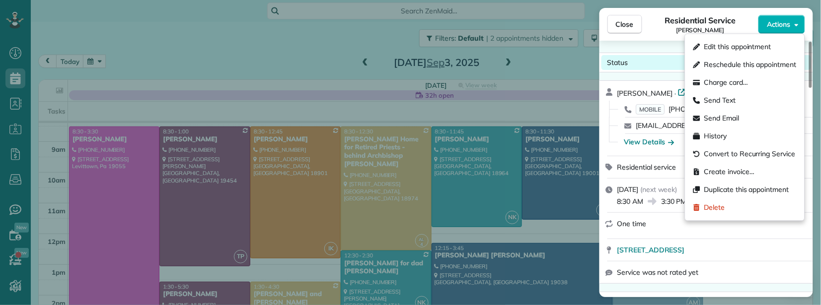
click at [637, 55] on div "Status Active" at bounding box center [705, 62] width 209 height 15
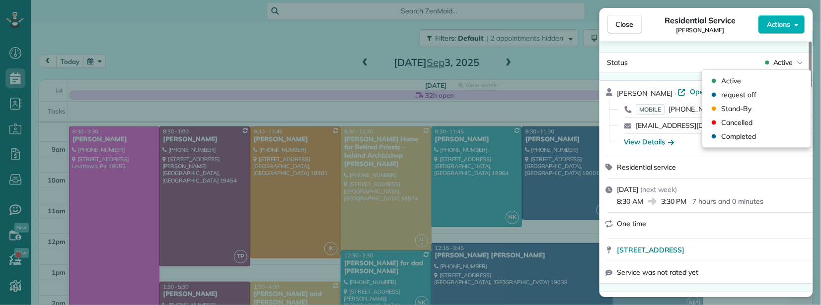
click at [664, 46] on div "Status Active Kelly Swartz · Open profile MOBILE (215) 478-1714 Copy kellyswa@g…" at bounding box center [705, 169] width 213 height 257
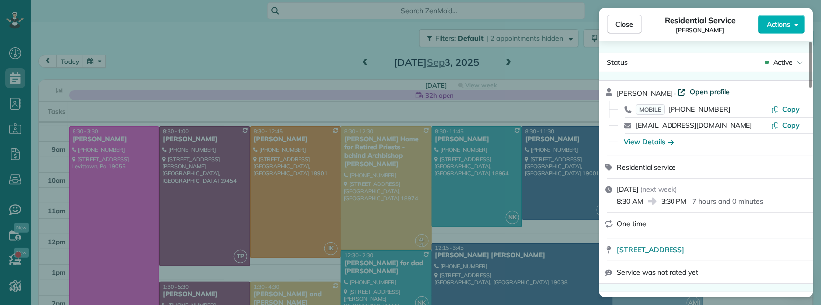
click at [704, 91] on span "Open profile" at bounding box center [710, 92] width 40 height 10
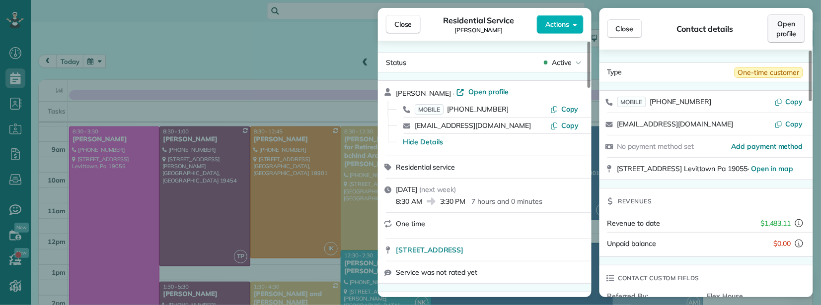
click at [785, 34] on span "Open profile" at bounding box center [786, 29] width 20 height 20
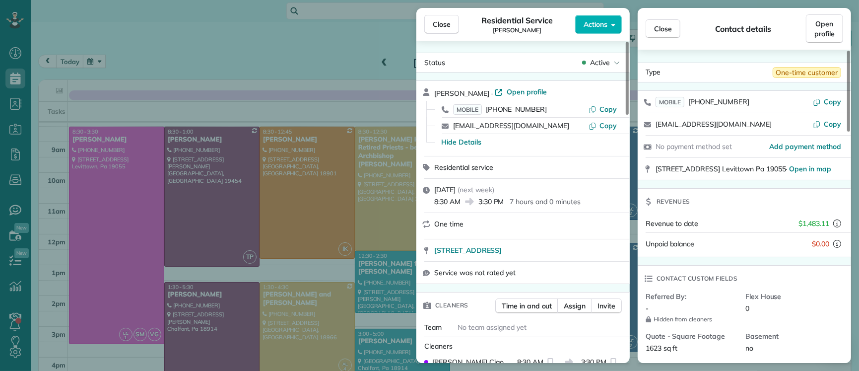
scroll to position [371, 30]
click at [431, 25] on button "Close" at bounding box center [441, 24] width 35 height 19
click at [442, 24] on span "Close" at bounding box center [442, 24] width 18 height 10
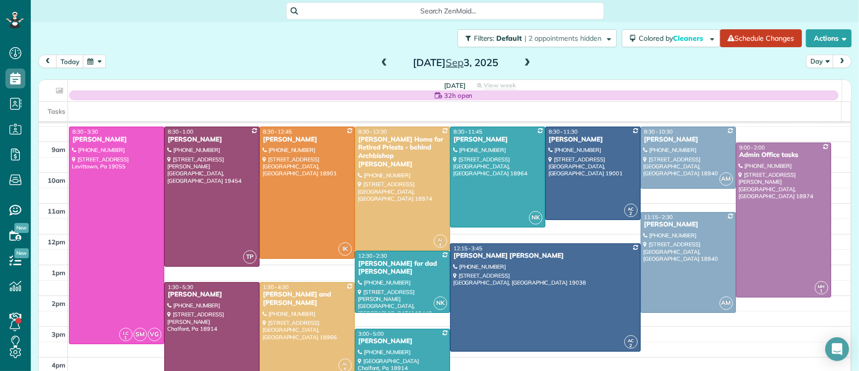
click at [382, 59] on span at bounding box center [384, 63] width 11 height 9
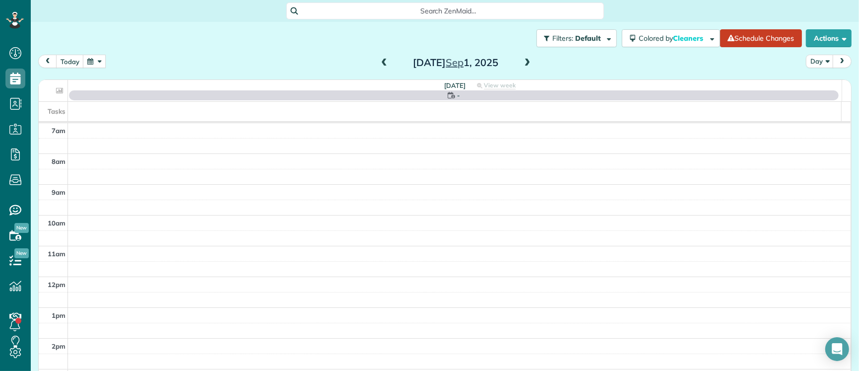
click at [382, 57] on span at bounding box center [384, 63] width 11 height 15
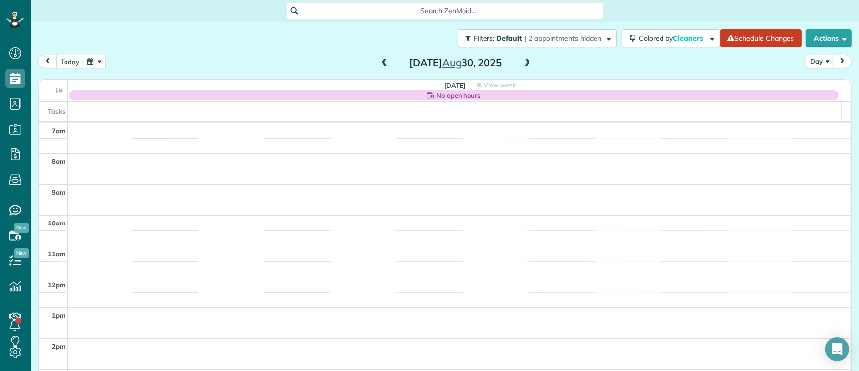
click at [382, 57] on span at bounding box center [384, 63] width 11 height 15
click at [382, 58] on span at bounding box center [384, 63] width 11 height 15
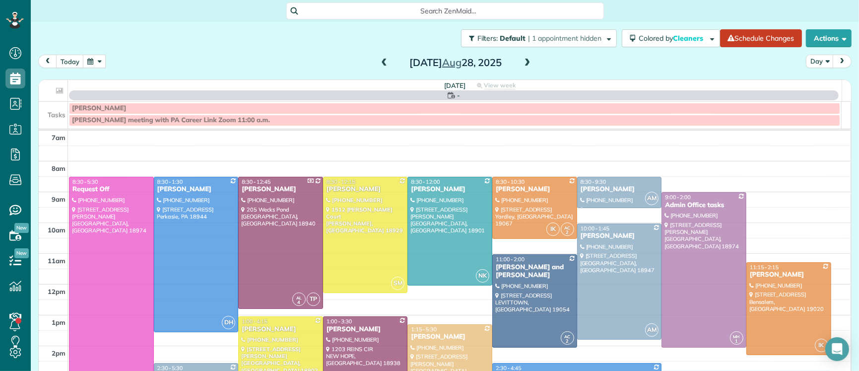
click at [382, 57] on span at bounding box center [384, 63] width 11 height 15
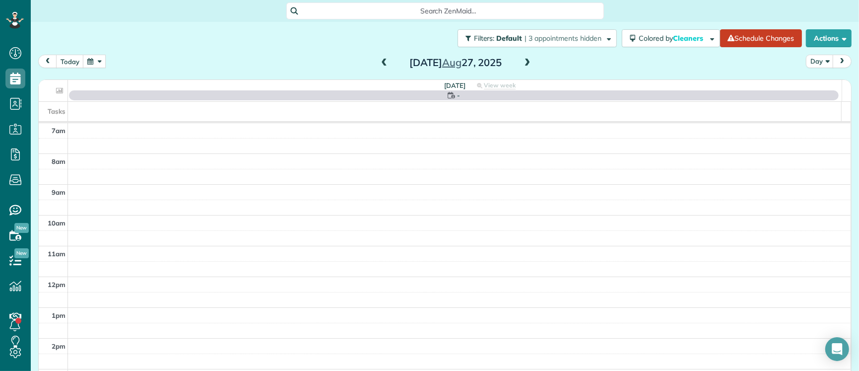
click at [382, 57] on span at bounding box center [384, 63] width 11 height 15
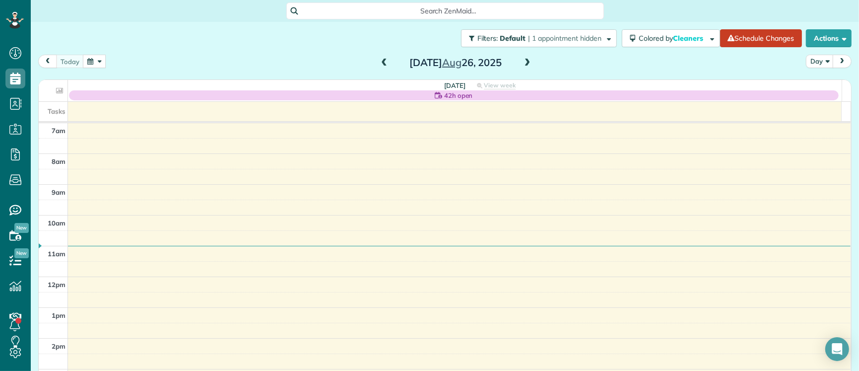
click at [382, 57] on span at bounding box center [384, 63] width 11 height 15
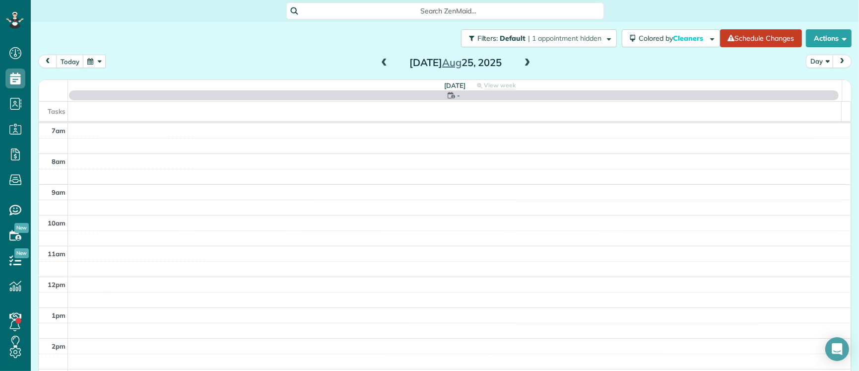
click at [382, 57] on span at bounding box center [384, 63] width 11 height 15
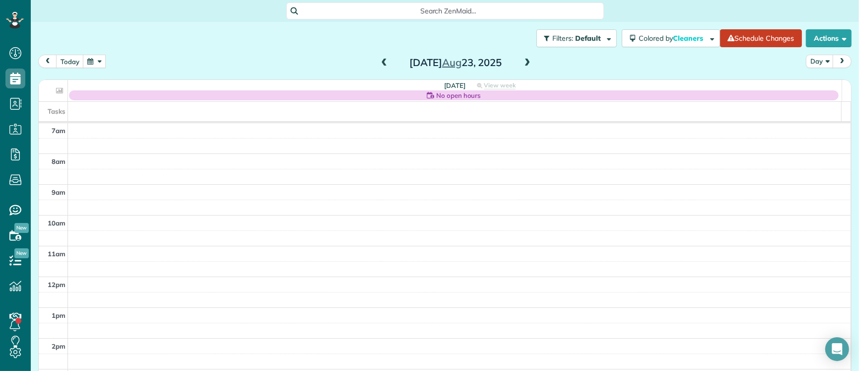
click at [383, 57] on span at bounding box center [384, 63] width 11 height 15
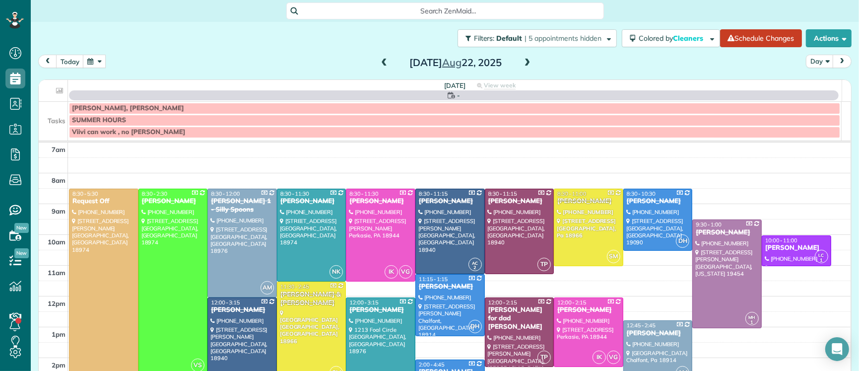
drag, startPoint x: 528, startPoint y: 60, endPoint x: 521, endPoint y: 57, distance: 7.4
click at [522, 57] on span at bounding box center [527, 63] width 11 height 15
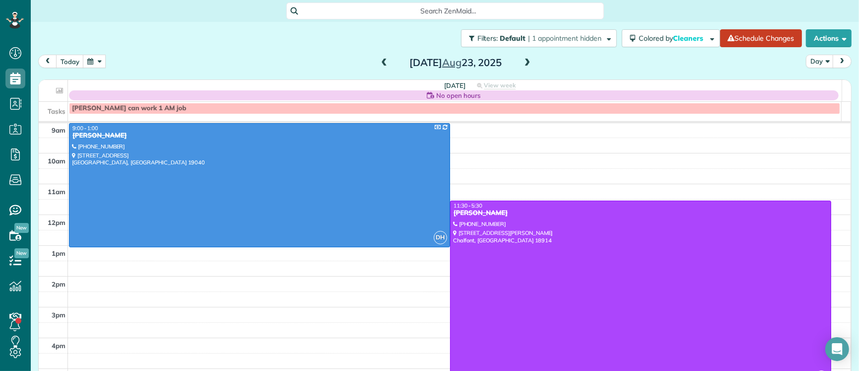
scroll to position [68, 0]
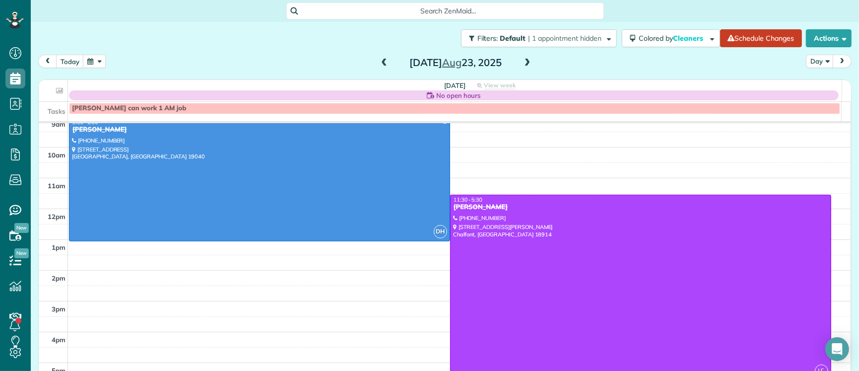
click at [482, 206] on div "Geoffry Campbell" at bounding box center [640, 207] width 375 height 8
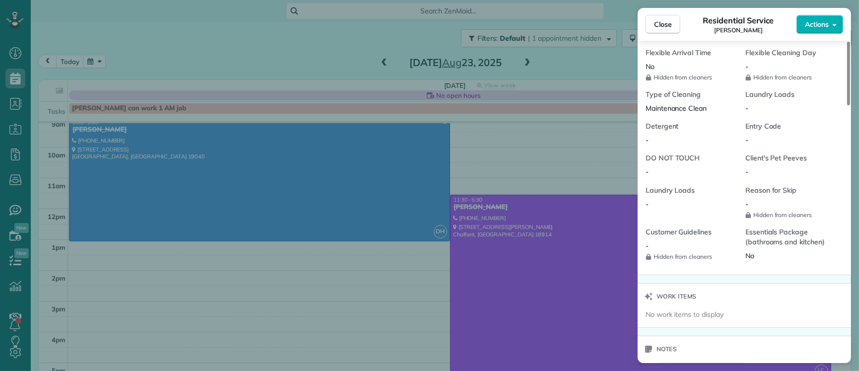
scroll to position [894, 0]
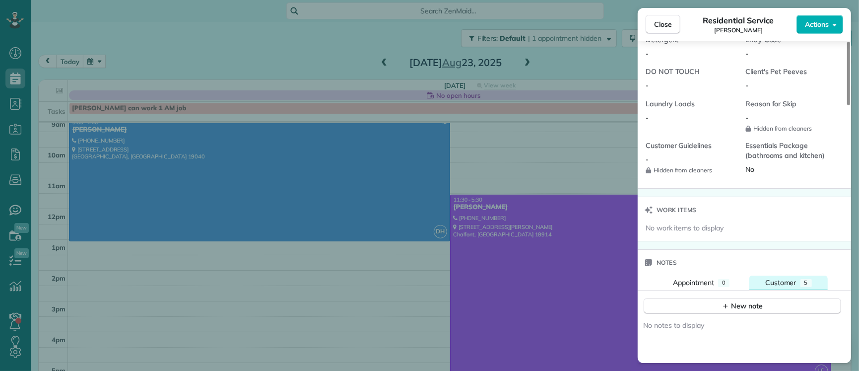
click at [786, 279] on span "Customer" at bounding box center [781, 282] width 31 height 9
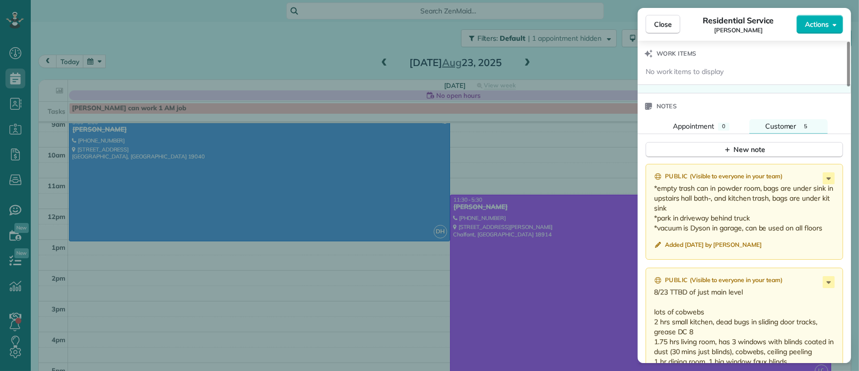
scroll to position [0, 0]
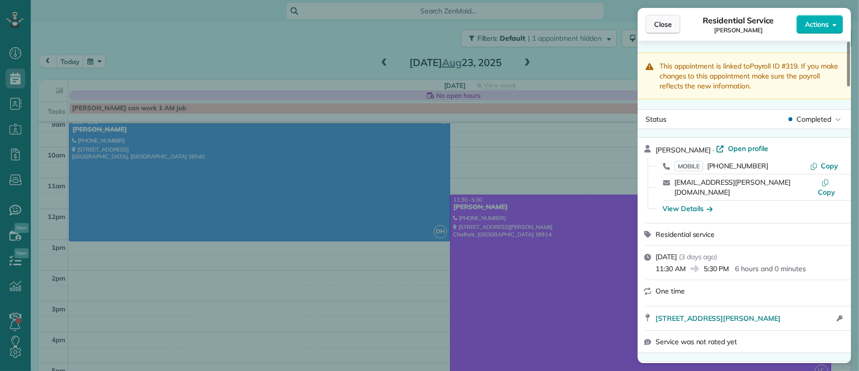
click at [661, 26] on span "Close" at bounding box center [663, 24] width 18 height 10
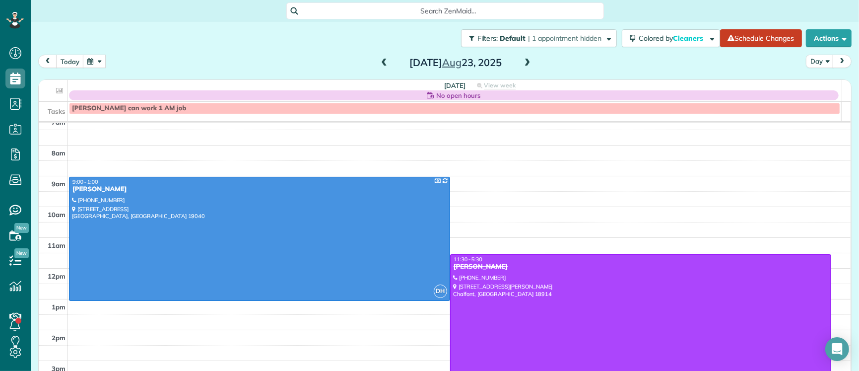
scroll to position [6, 0]
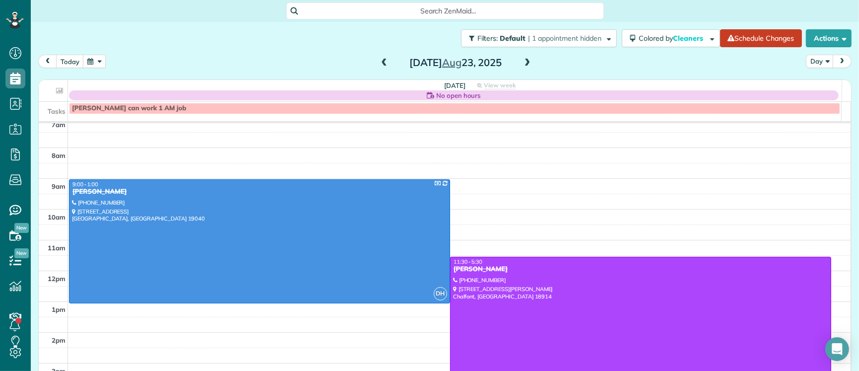
click at [522, 64] on span at bounding box center [527, 63] width 11 height 9
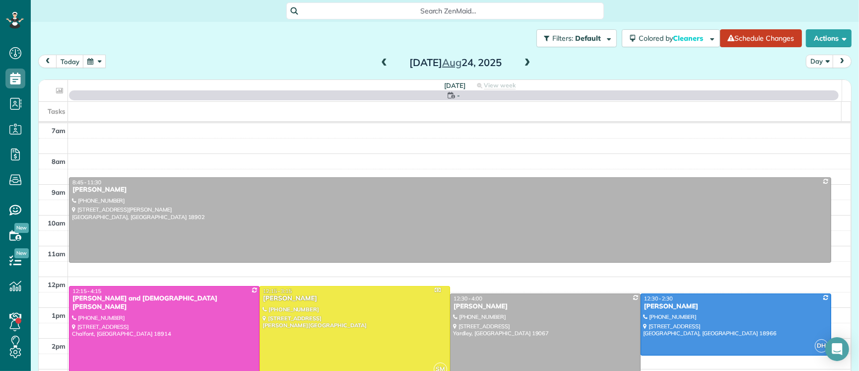
click at [522, 63] on span at bounding box center [527, 63] width 11 height 9
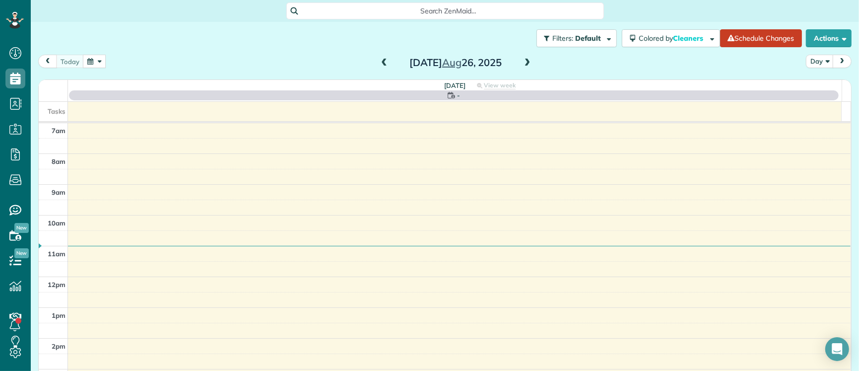
click at [522, 63] on span at bounding box center [527, 63] width 11 height 9
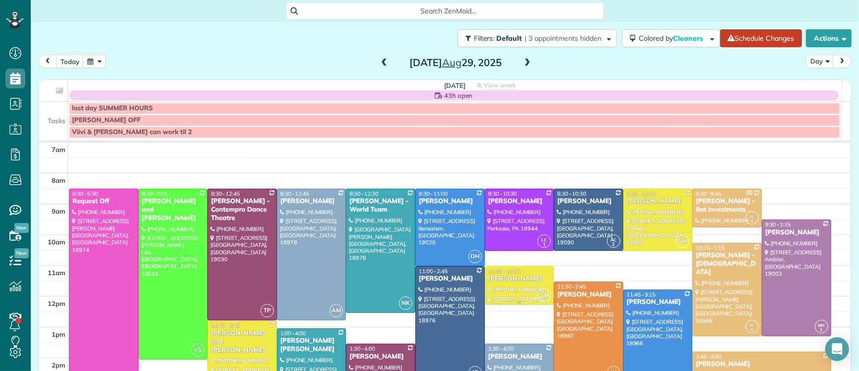
scroll to position [126, 0]
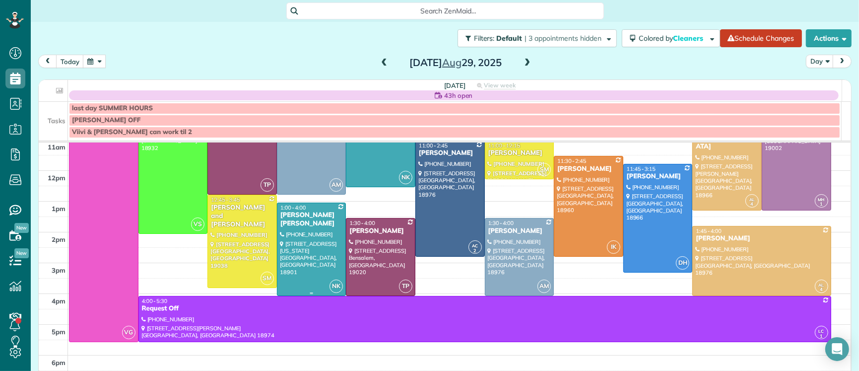
click at [295, 215] on div "Mary Kate Kohler" at bounding box center [312, 219] width 64 height 17
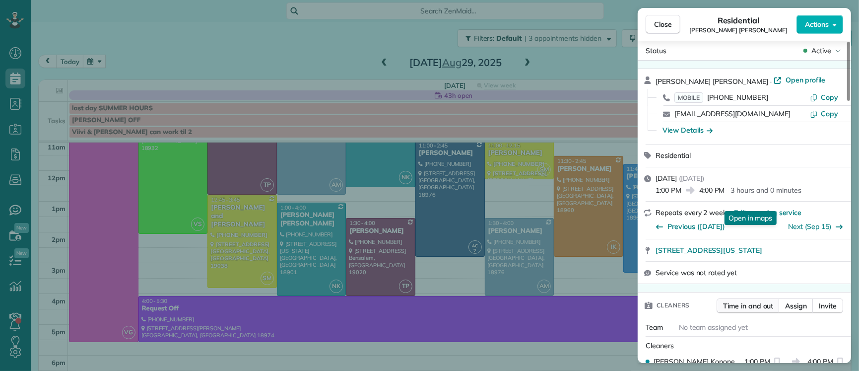
scroll to position [119, 0]
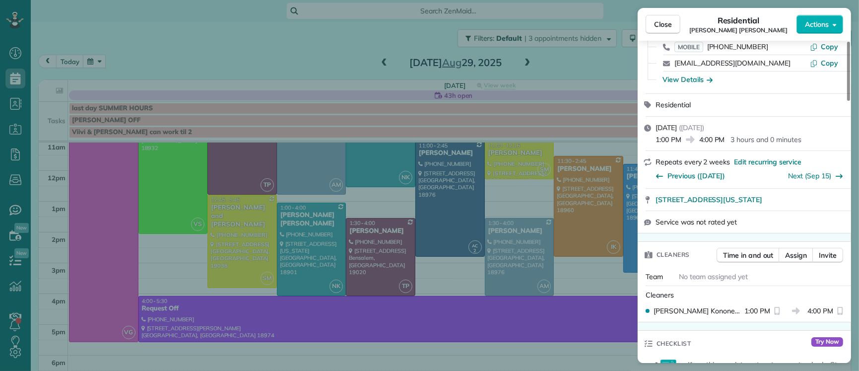
drag, startPoint x: 656, startPoint y: 21, endPoint x: 391, endPoint y: 213, distance: 327.5
click at [656, 22] on span "Close" at bounding box center [663, 24] width 18 height 10
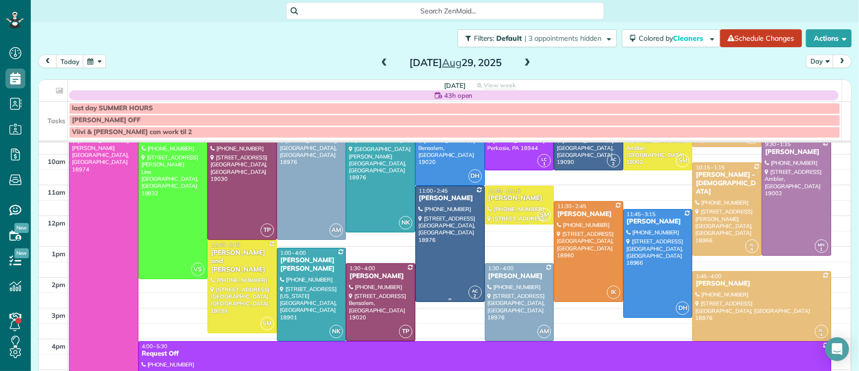
scroll to position [78, 0]
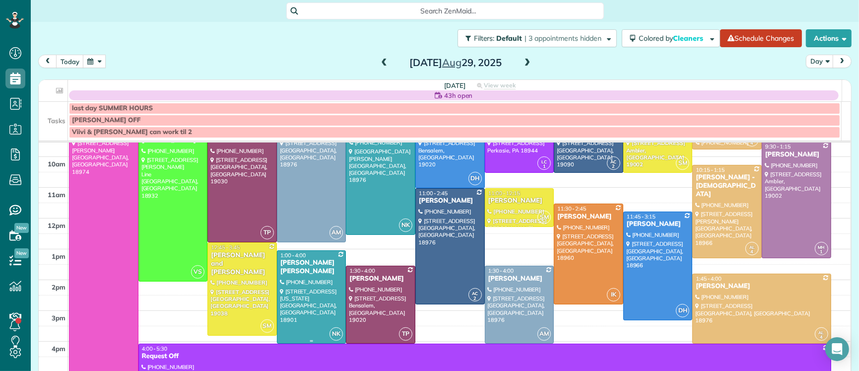
click at [312, 267] on div "Mary Kate Kohler" at bounding box center [312, 267] width 64 height 17
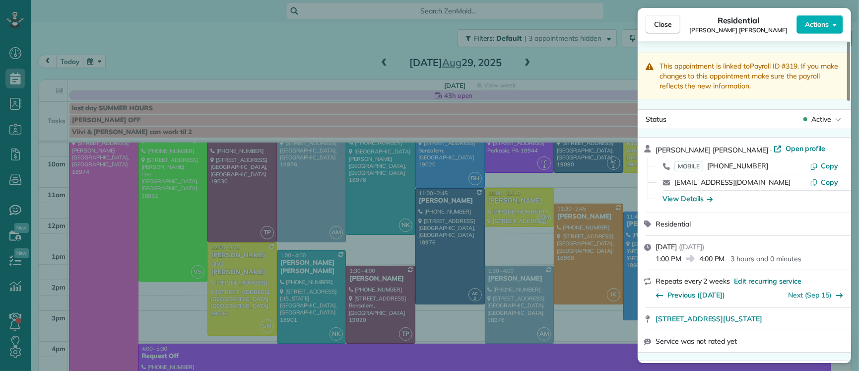
drag, startPoint x: 661, startPoint y: 27, endPoint x: 694, endPoint y: 3, distance: 40.2
click at [661, 27] on span "Close" at bounding box center [663, 24] width 18 height 10
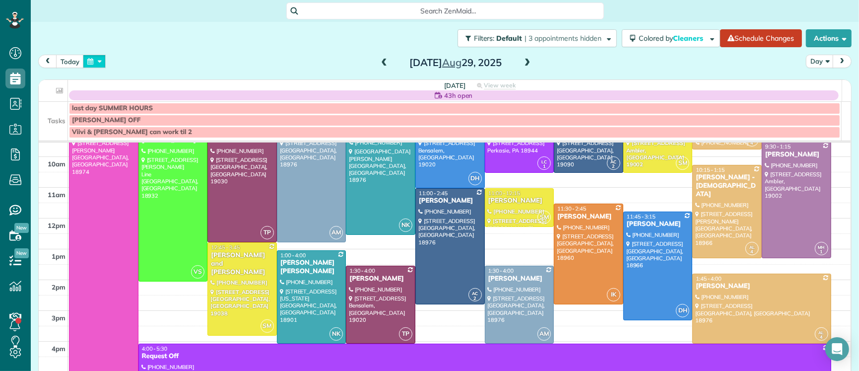
click at [101, 60] on button "button" at bounding box center [94, 61] width 23 height 13
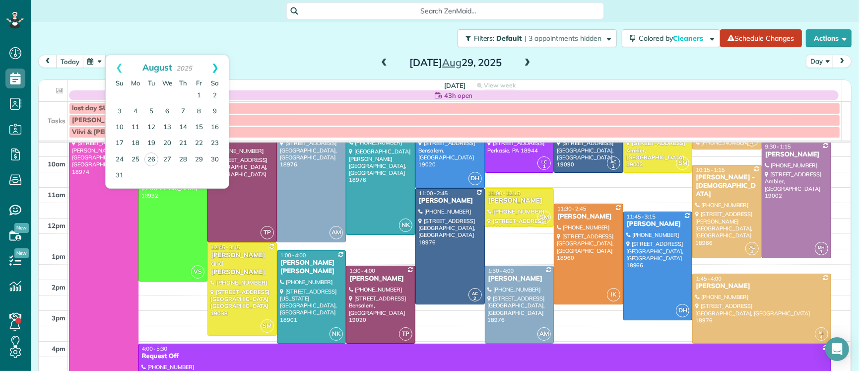
click at [217, 66] on link "Next" at bounding box center [215, 67] width 27 height 25
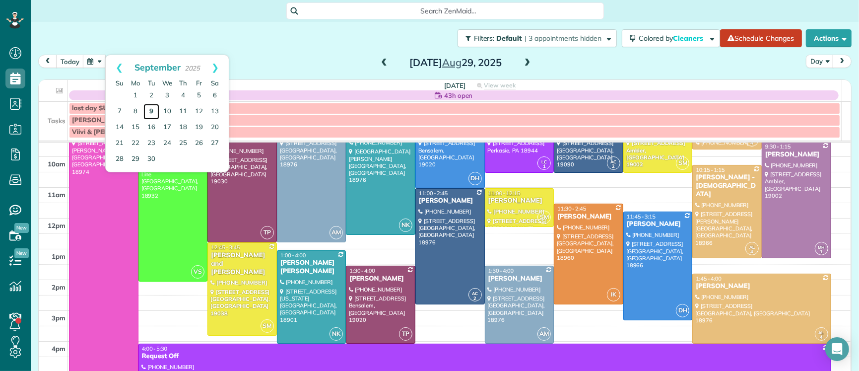
click at [150, 110] on link "9" at bounding box center [151, 112] width 16 height 16
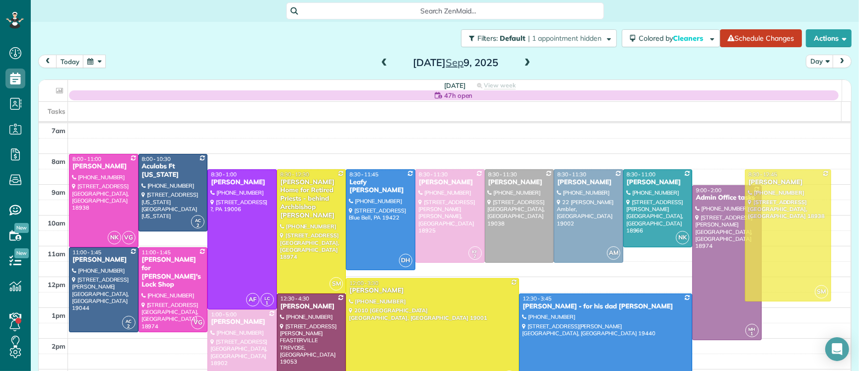
drag, startPoint x: 770, startPoint y: 210, endPoint x: 766, endPoint y: 198, distance: 12.7
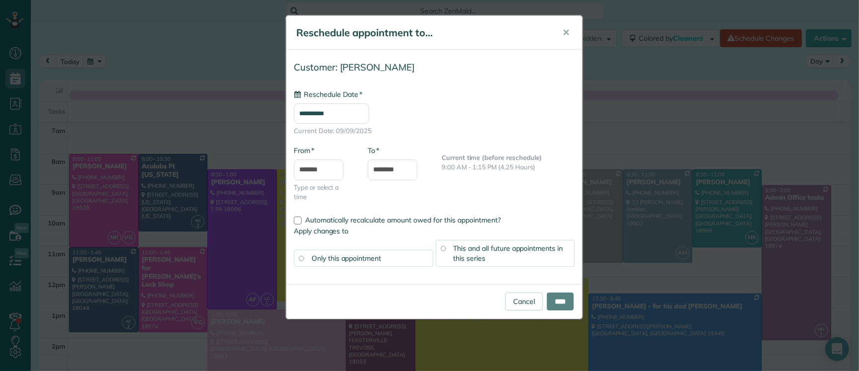
type input "**********"
click at [558, 302] on input "****" at bounding box center [560, 301] width 27 height 18
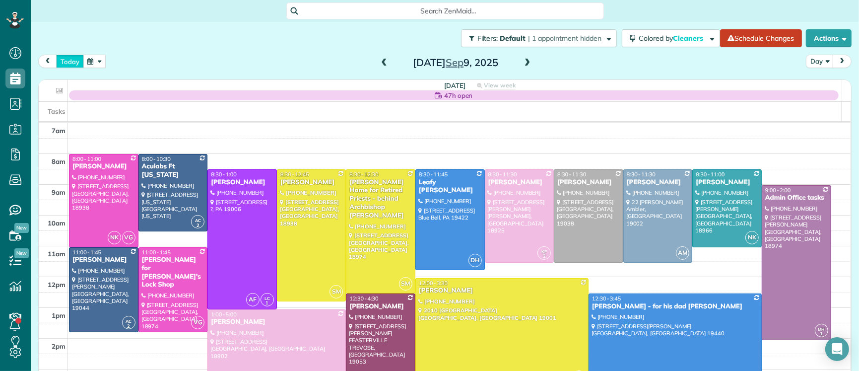
click at [66, 62] on button "today" at bounding box center [70, 61] width 28 height 13
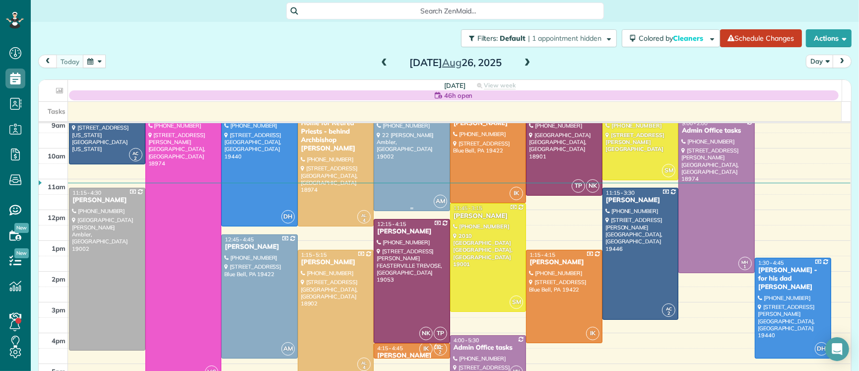
scroll to position [39, 0]
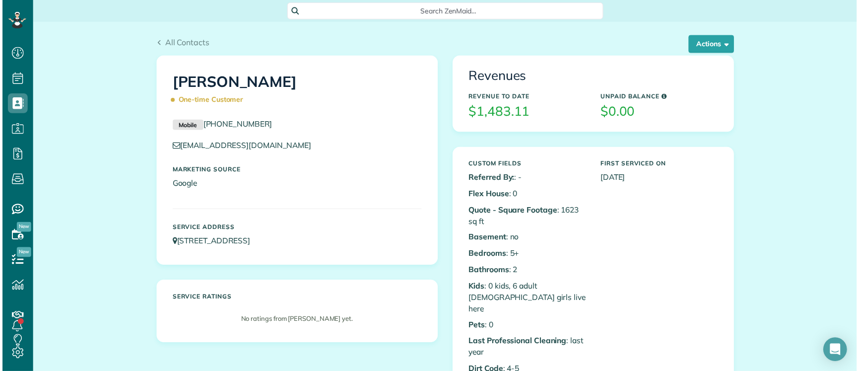
scroll to position [371, 30]
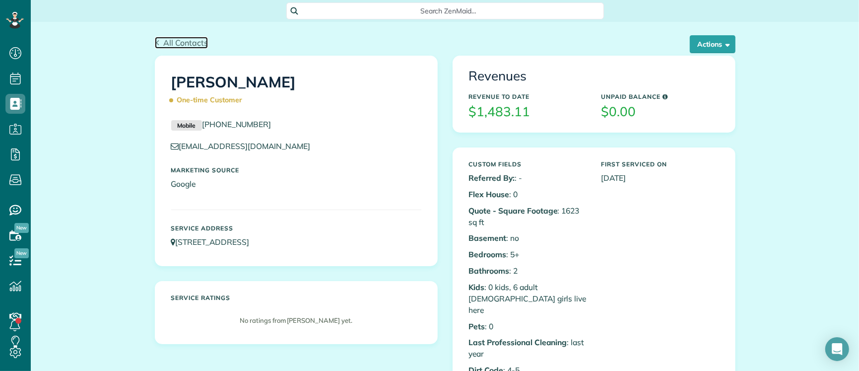
click at [168, 40] on span "All Contacts" at bounding box center [185, 43] width 45 height 10
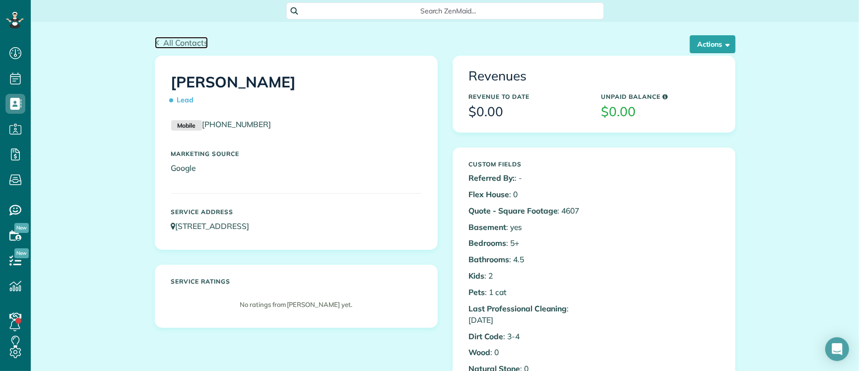
click at [178, 43] on span "All Contacts" at bounding box center [185, 43] width 45 height 10
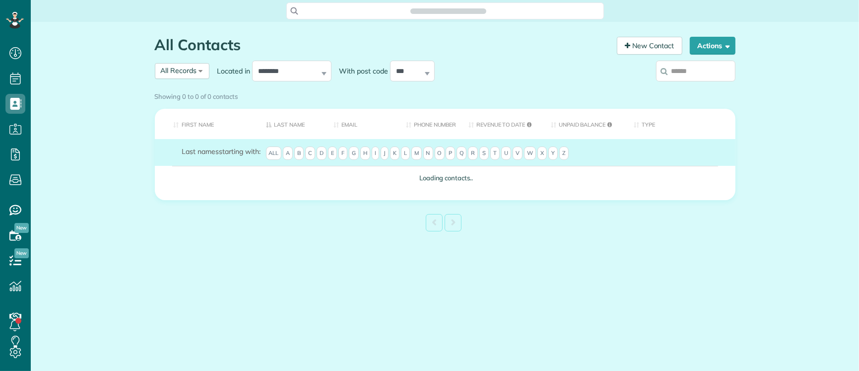
scroll to position [4, 4]
click at [695, 73] on input "search" at bounding box center [695, 71] width 79 height 21
type input "*****"
click at [707, 75] on label "*****" at bounding box center [695, 71] width 79 height 26
click at [707, 75] on input "*****" at bounding box center [695, 71] width 79 height 21
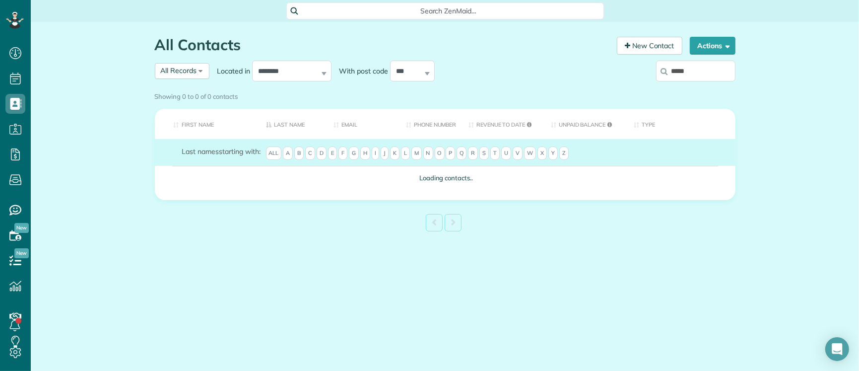
click at [706, 88] on div "Showing 0 to 0 of 0 contacts Search: First Name Last Name Email Phone number Re…" at bounding box center [445, 161] width 581 height 147
click at [706, 88] on div "Showing 0 to 0 of 0 contacts" at bounding box center [445, 96] width 596 height 17
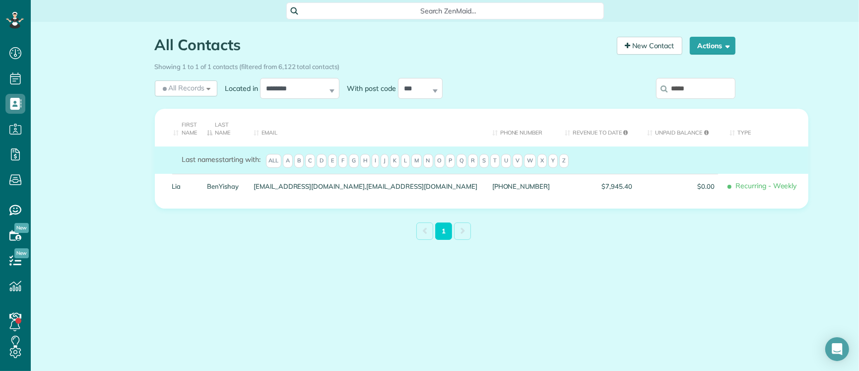
click at [704, 88] on input "*****" at bounding box center [695, 88] width 79 height 21
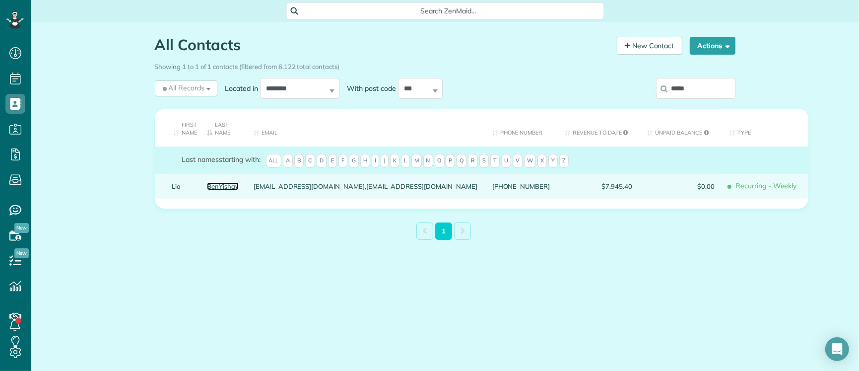
click at [237, 188] on link "BenYishay" at bounding box center [223, 186] width 32 height 7
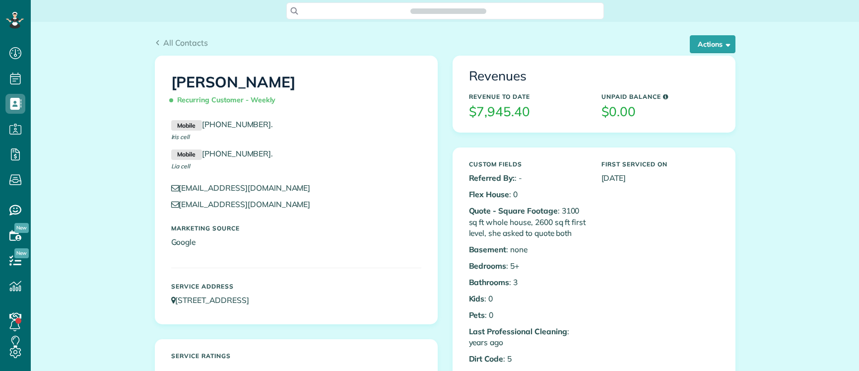
click at [708, 47] on button "Actions" at bounding box center [713, 44] width 46 height 18
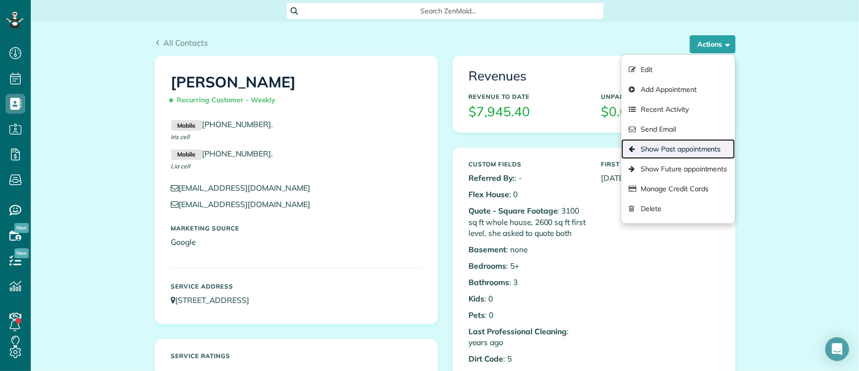
scroll to position [4, 4]
click at [668, 153] on link "Show Past appointments" at bounding box center [678, 149] width 113 height 20
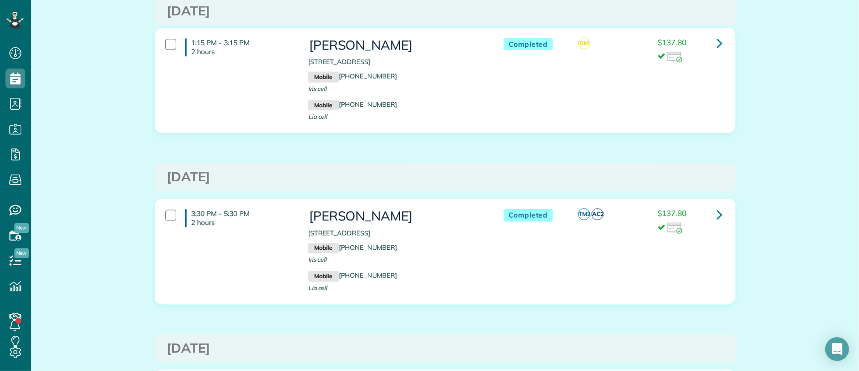
scroll to position [5547, 0]
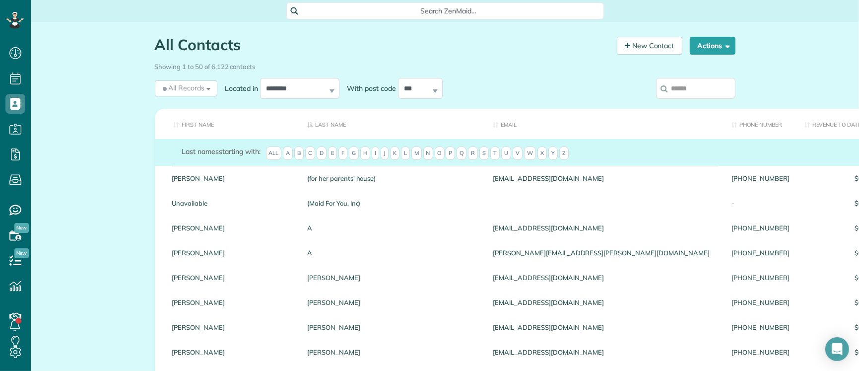
scroll to position [4, 4]
click at [684, 88] on input "search" at bounding box center [695, 88] width 79 height 21
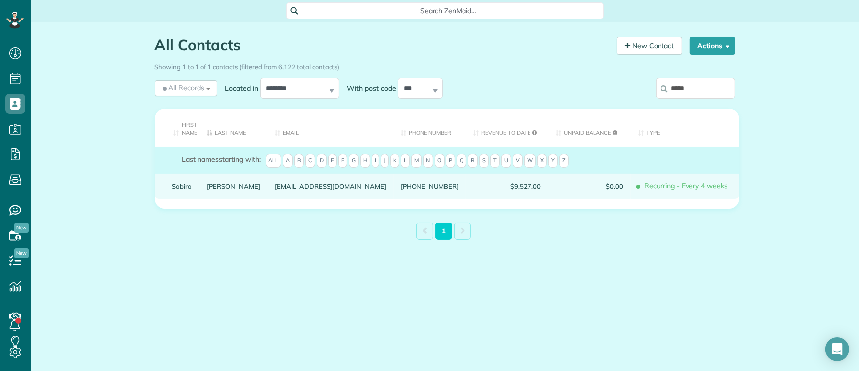
type input "*****"
click at [185, 189] on link "Sabira" at bounding box center [182, 186] width 20 height 7
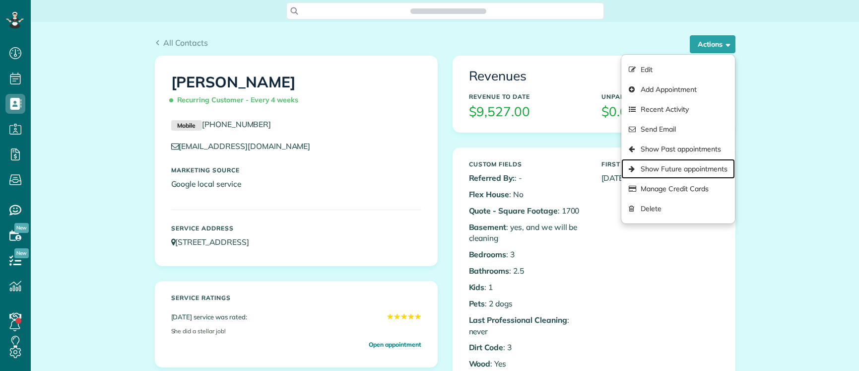
click at [659, 169] on link "Show Future appointments" at bounding box center [678, 169] width 113 height 20
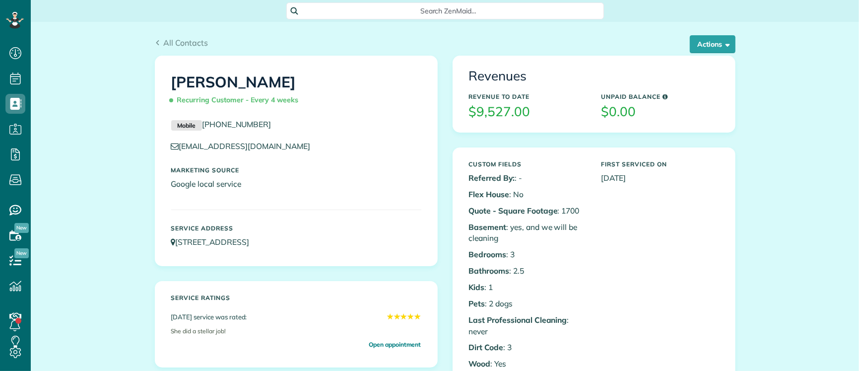
scroll to position [4, 4]
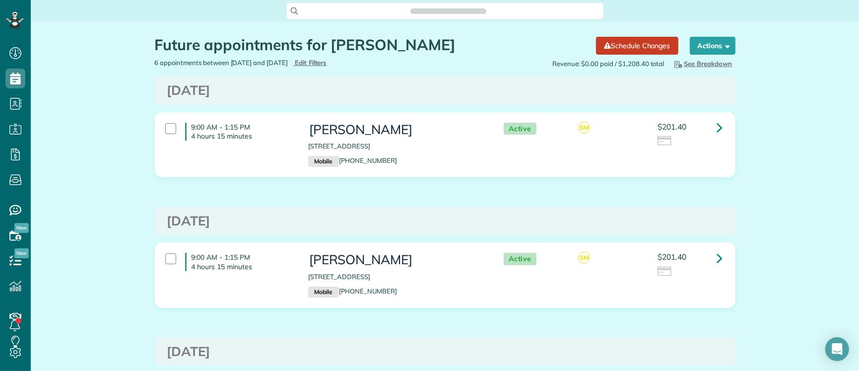
scroll to position [4, 4]
click at [711, 128] on link at bounding box center [720, 128] width 20 height 20
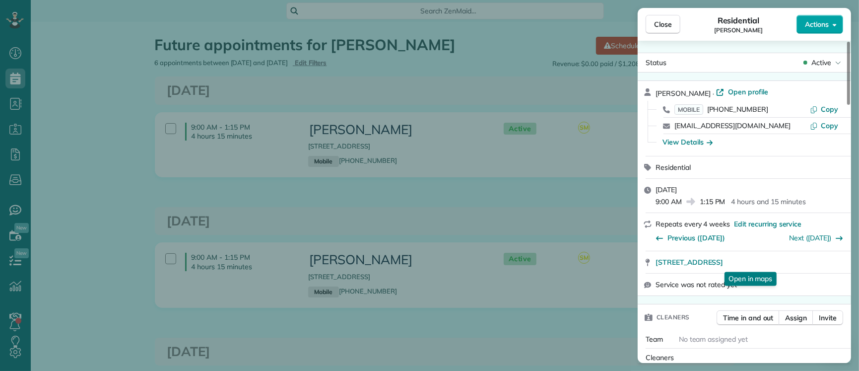
click at [828, 20] on span "Actions" at bounding box center [817, 24] width 24 height 10
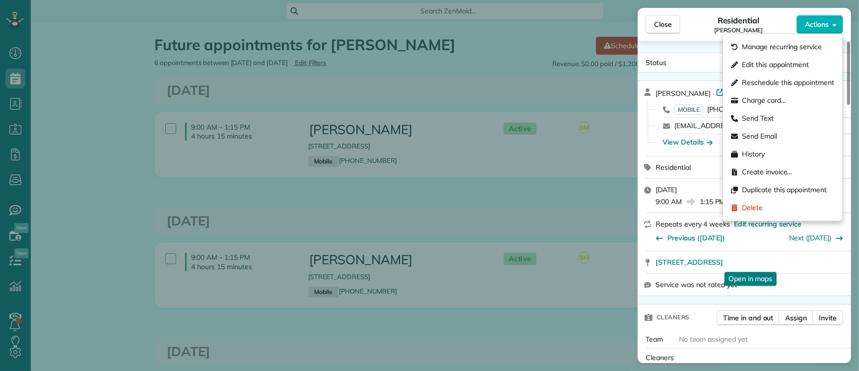
click at [757, 63] on span "Edit this appointment" at bounding box center [775, 65] width 67 height 10
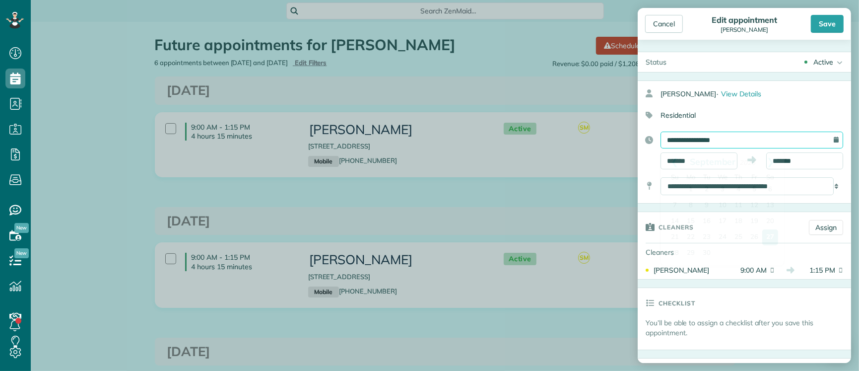
click at [711, 142] on input "**********" at bounding box center [752, 140] width 183 height 17
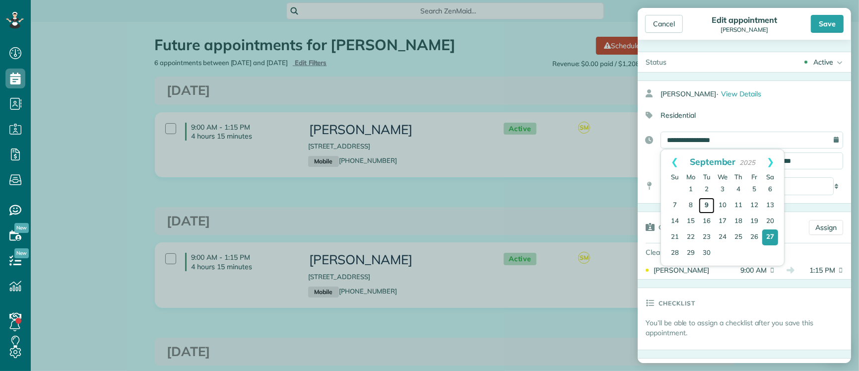
click at [703, 199] on link "9" at bounding box center [707, 206] width 16 height 16
type input "**********"
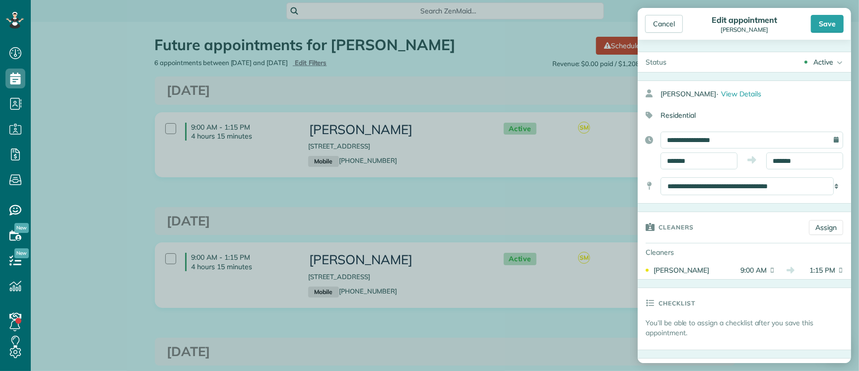
click at [836, 21] on div "Save" at bounding box center [827, 24] width 33 height 18
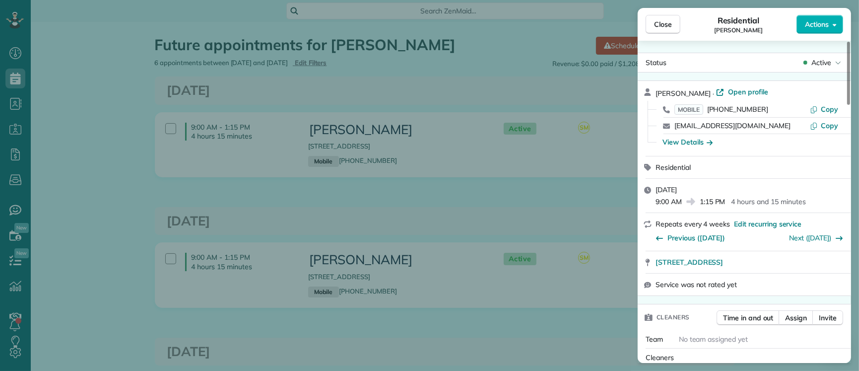
drag, startPoint x: 671, startPoint y: 24, endPoint x: 443, endPoint y: 262, distance: 329.0
click at [671, 24] on span "Close" at bounding box center [663, 24] width 18 height 10
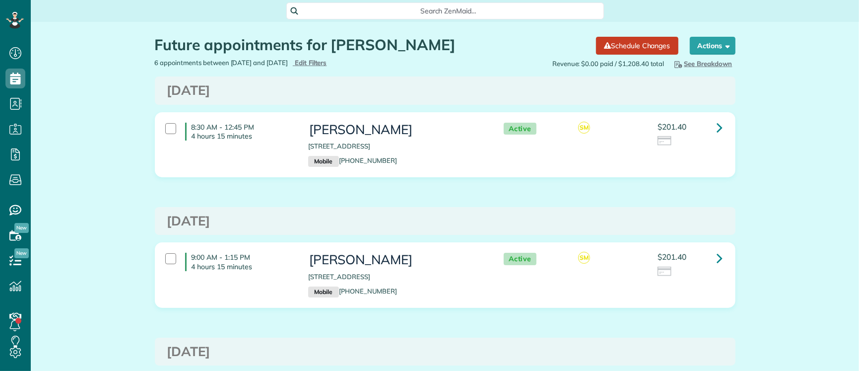
scroll to position [4, 4]
click at [717, 256] on icon at bounding box center [720, 257] width 6 height 17
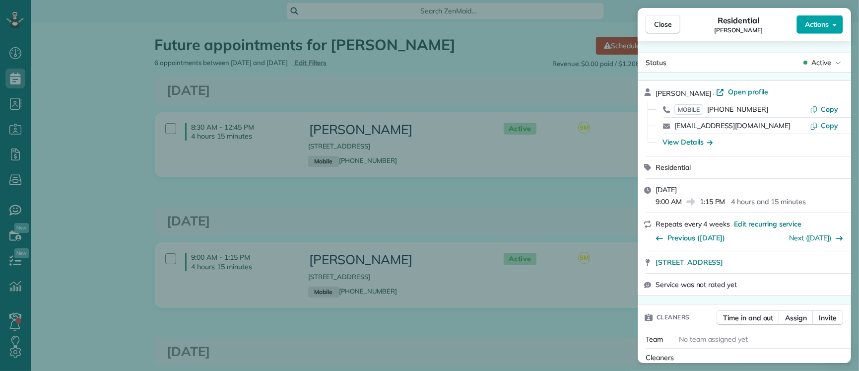
click at [824, 27] on span "Actions" at bounding box center [817, 24] width 24 height 10
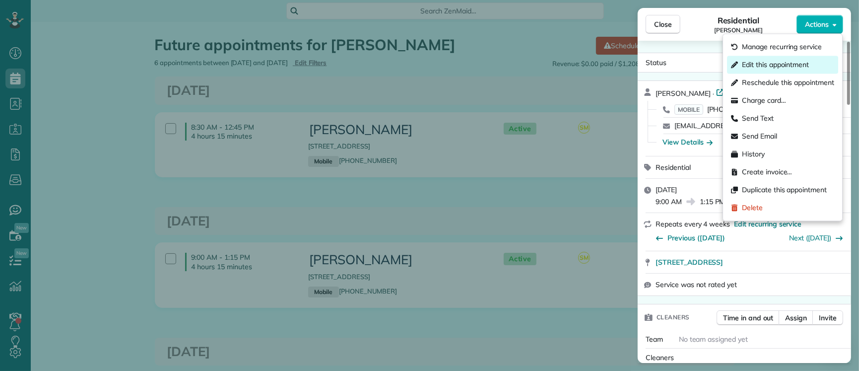
click at [793, 62] on span "Edit this appointment" at bounding box center [775, 65] width 67 height 10
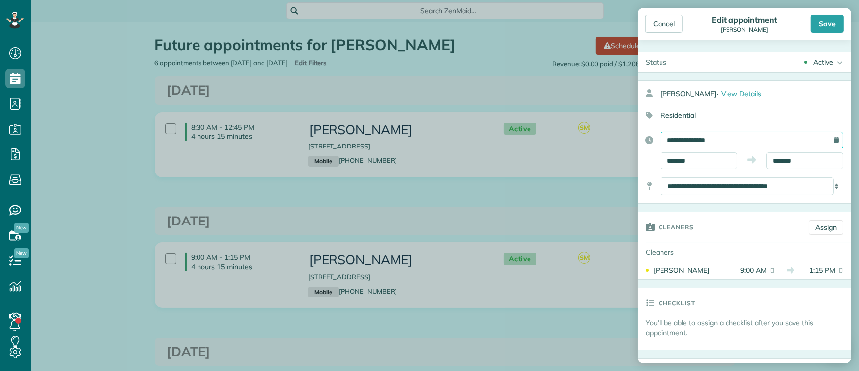
click at [704, 139] on input "**********" at bounding box center [752, 140] width 183 height 17
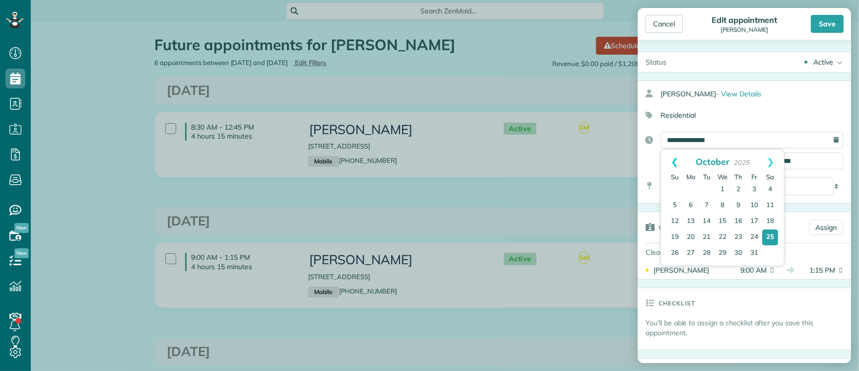
click at [675, 157] on link "Prev" at bounding box center [674, 161] width 27 height 25
click at [772, 161] on link "Next" at bounding box center [770, 161] width 27 height 25
click at [704, 206] on link "7" at bounding box center [707, 206] width 16 height 16
type input "**********"
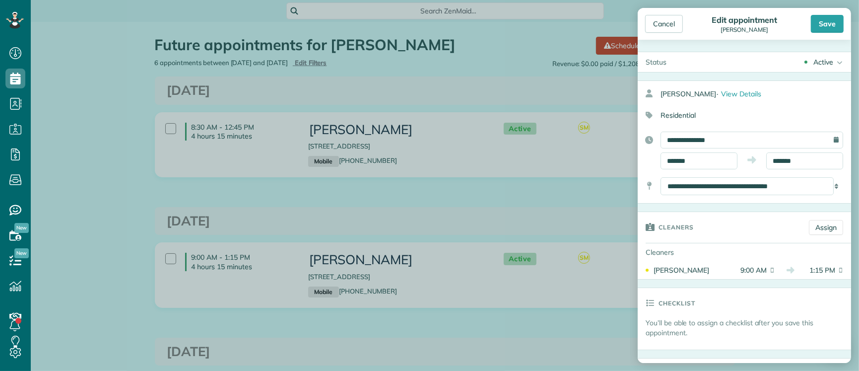
click at [831, 26] on div "Save" at bounding box center [827, 24] width 33 height 18
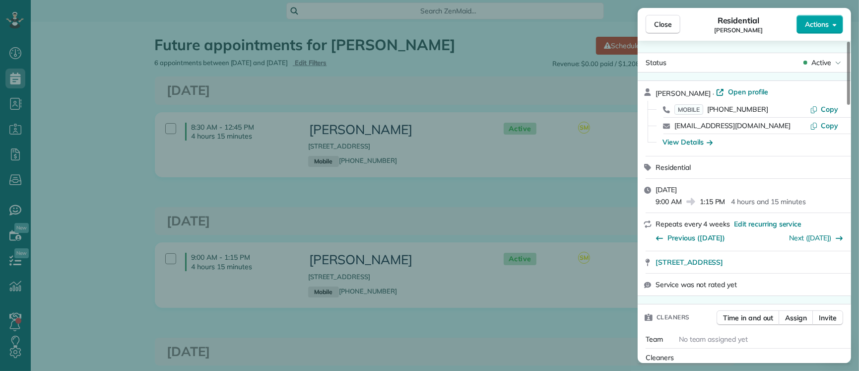
click at [813, 27] on span "Actions" at bounding box center [817, 24] width 24 height 10
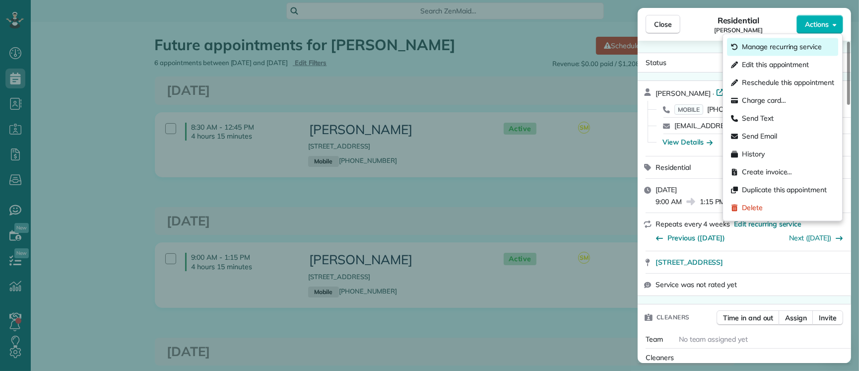
click at [770, 48] on span "Manage recurring service" at bounding box center [782, 47] width 80 height 10
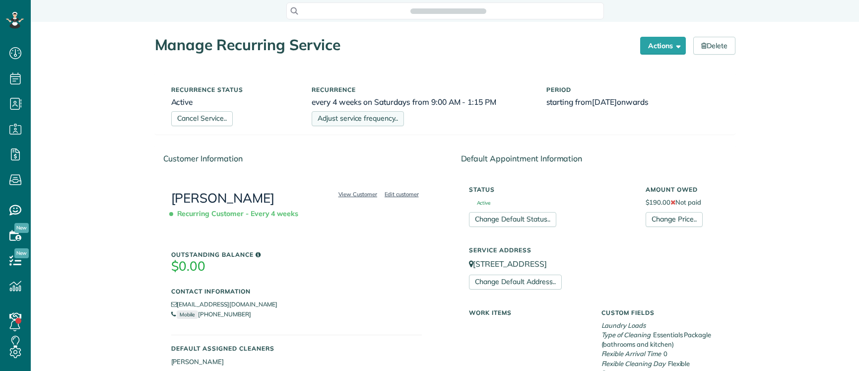
drag, startPoint x: 0, startPoint y: 0, endPoint x: 332, endPoint y: 121, distance: 352.9
click at [332, 121] on link "Adjust service frequency.." at bounding box center [358, 118] width 92 height 15
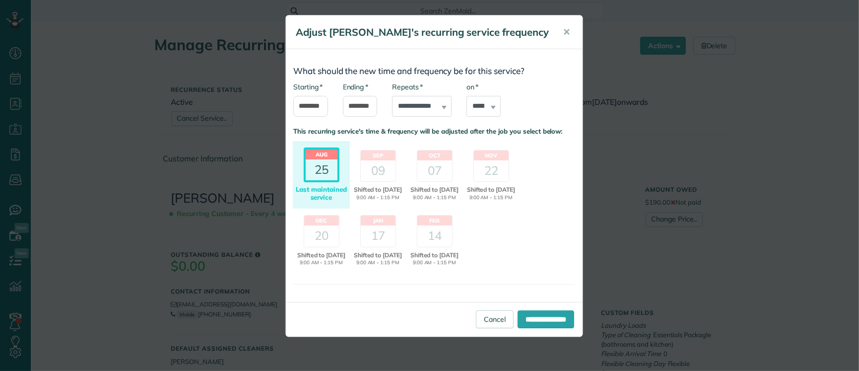
scroll to position [4, 4]
click at [311, 106] on input "*******" at bounding box center [310, 106] width 35 height 21
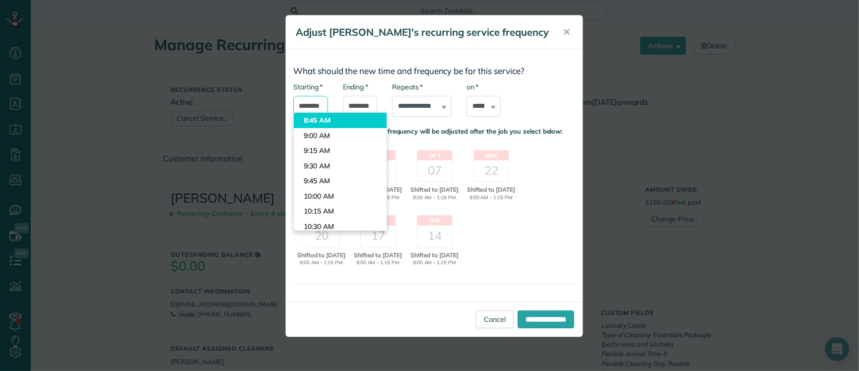
scroll to position [496, 0]
click at [322, 124] on body "Dashboard Scheduling Calendar View List View Dispatch View - Weekly scheduling …" at bounding box center [429, 185] width 859 height 371
type input "*******"
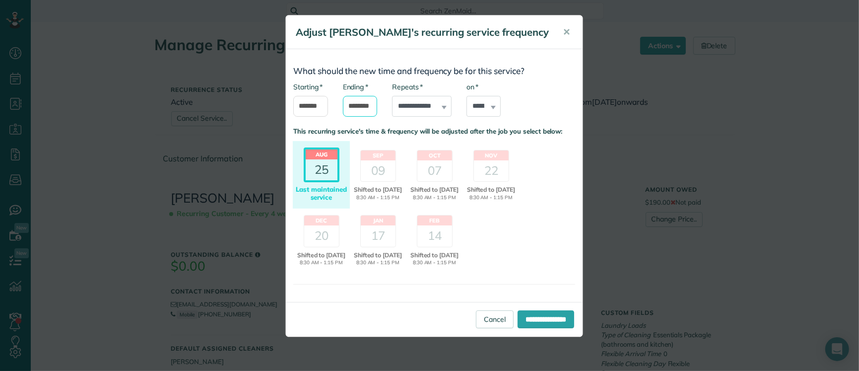
click at [358, 105] on input "*******" at bounding box center [360, 106] width 35 height 21
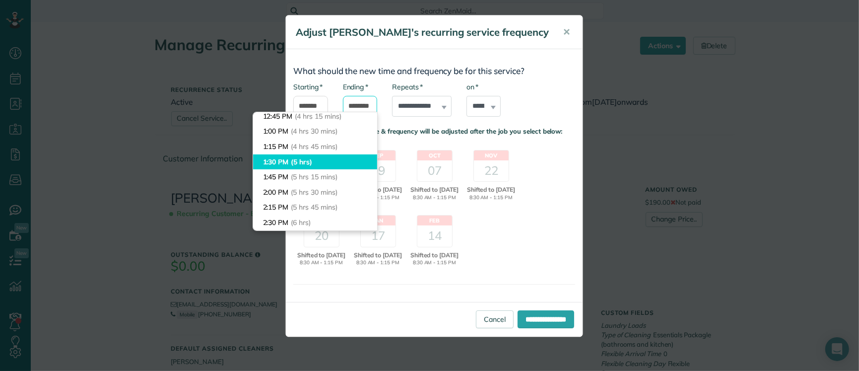
scroll to position [249, 0]
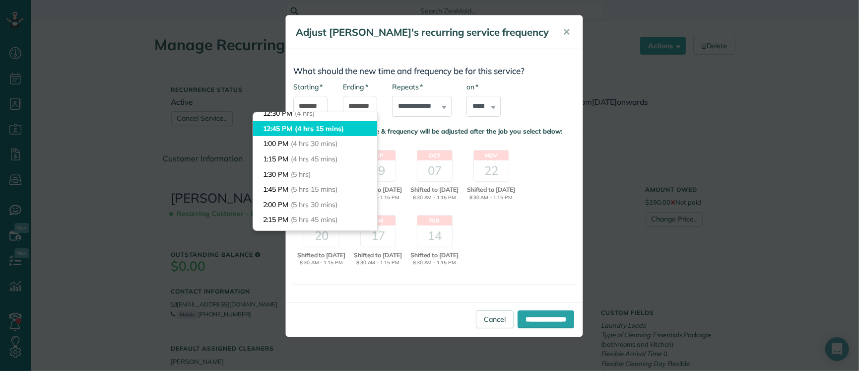
type input "********"
click at [324, 127] on body "Dashboard Scheduling Calendar View List View Dispatch View - Weekly scheduling …" at bounding box center [429, 185] width 859 height 371
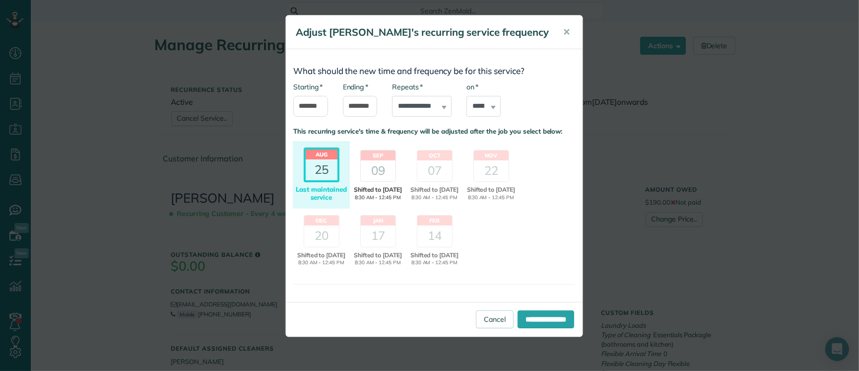
click at [373, 172] on div "09" at bounding box center [378, 170] width 35 height 21
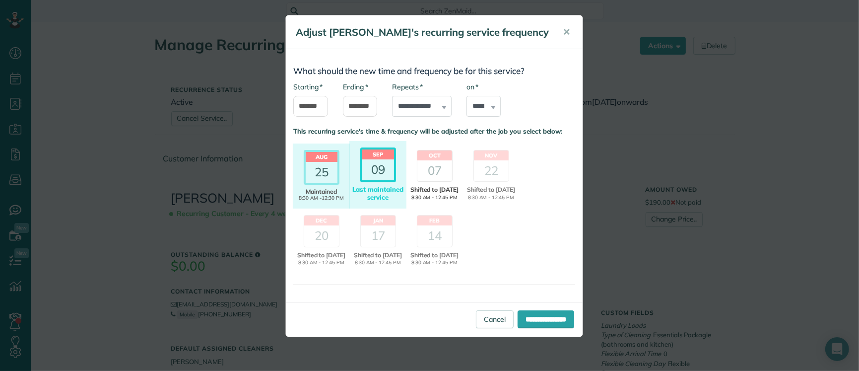
click at [432, 170] on div "07" at bounding box center [435, 170] width 35 height 21
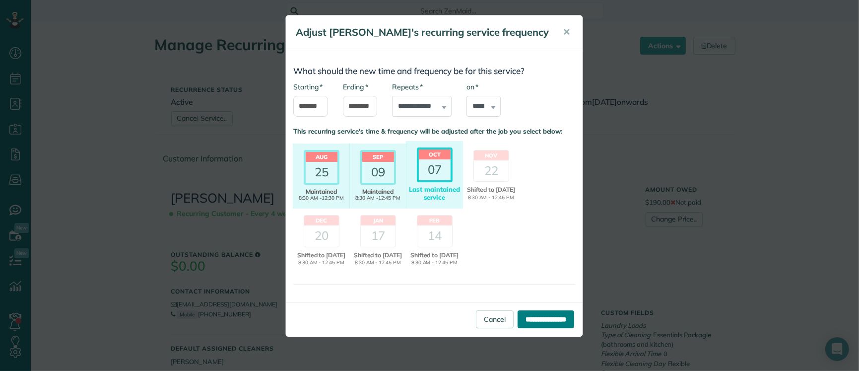
click at [537, 328] on input "**********" at bounding box center [546, 319] width 57 height 18
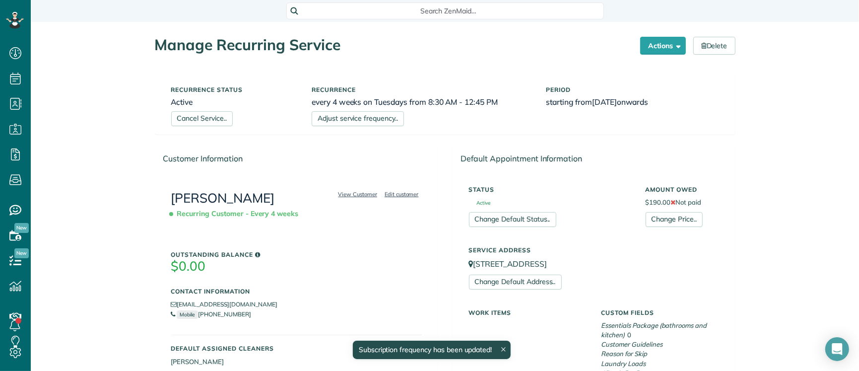
scroll to position [4, 4]
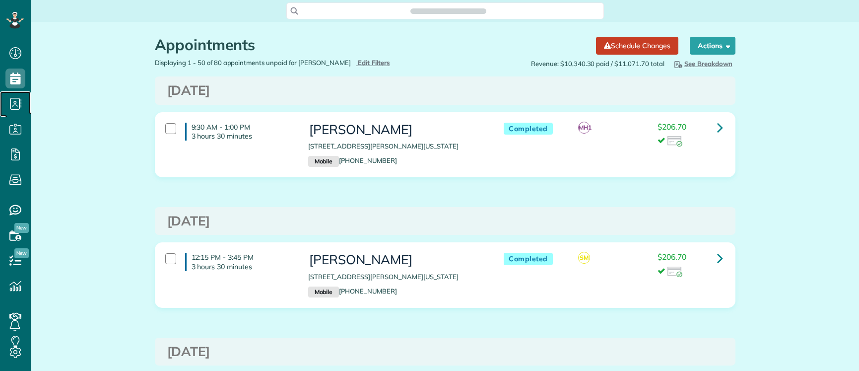
click at [16, 109] on icon at bounding box center [15, 104] width 20 height 20
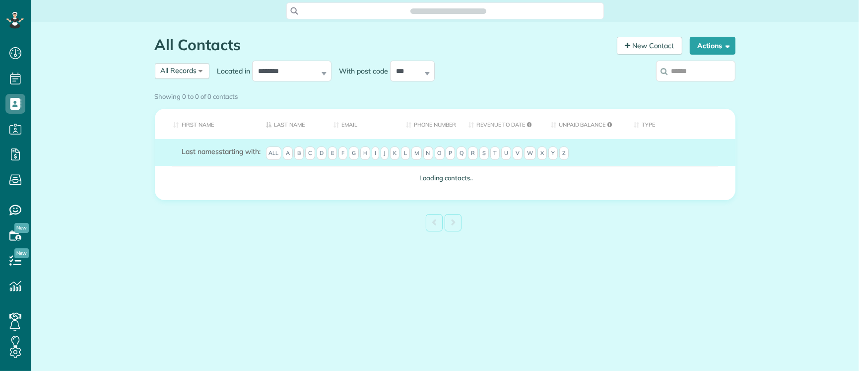
click at [693, 72] on input "search" at bounding box center [695, 71] width 79 height 21
type input "******"
click at [702, 88] on div "Showing 0 to 0 of 0 contacts" at bounding box center [445, 96] width 596 height 17
click at [696, 88] on div "Showing 0 to 0 of 0 contacts" at bounding box center [445, 96] width 596 height 17
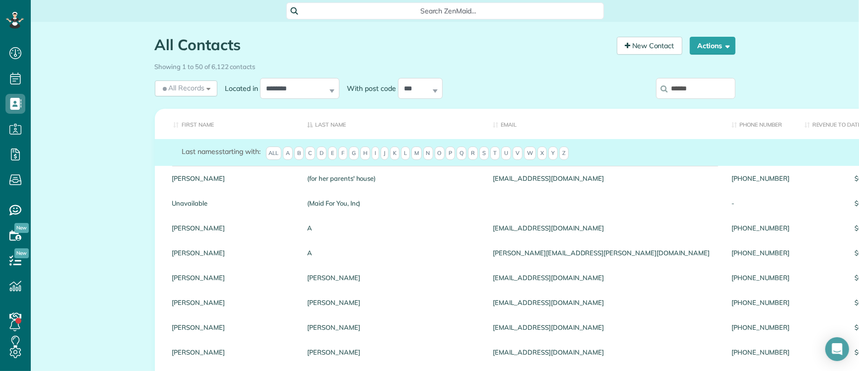
click at [694, 87] on input "******" at bounding box center [695, 88] width 79 height 21
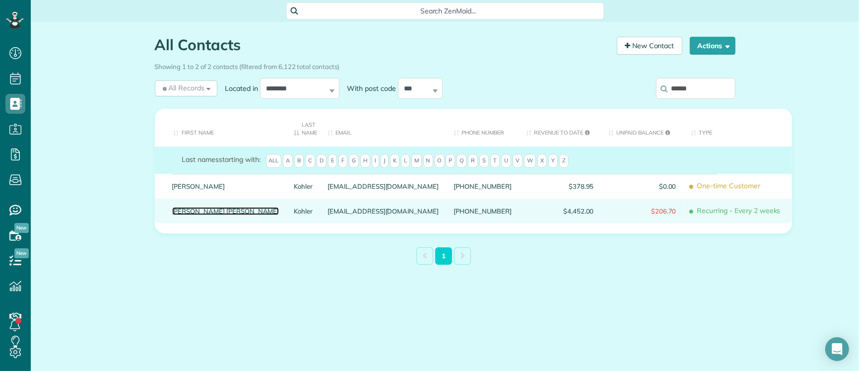
click at [190, 212] on link "[PERSON_NAME] [PERSON_NAME]" at bounding box center [225, 211] width 107 height 7
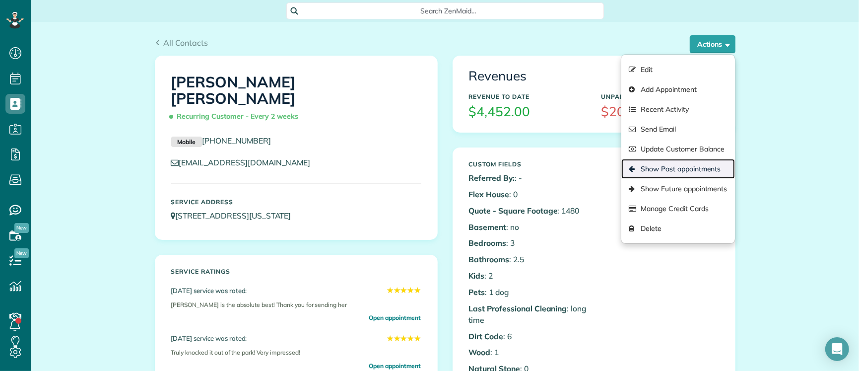
scroll to position [4, 4]
click at [691, 173] on link "Show Past appointments" at bounding box center [678, 169] width 113 height 20
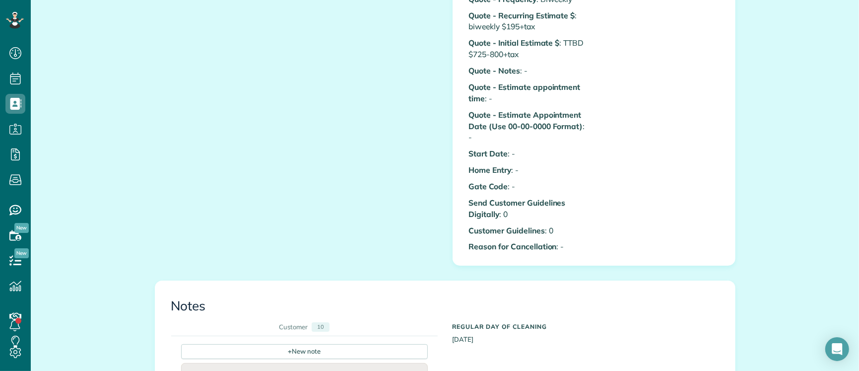
scroll to position [651, 0]
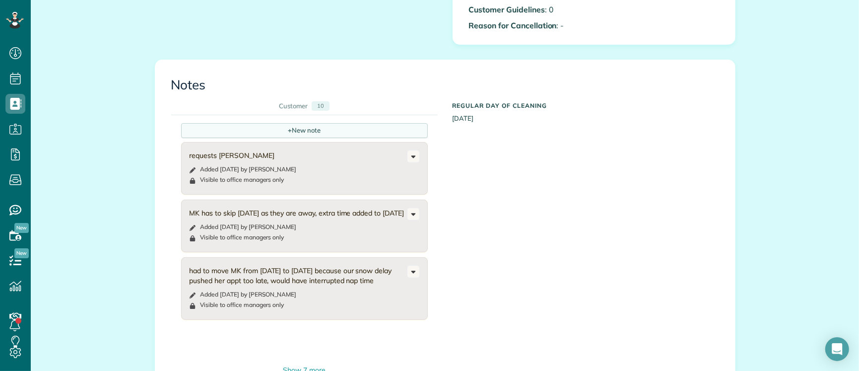
drag, startPoint x: 264, startPoint y: 118, endPoint x: 265, endPoint y: 124, distance: 6.0
click at [265, 119] on div "+ New note requests Natalia Added 2 months ago by Leah Schreiber Visible to off…" at bounding box center [437, 245] width 533 height 261
click at [267, 127] on div "+ New note" at bounding box center [304, 130] width 247 height 15
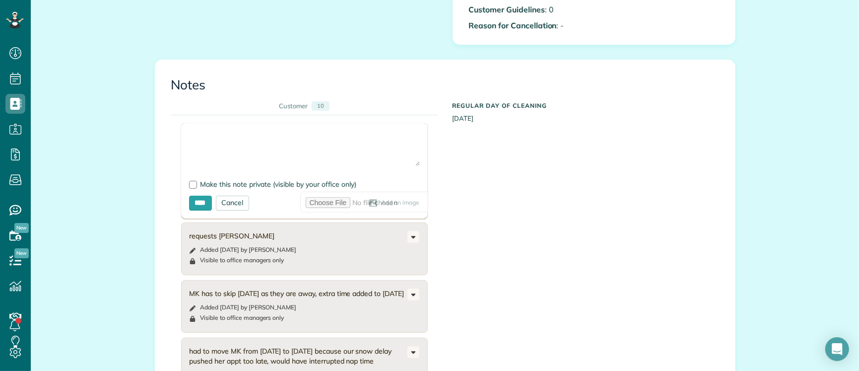
click at [261, 136] on textarea at bounding box center [304, 148] width 231 height 35
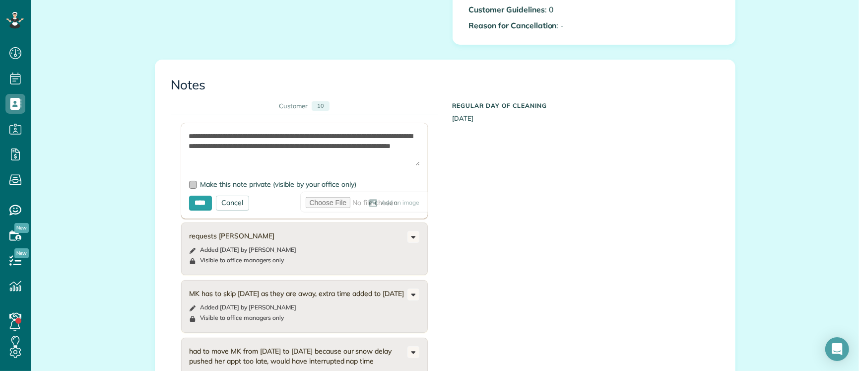
type textarea "**********"
drag, startPoint x: 186, startPoint y: 183, endPoint x: 191, endPoint y: 194, distance: 12.2
click at [189, 183] on div at bounding box center [193, 185] width 8 height 8
click at [192, 201] on input "****" at bounding box center [200, 203] width 23 height 15
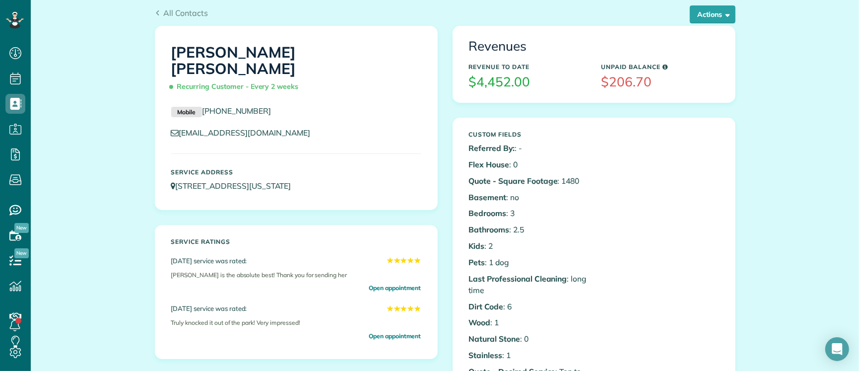
scroll to position [0, 0]
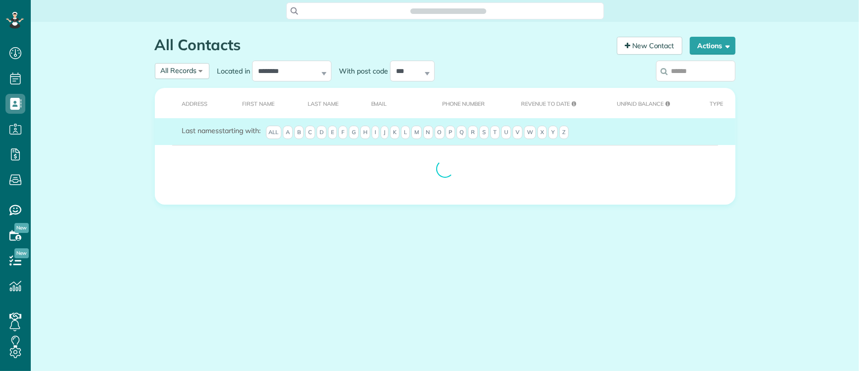
click at [694, 74] on input "search" at bounding box center [695, 71] width 79 height 21
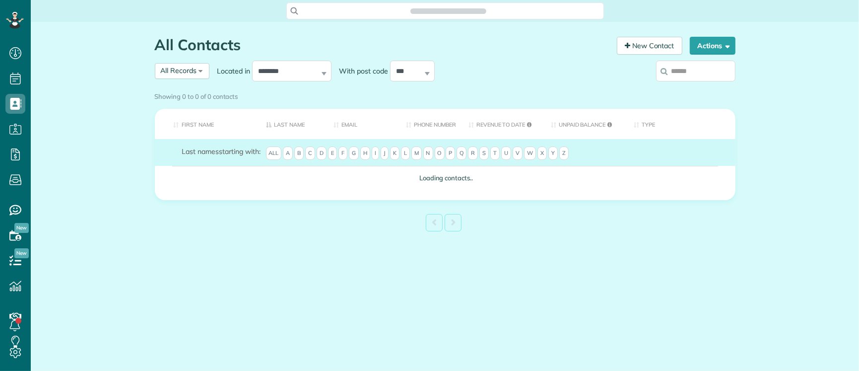
scroll to position [4, 4]
type input "**"
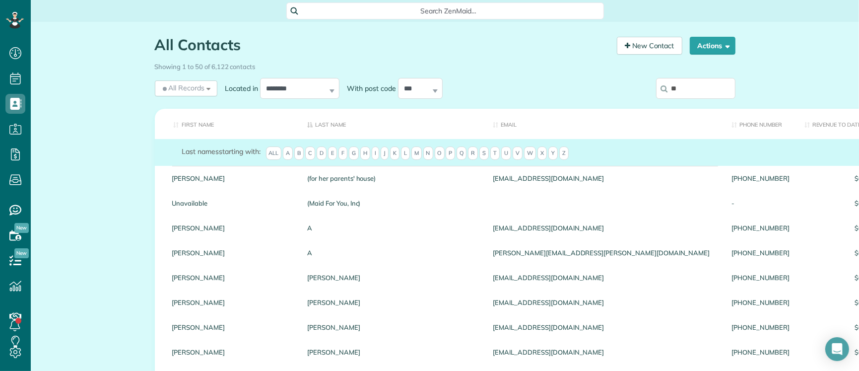
click at [686, 90] on input "**" at bounding box center [695, 88] width 79 height 21
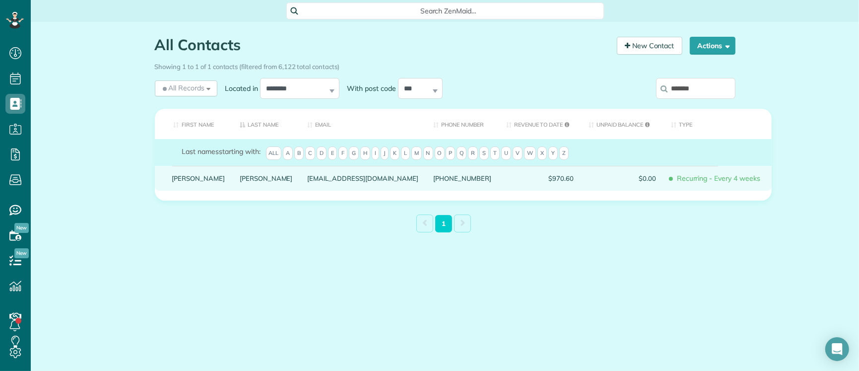
type input "*******"
click at [240, 182] on link "[PERSON_NAME]" at bounding box center [266, 178] width 53 height 7
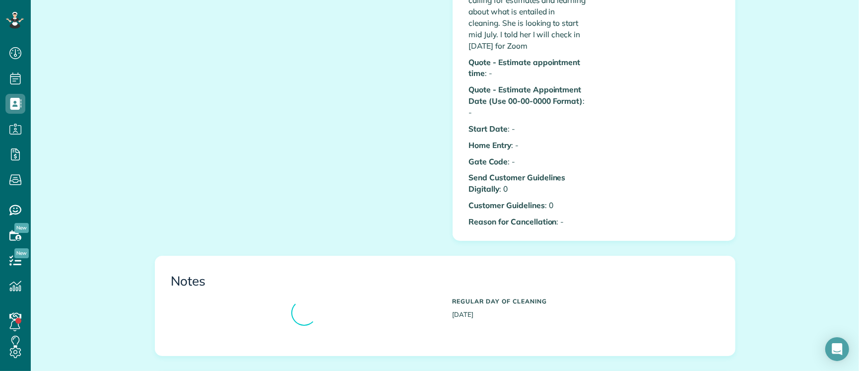
scroll to position [676, 0]
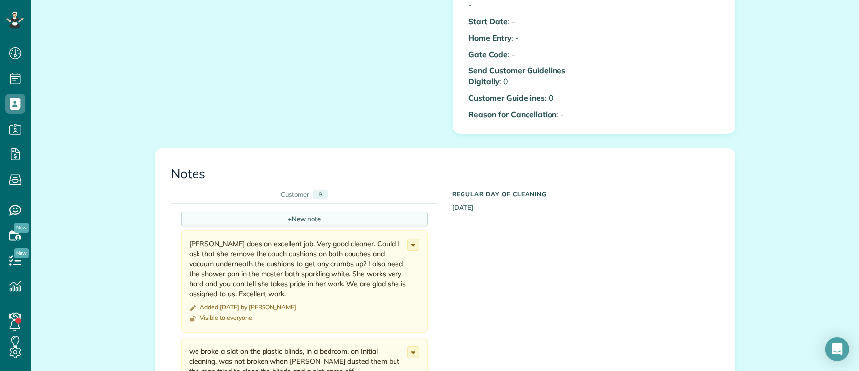
click at [276, 211] on div "+ New note" at bounding box center [304, 218] width 247 height 15
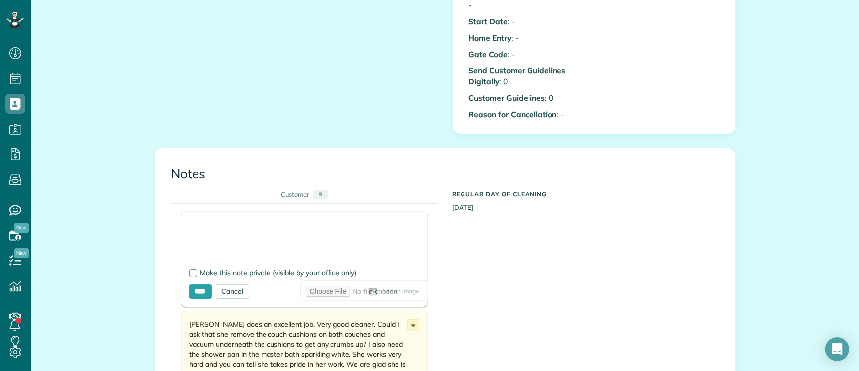
click at [215, 219] on textarea at bounding box center [304, 236] width 231 height 35
type textarea "**********"
click at [205, 284] on input "****" at bounding box center [200, 291] width 23 height 15
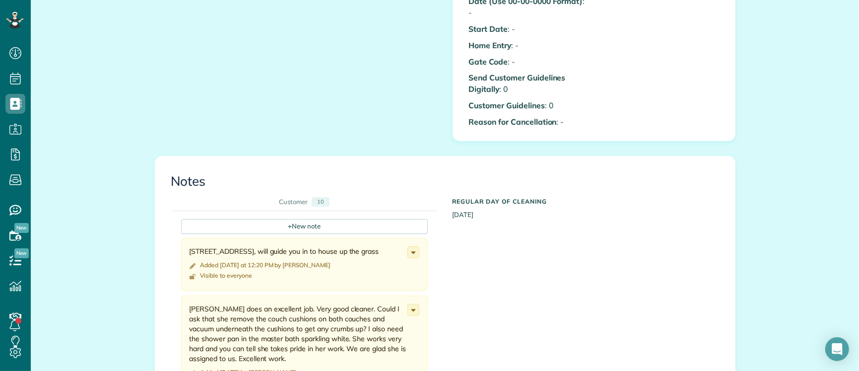
scroll to position [682, 0]
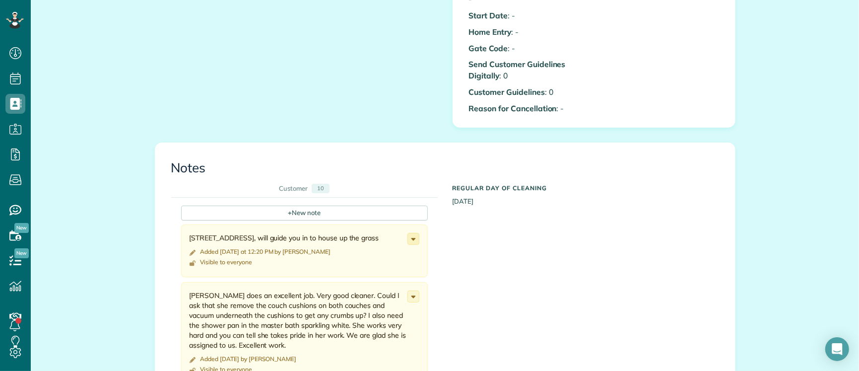
click at [408, 233] on icon at bounding box center [413, 238] width 11 height 11
click at [261, 248] on time "Added [DATE] at 12:20 PM by [PERSON_NAME]" at bounding box center [266, 251] width 130 height 7
drag, startPoint x: 396, startPoint y: 226, endPoint x: 217, endPoint y: 217, distance: 179.4
click at [219, 224] on div "[STREET_ADDRESS], will guide you in to house up the grass Added [DATE] at 12:20…" at bounding box center [304, 250] width 247 height 53
drag, startPoint x: 183, startPoint y: 228, endPoint x: 391, endPoint y: 226, distance: 208.0
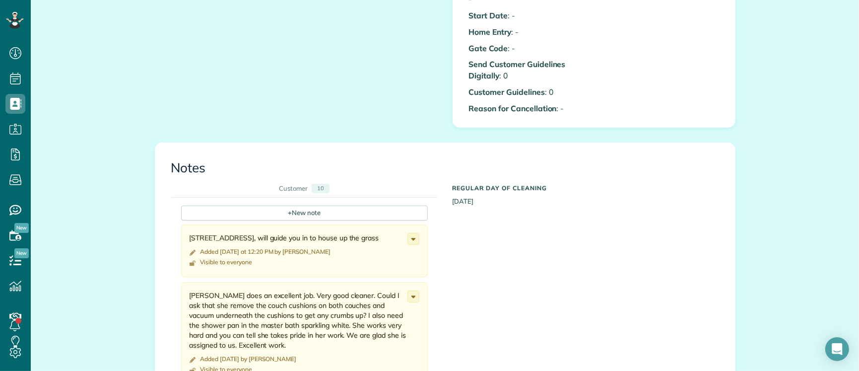
click at [399, 227] on div "[STREET_ADDRESS], will guide you in to house up the grass Added [DATE] at 12:20…" at bounding box center [304, 250] width 247 height 53
copy div "[STREET_ADDRESS], will guide you in to house up the grass"
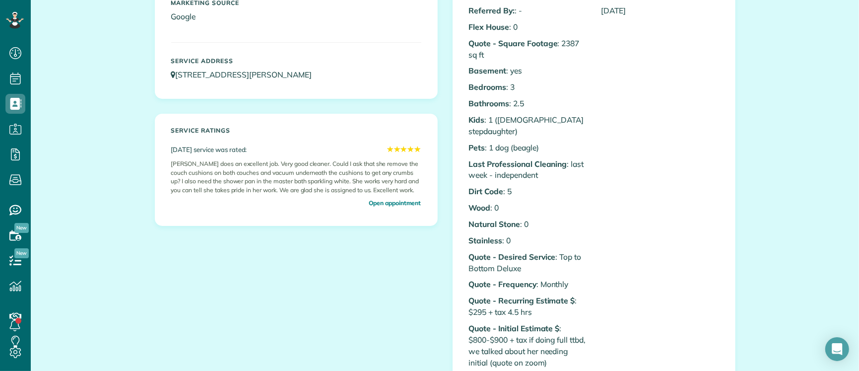
scroll to position [0, 0]
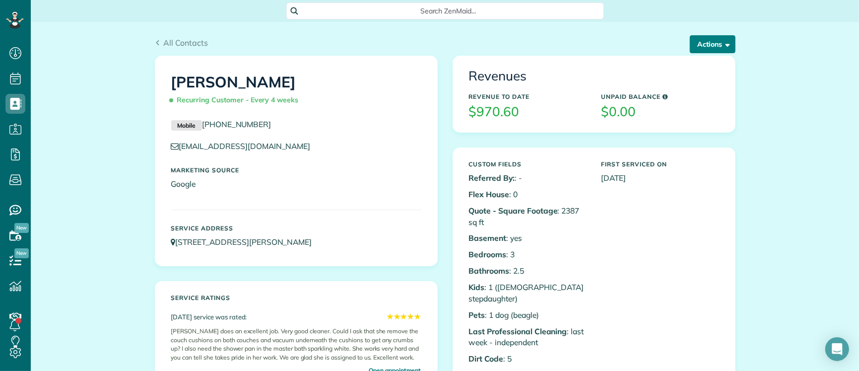
drag, startPoint x: 709, startPoint y: 43, endPoint x: 714, endPoint y: 50, distance: 8.3
click at [710, 43] on button "Actions" at bounding box center [713, 44] width 46 height 18
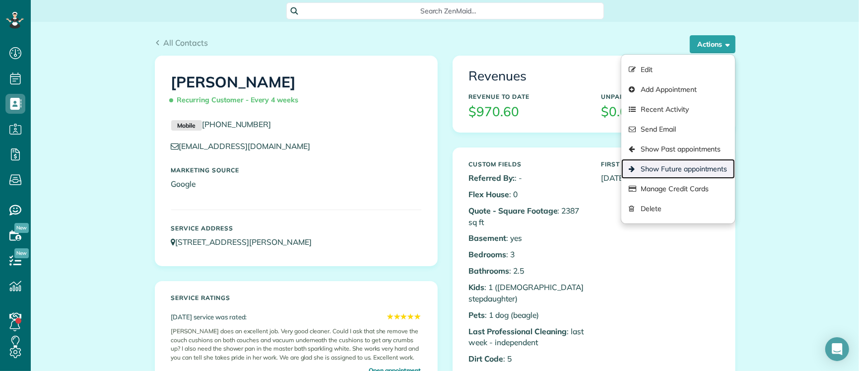
click at [680, 168] on link "Show Future appointments" at bounding box center [678, 169] width 113 height 20
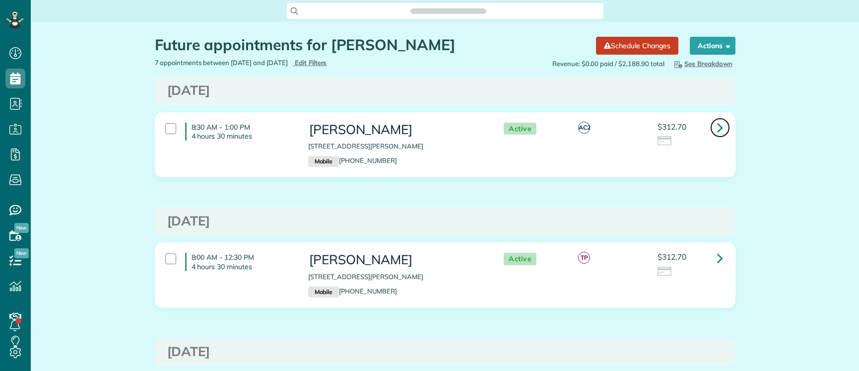
click at [717, 130] on icon at bounding box center [720, 127] width 6 height 17
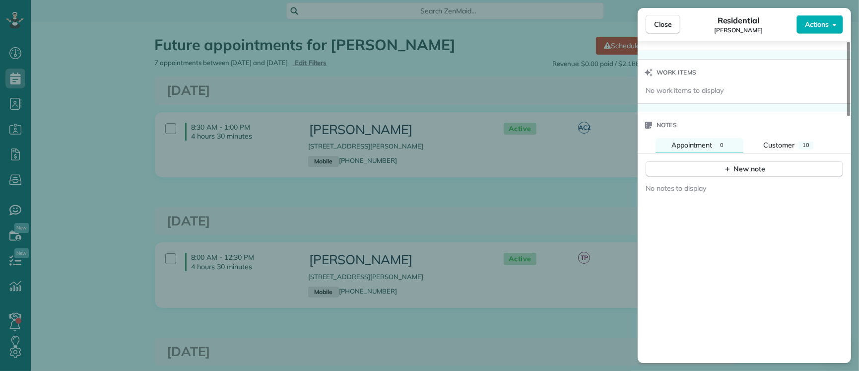
scroll to position [973, 0]
click at [728, 172] on icon "button" at bounding box center [728, 169] width 8 height 8
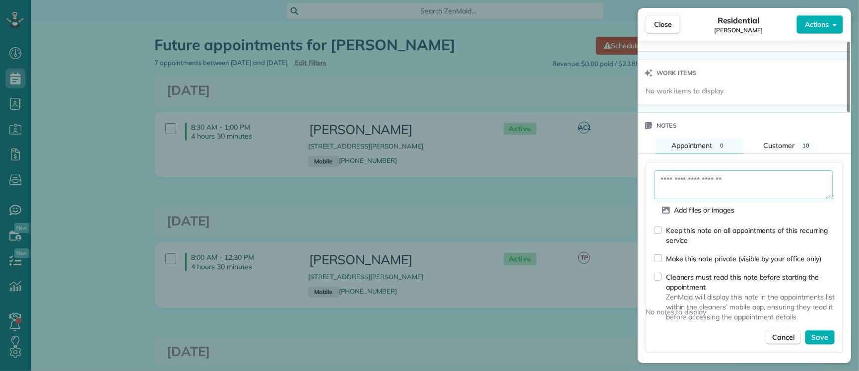
click at [702, 185] on textarea at bounding box center [743, 184] width 179 height 29
paste textarea "**********"
type textarea "**********"
click at [651, 285] on div "**********" at bounding box center [745, 258] width 198 height 192
click at [817, 343] on span "Save" at bounding box center [820, 338] width 17 height 10
